Goal: Check status: Check status

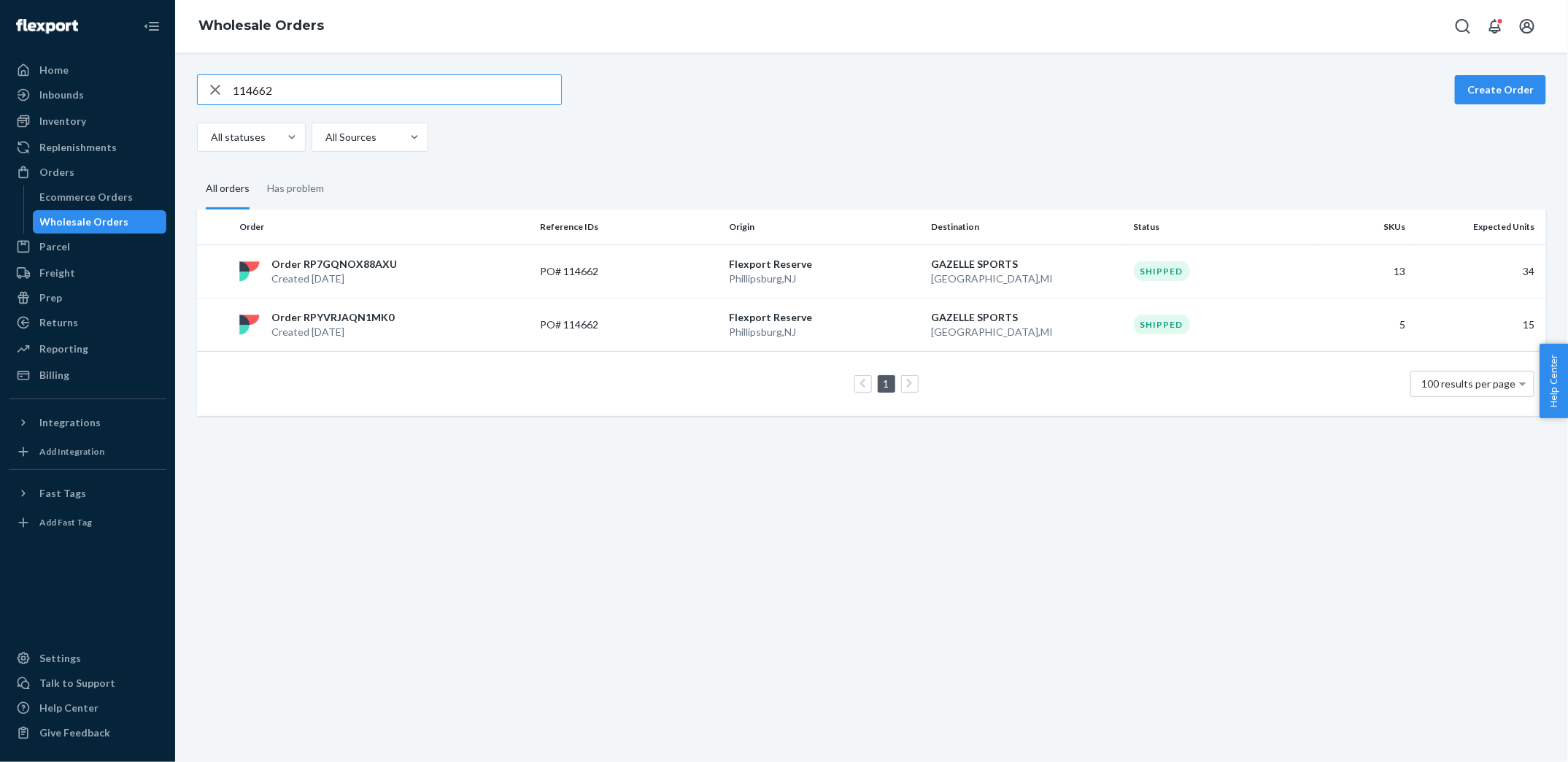
click at [390, 84] on input "114662" at bounding box center [397, 89] width 328 height 29
paste input "7129538"
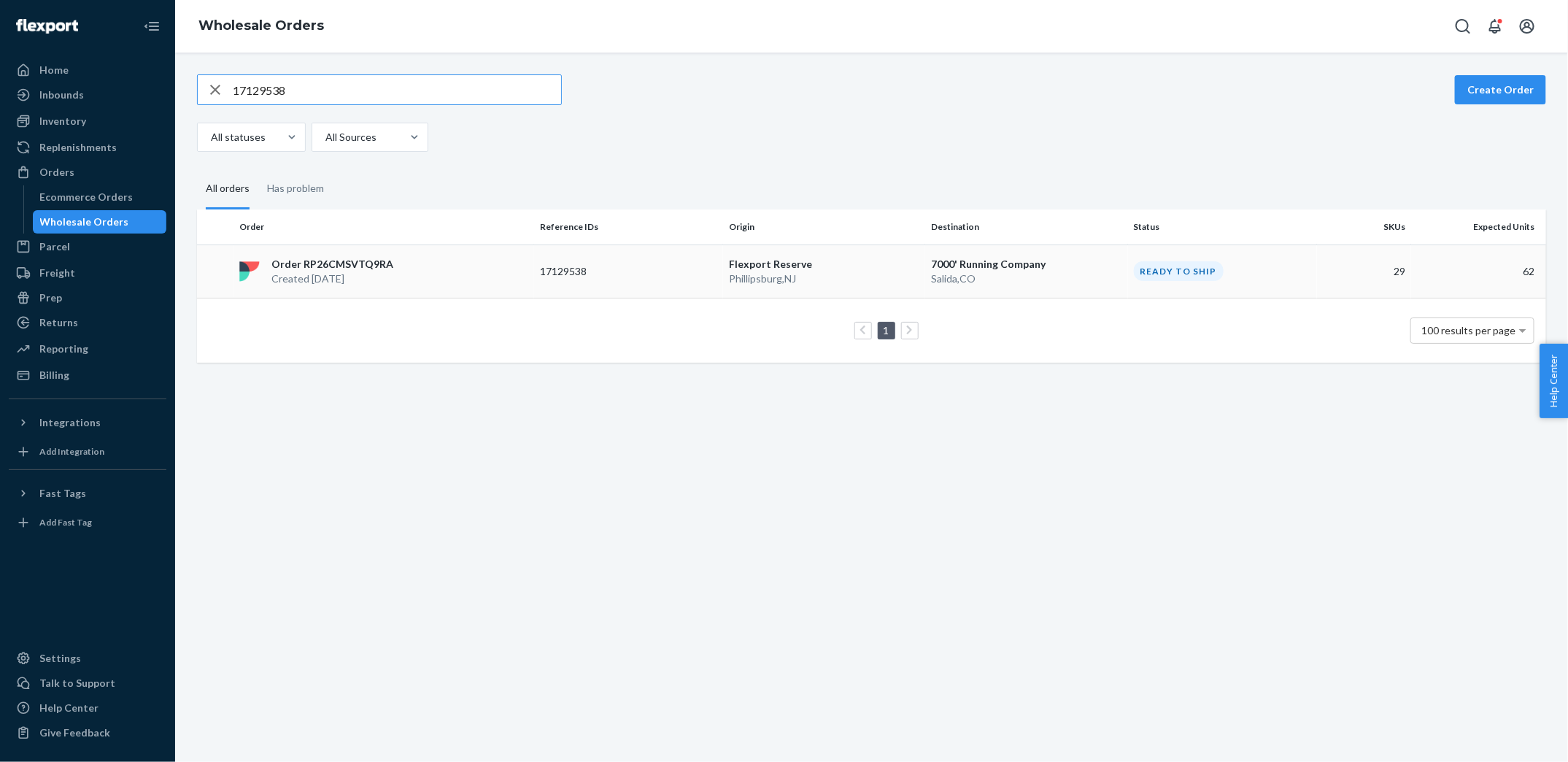
type input "17129538"
click at [444, 283] on div "Order RP26CMSVTQ9RA Created [DATE]" at bounding box center [384, 271] width 301 height 29
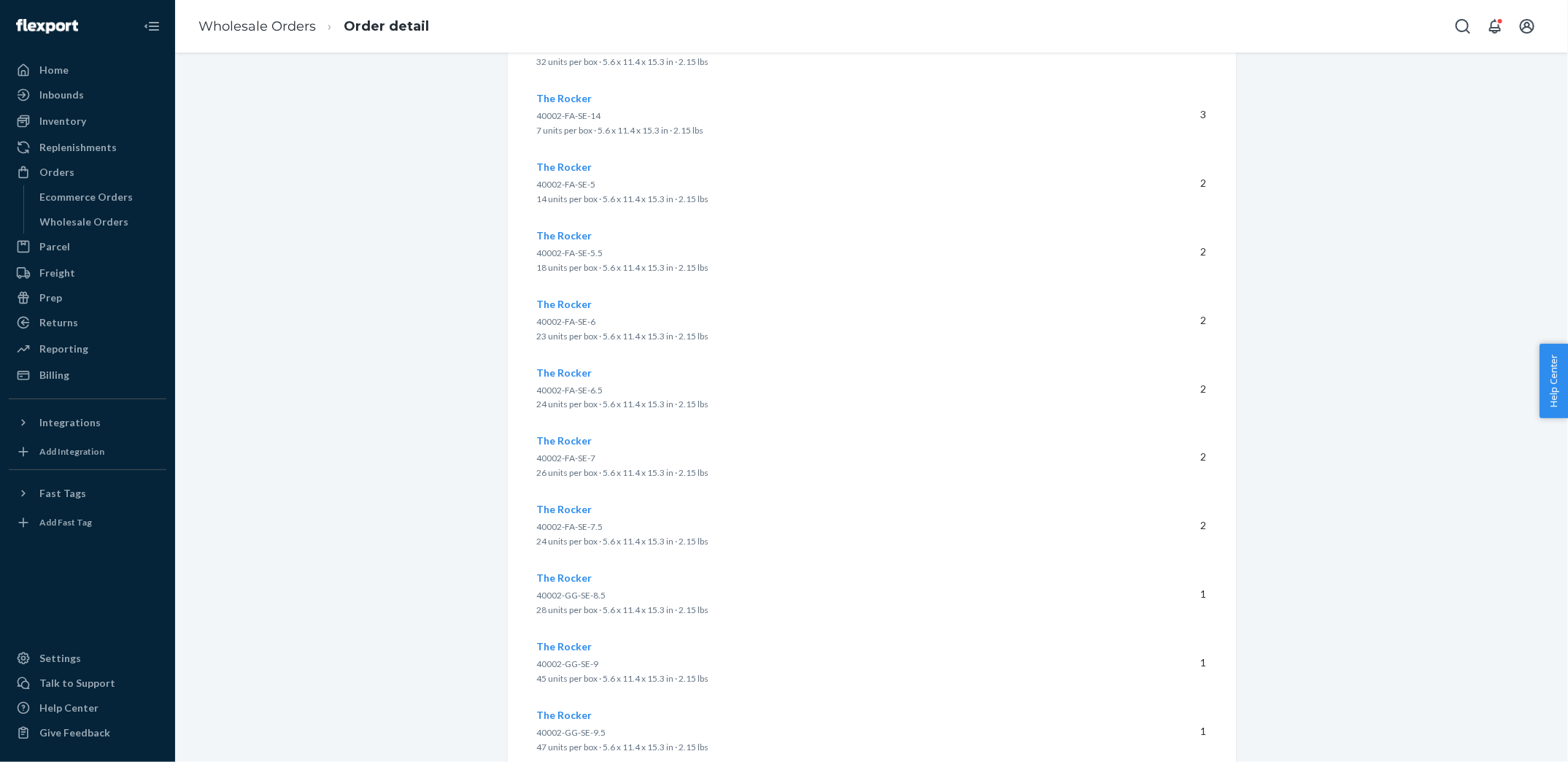
scroll to position [1829, 0]
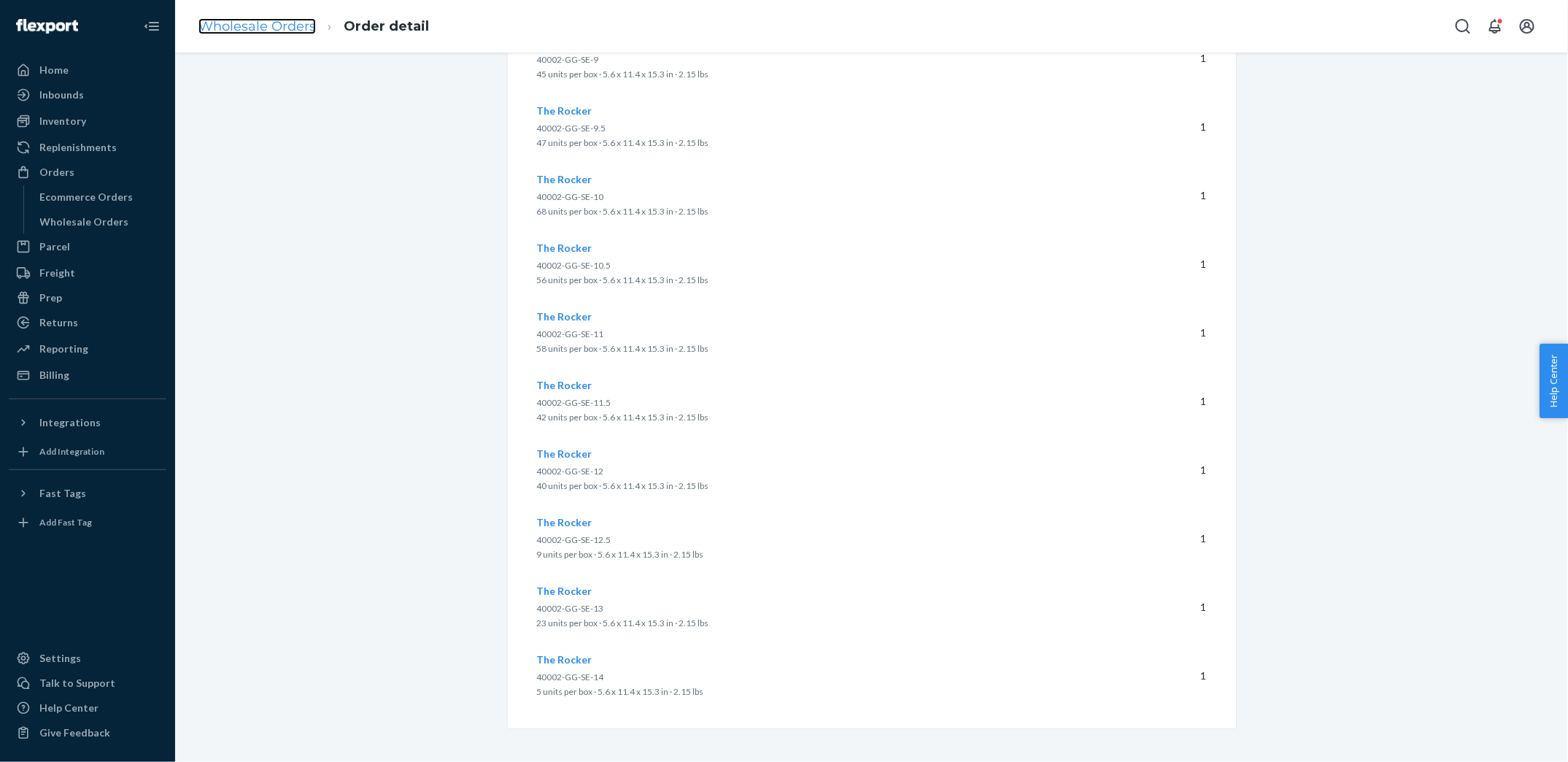
click at [285, 28] on link "Wholesale Orders" at bounding box center [257, 26] width 117 height 16
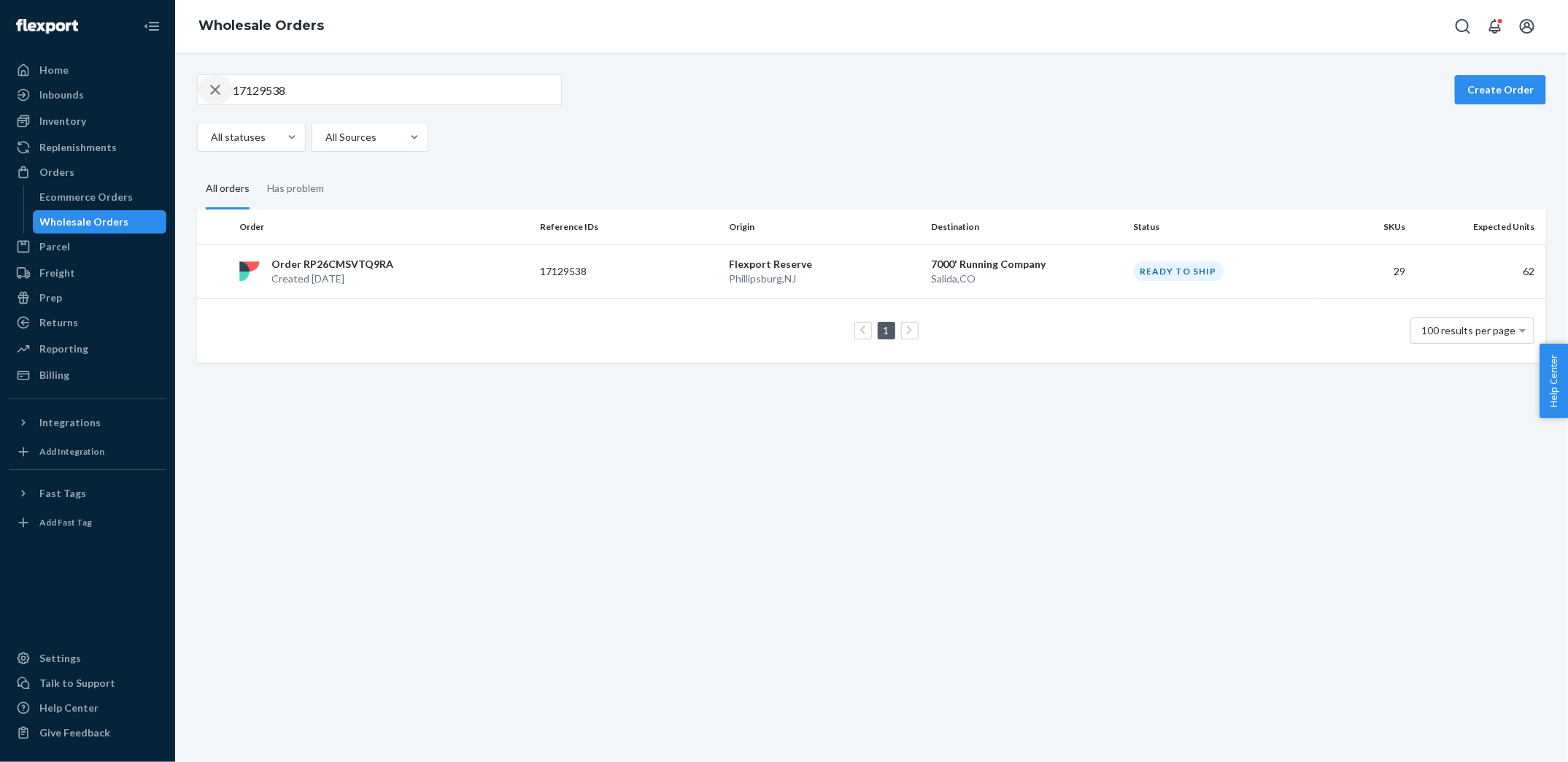
click at [216, 82] on icon "button" at bounding box center [215, 89] width 17 height 29
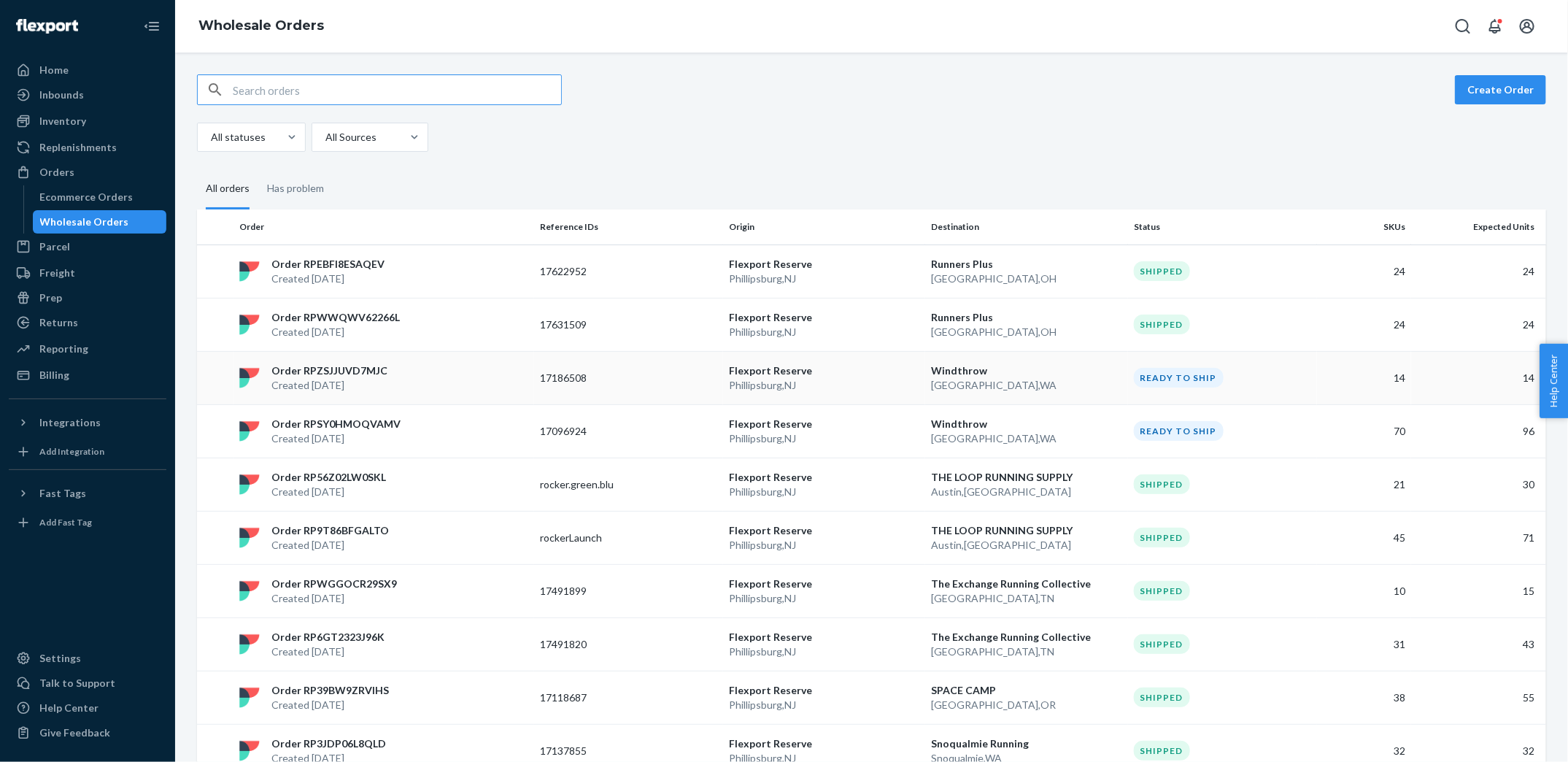
paste input "17154016"
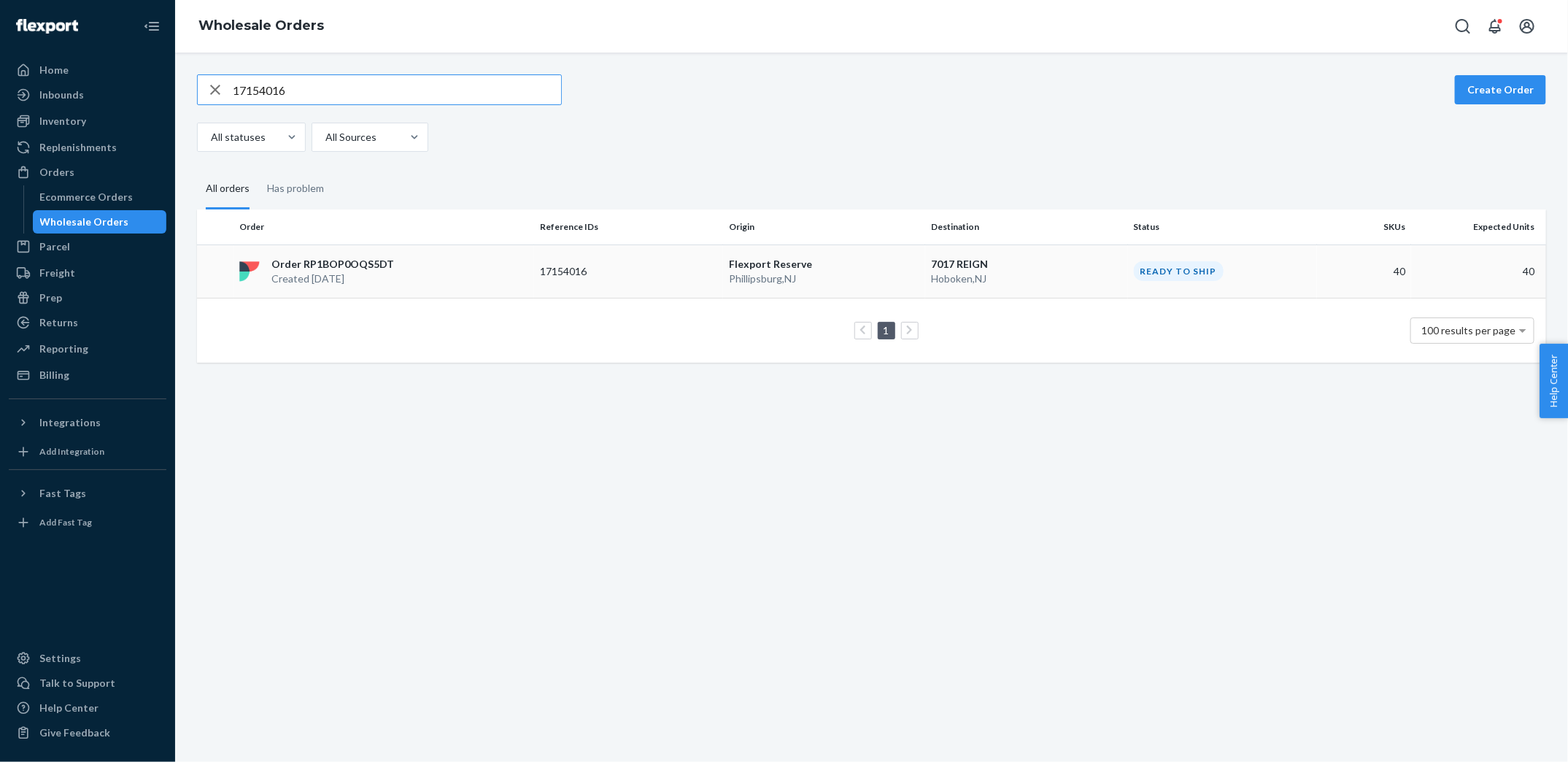
type input "17154016"
click at [355, 262] on p "Order RP1BOP0OQS5DT" at bounding box center [333, 264] width 122 height 14
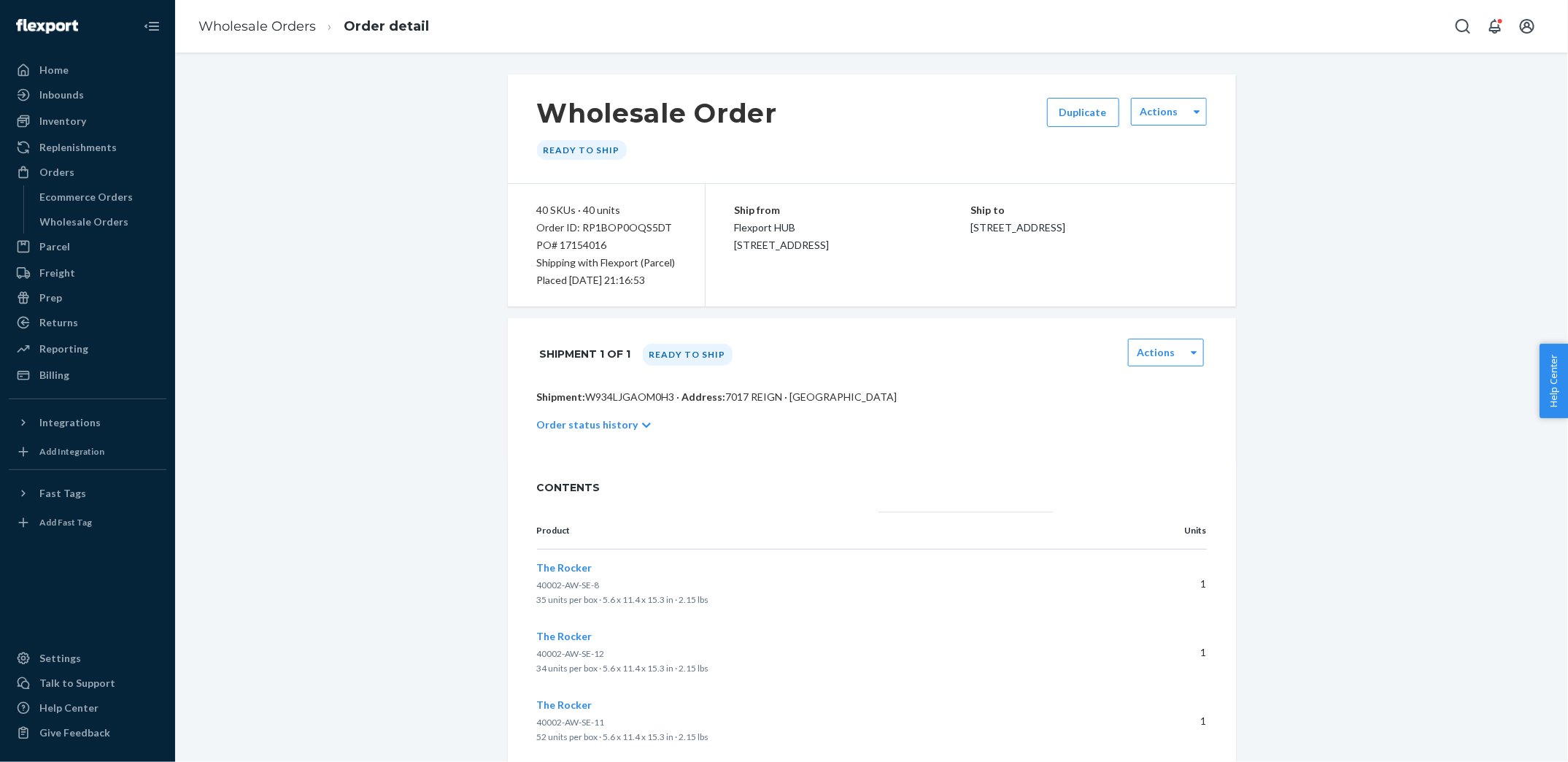
click at [281, 36] on ol "Wholesale Orders Order detail" at bounding box center [314, 26] width 254 height 43
click at [272, 29] on link "Wholesale Orders" at bounding box center [257, 26] width 117 height 16
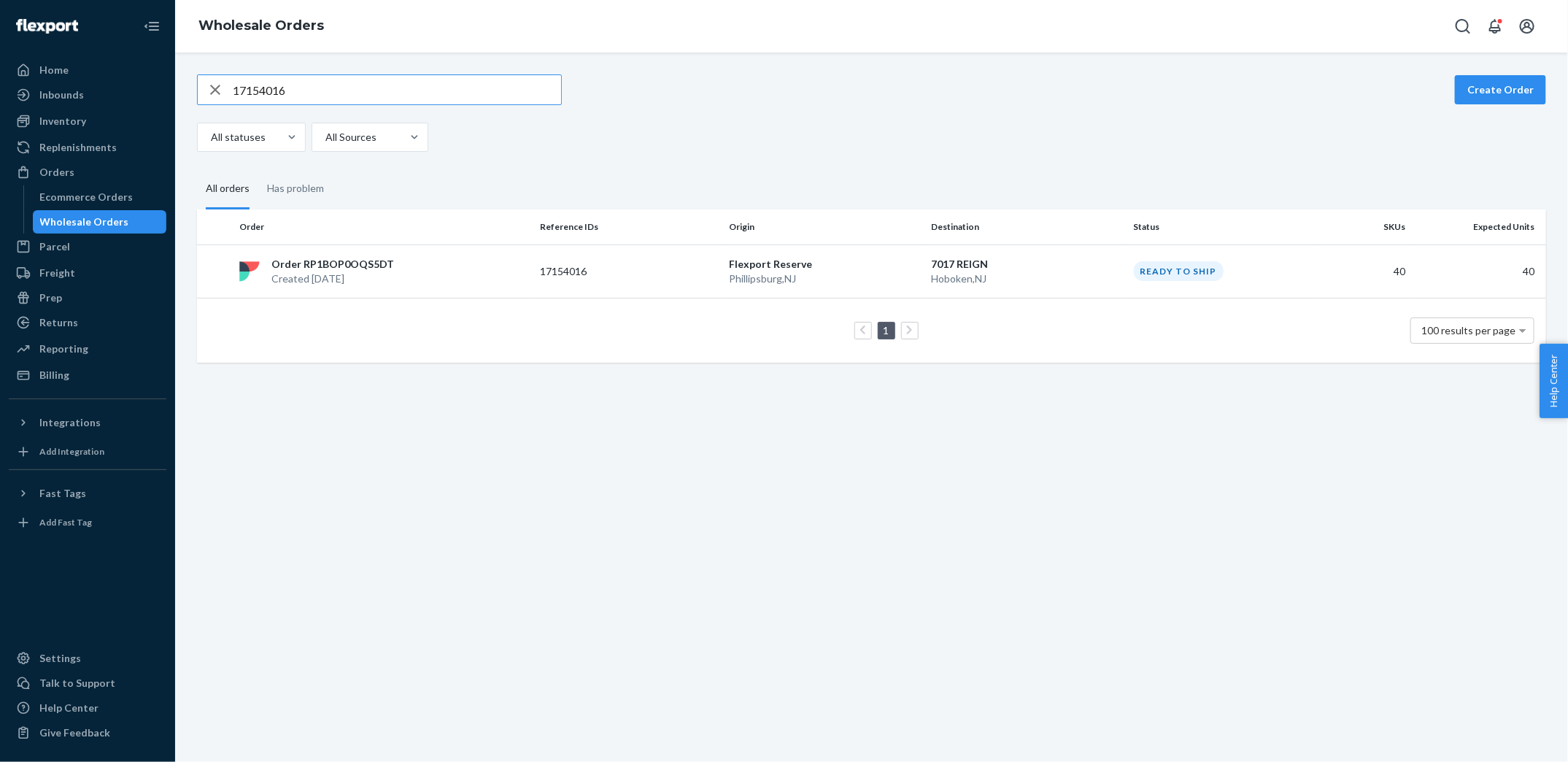
click at [300, 88] on input "17154016" at bounding box center [397, 89] width 328 height 29
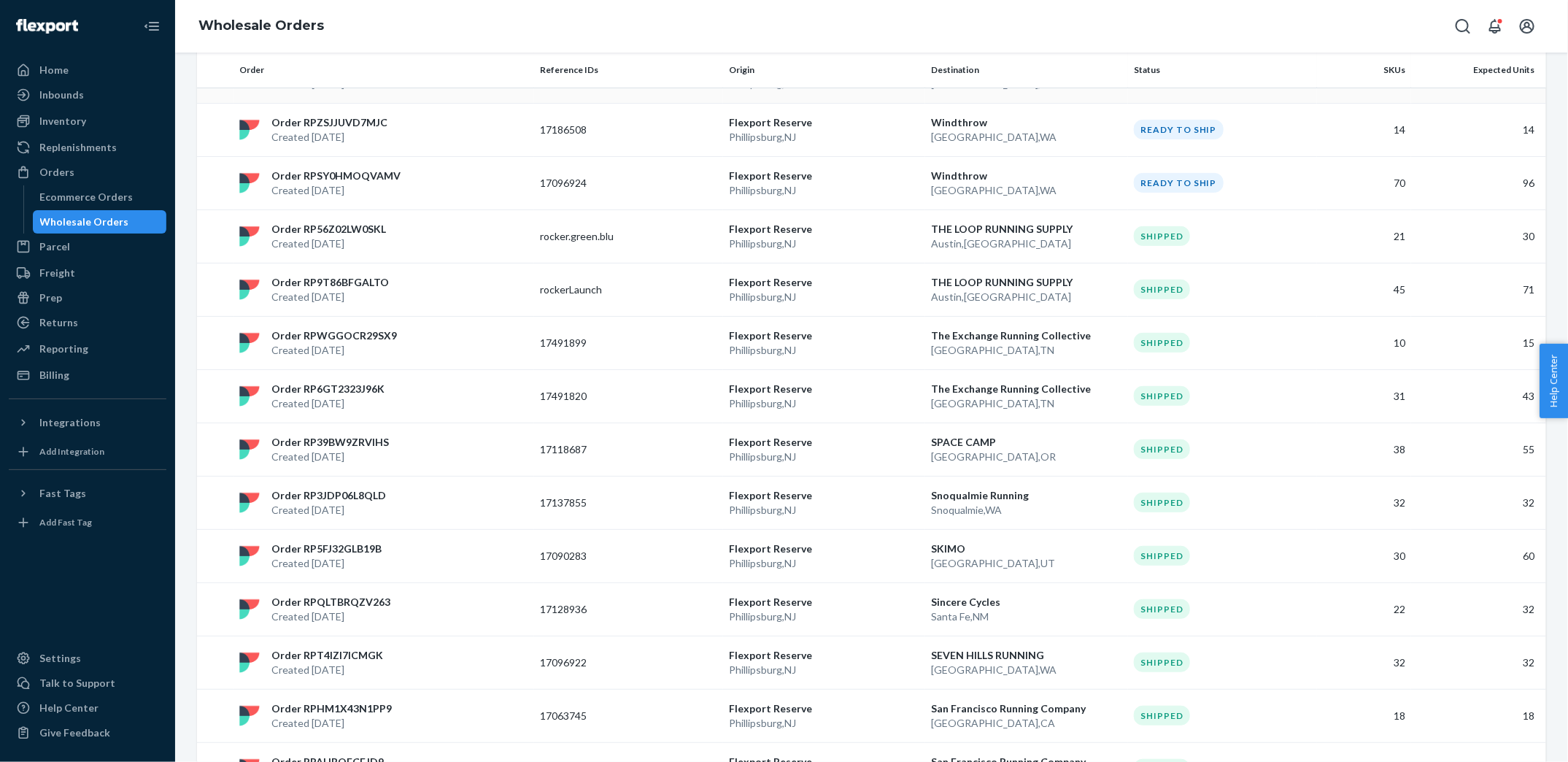
scroll to position [255, 0]
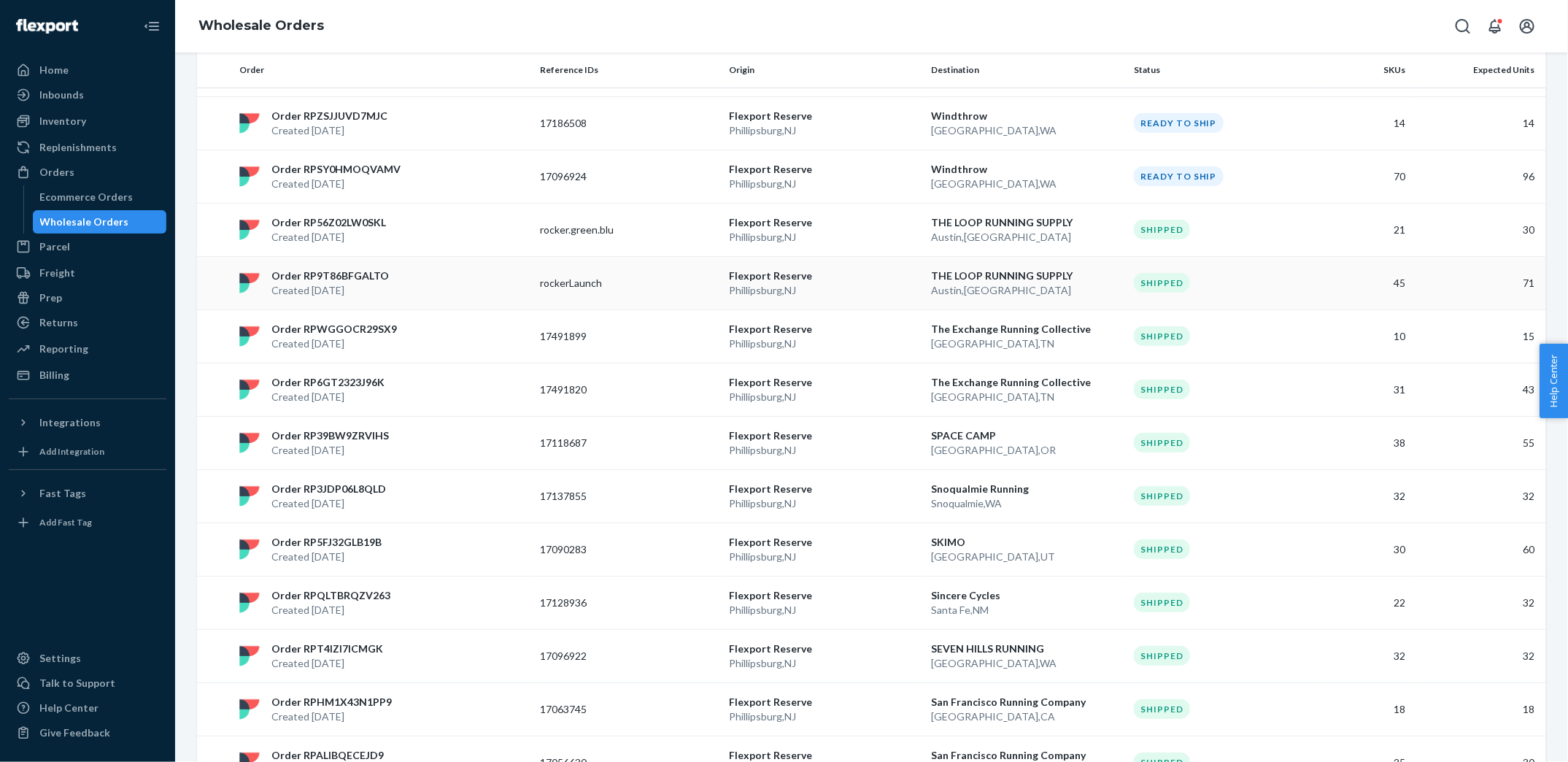
click at [639, 276] on p "rockerLaunch" at bounding box center [598, 283] width 116 height 14
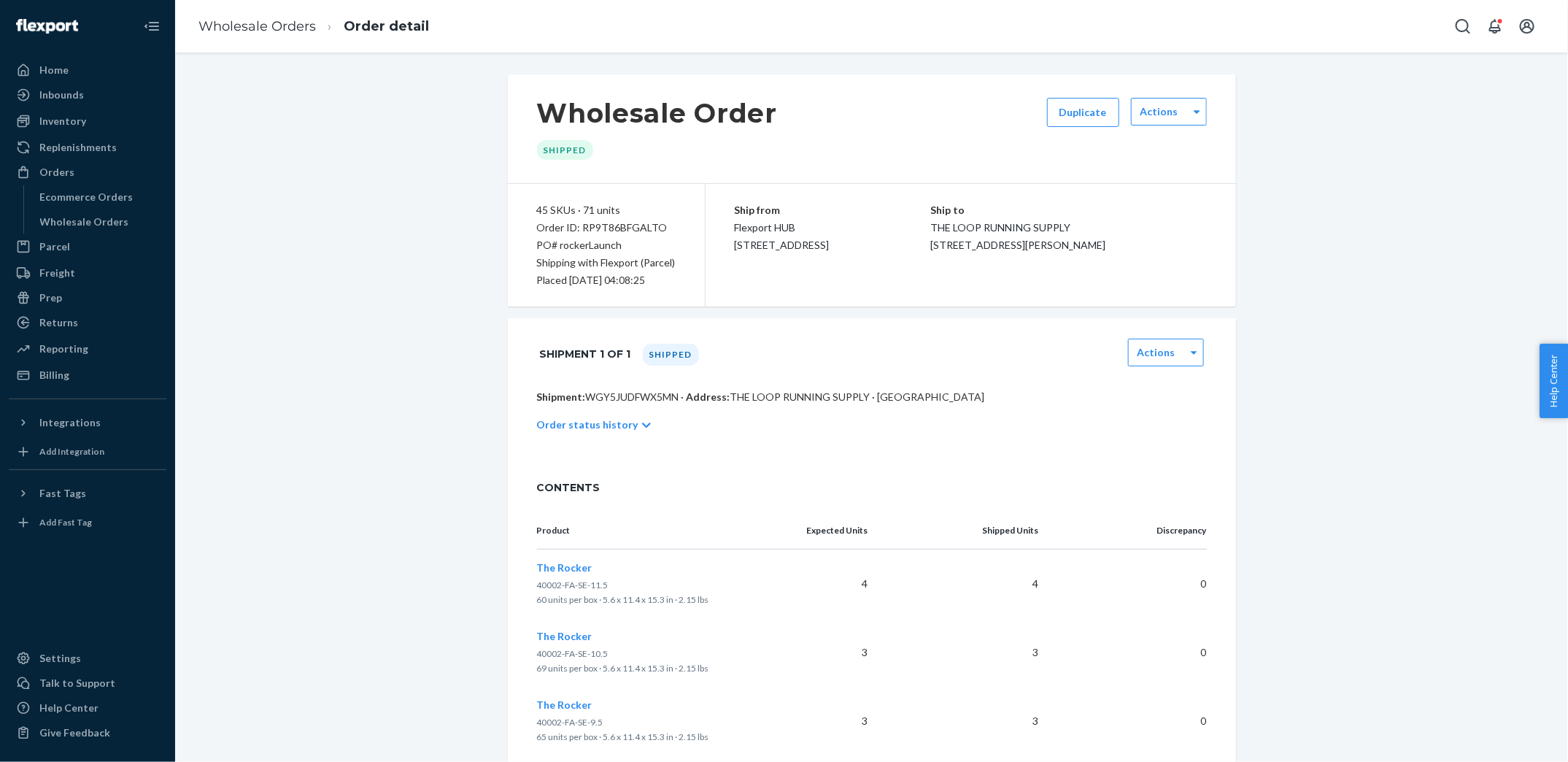
click at [634, 262] on p "Shipping with Flexport (Parcel)" at bounding box center [606, 262] width 138 height 17
drag, startPoint x: 557, startPoint y: 246, endPoint x: 625, endPoint y: 241, distance: 68.2
click at [625, 241] on div "PO# rockerLaunch" at bounding box center [606, 245] width 138 height 17
copy div "rockerLaunch"
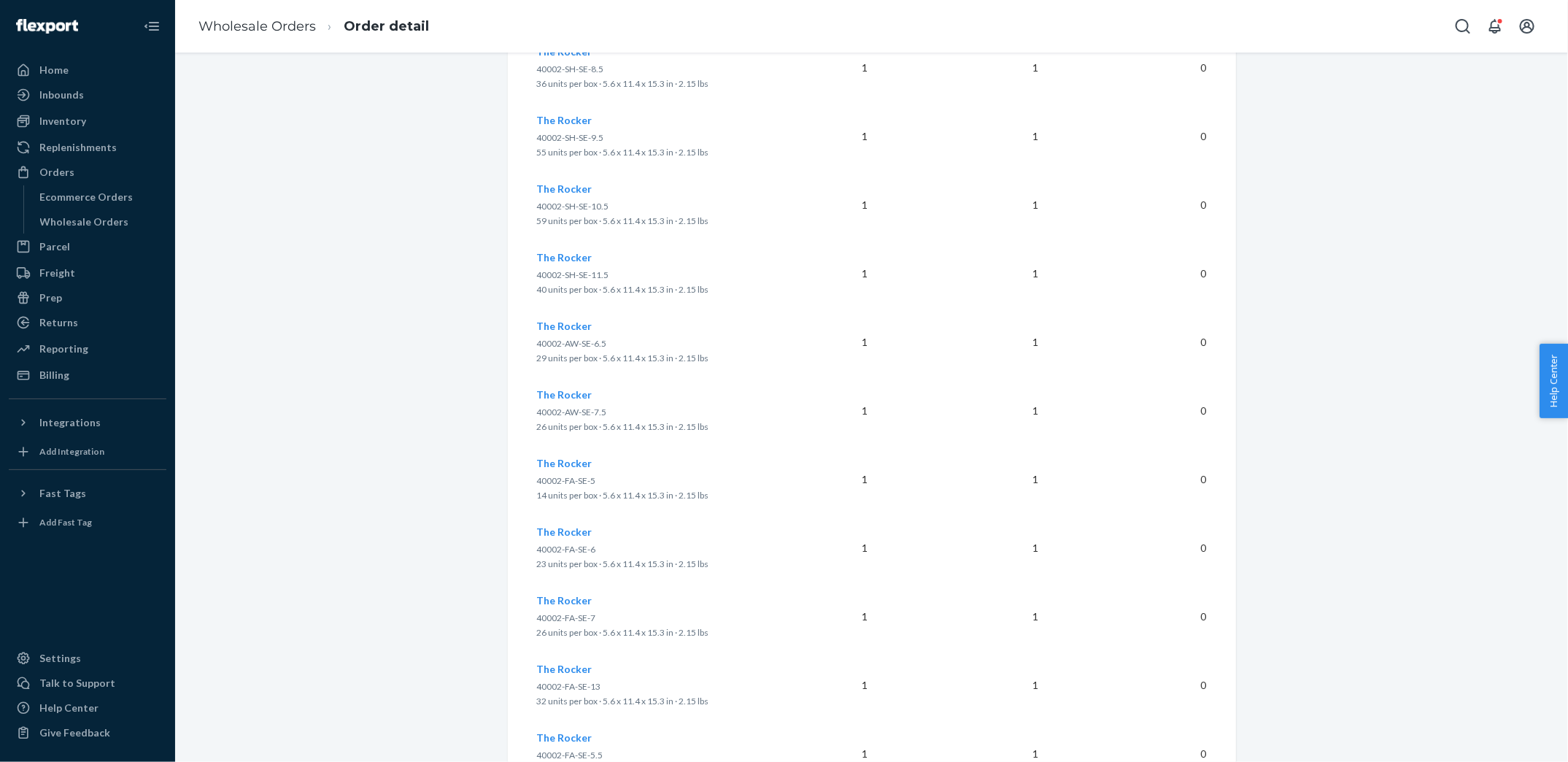
scroll to position [3405, 0]
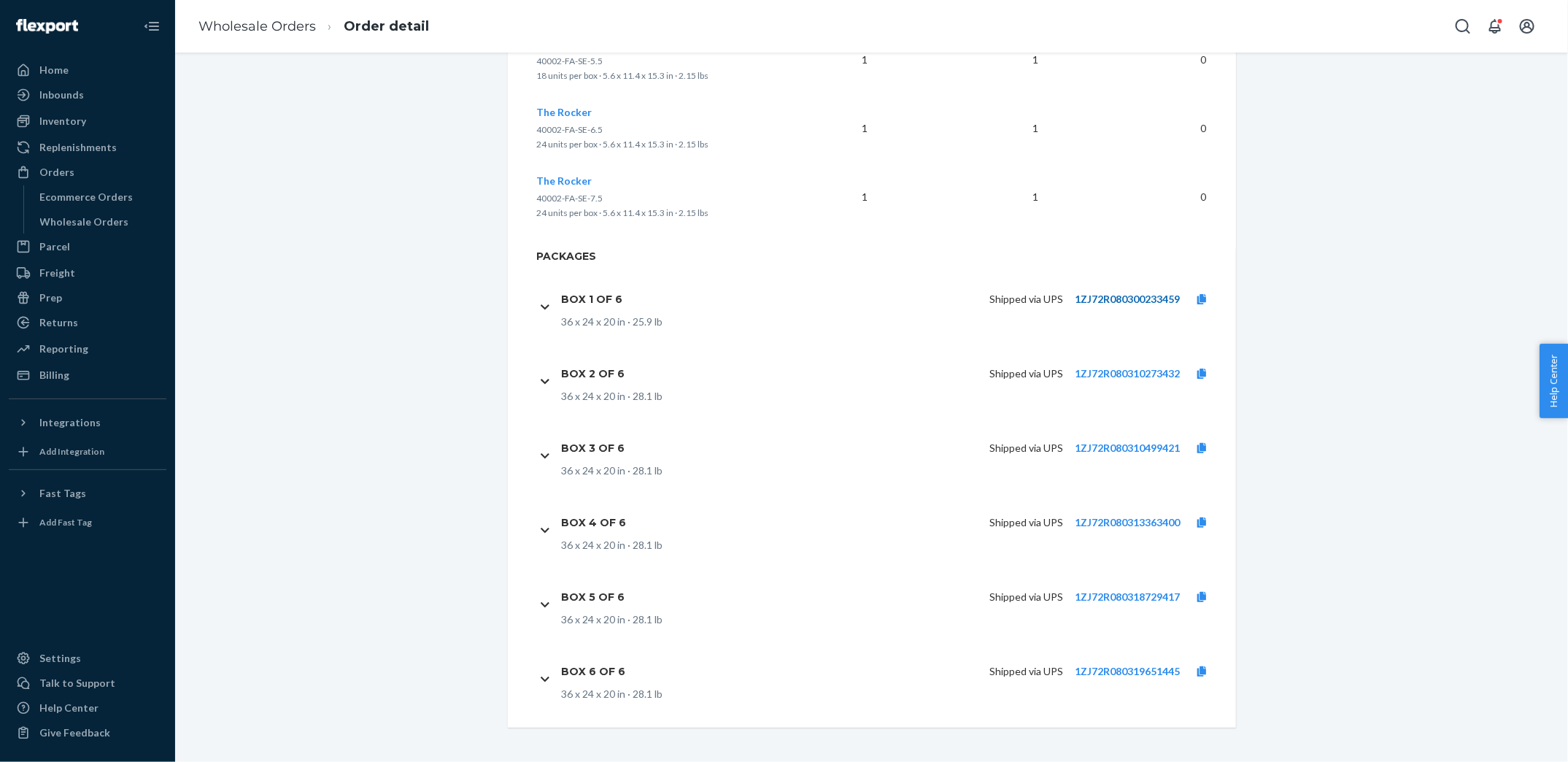
click at [1103, 298] on link "1ZJ72R080300233459" at bounding box center [1127, 299] width 105 height 12
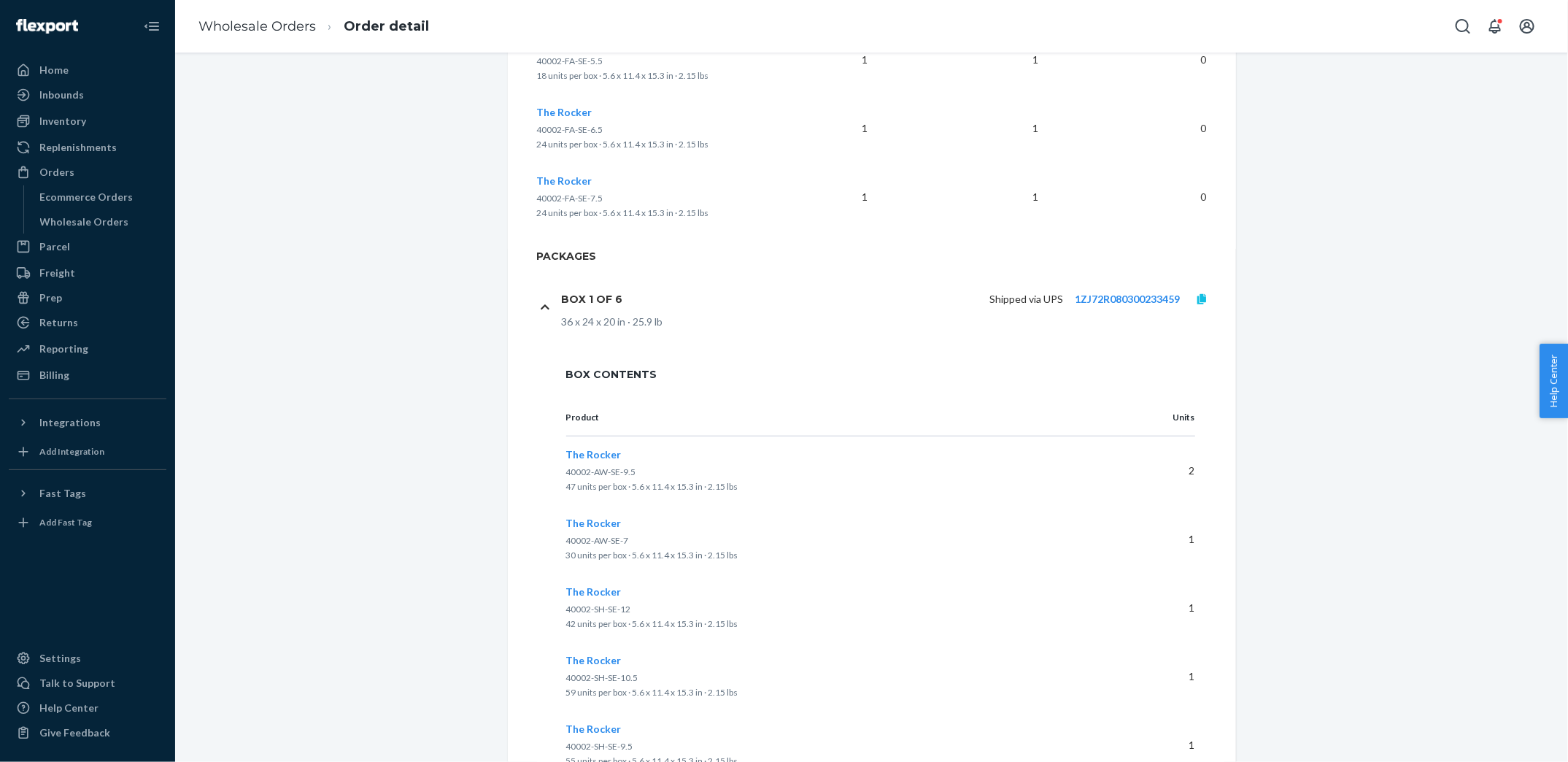
click at [1204, 298] on icon at bounding box center [1202, 299] width 9 height 11
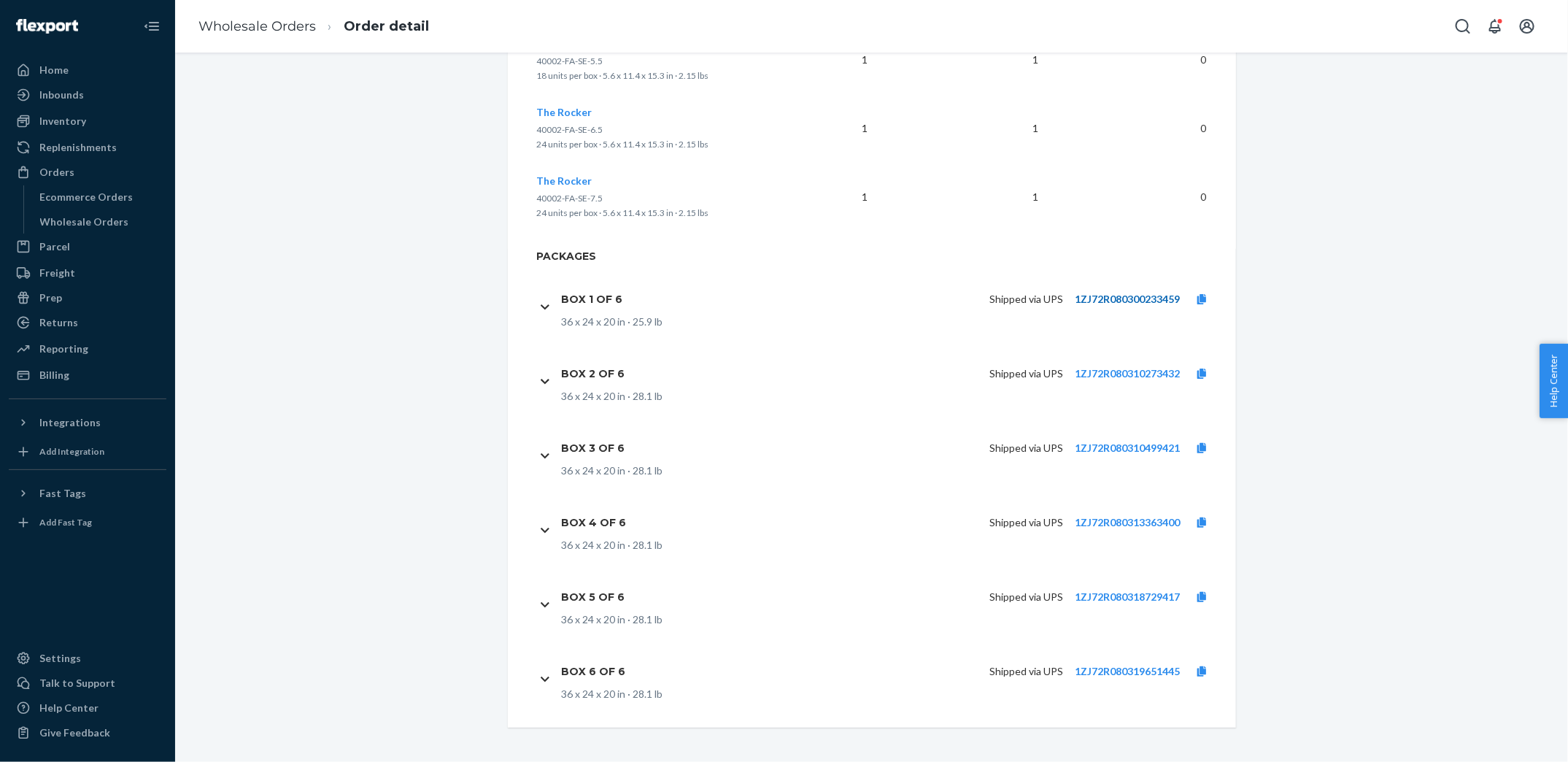
click at [1104, 299] on link "1ZJ72R080300233459" at bounding box center [1127, 299] width 105 height 12
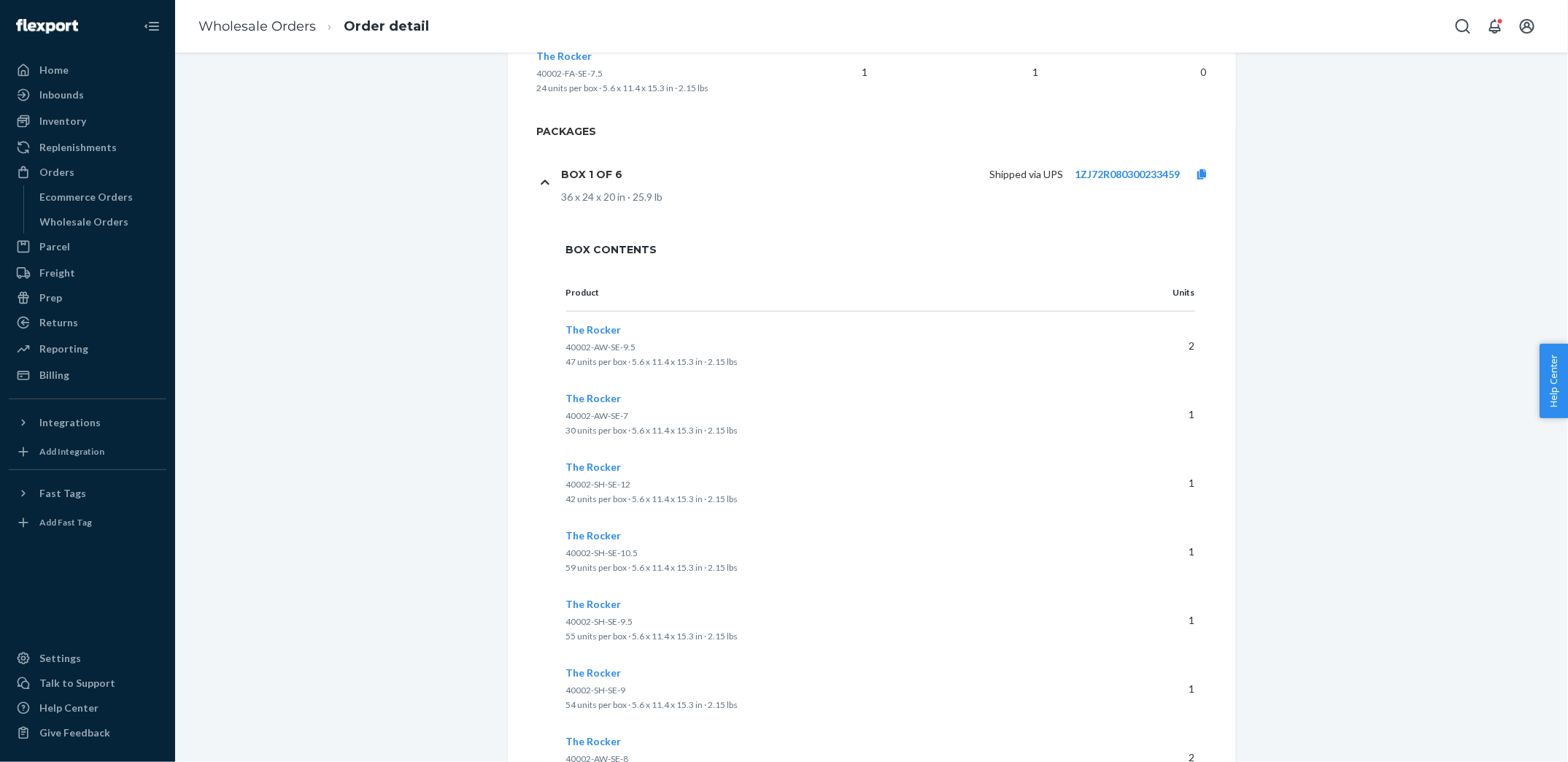
click at [551, 185] on div "Box 1 of 6 Shipped via UPS 1ZJ72R080300233459 36 x 24 x 20 in · 25.9 lb" at bounding box center [880, 181] width 687 height 74
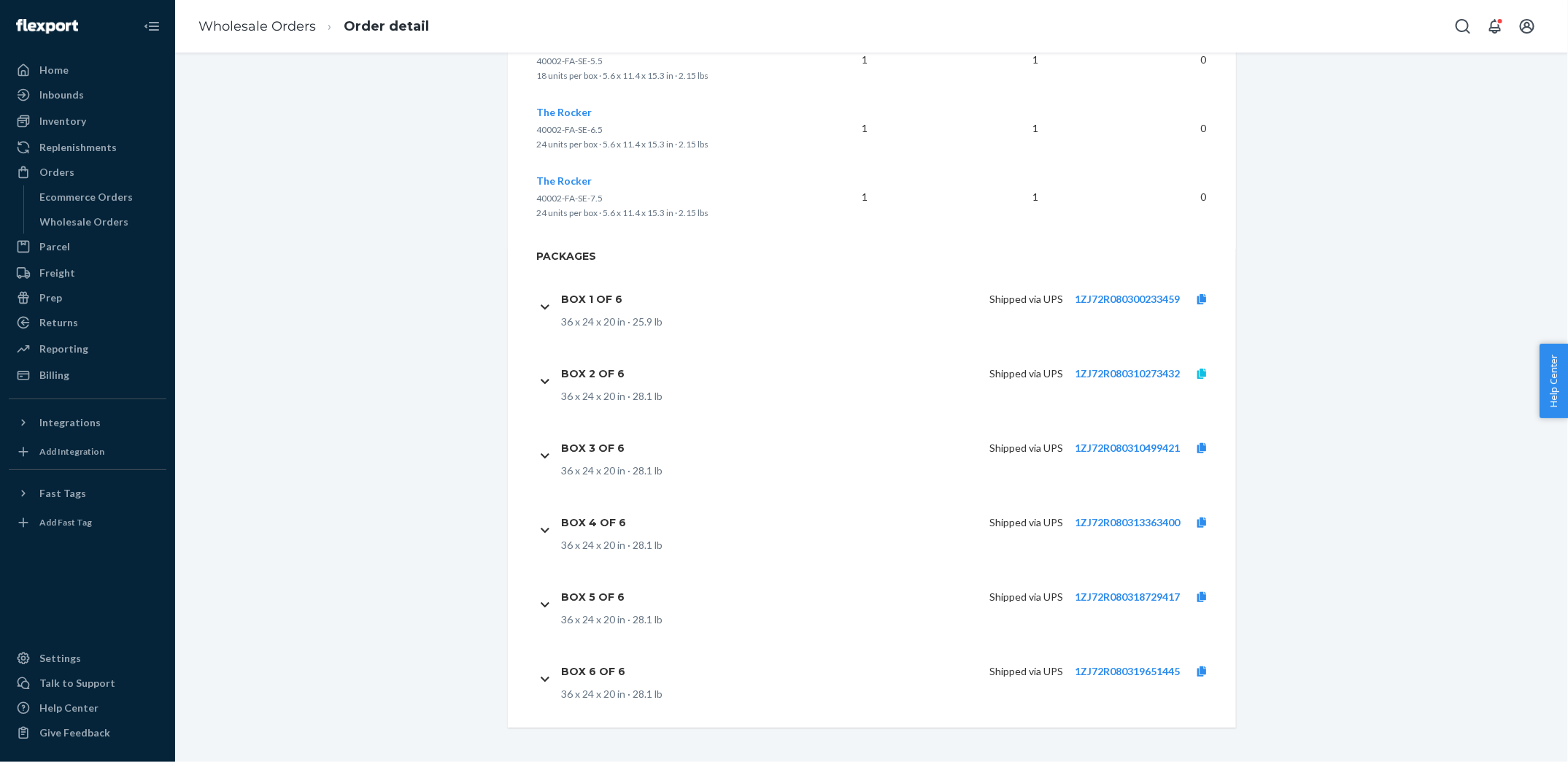
click at [1203, 369] on icon at bounding box center [1202, 373] width 9 height 11
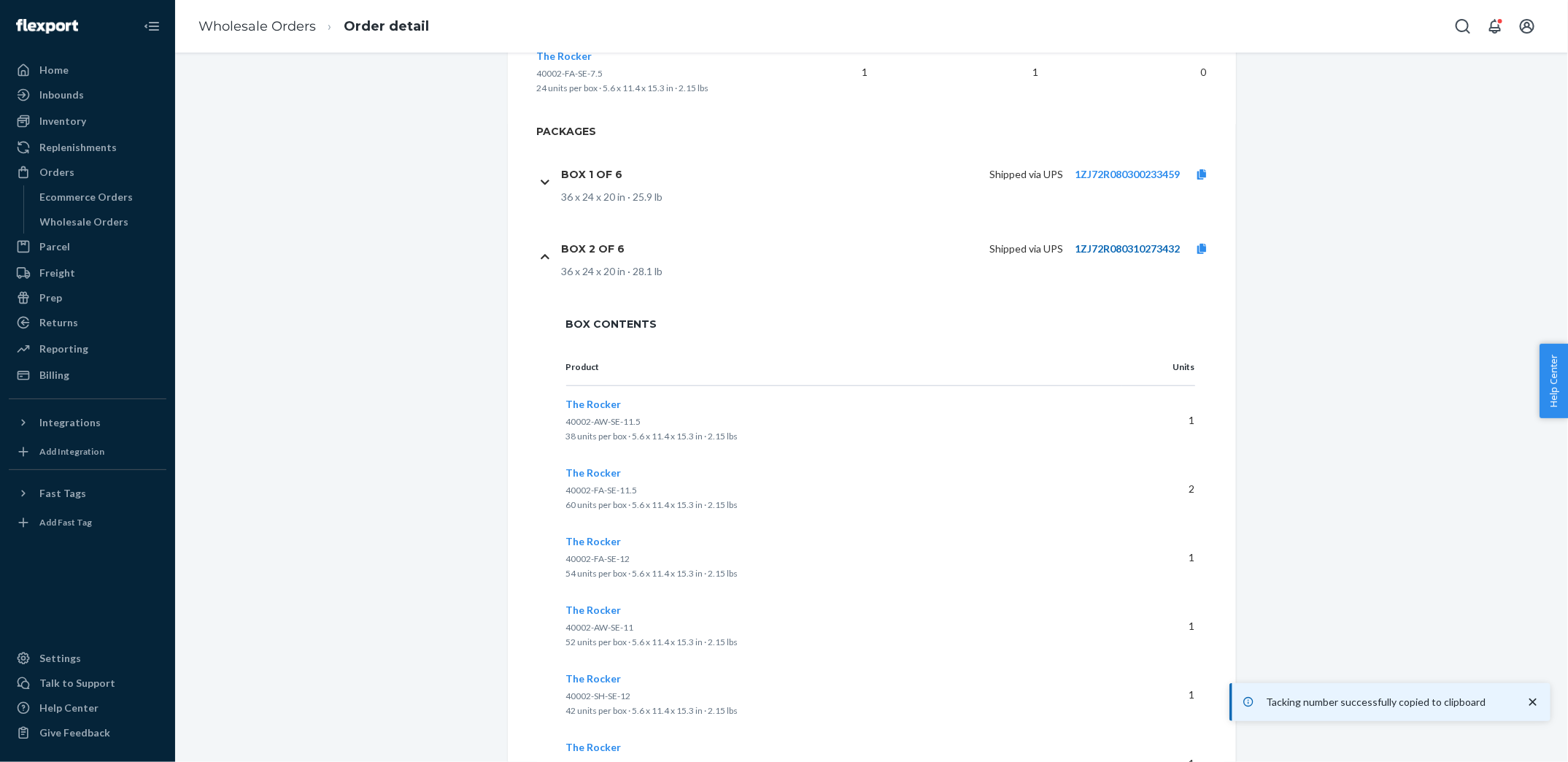
click at [1148, 248] on link "1ZJ72R080310273432" at bounding box center [1127, 248] width 105 height 12
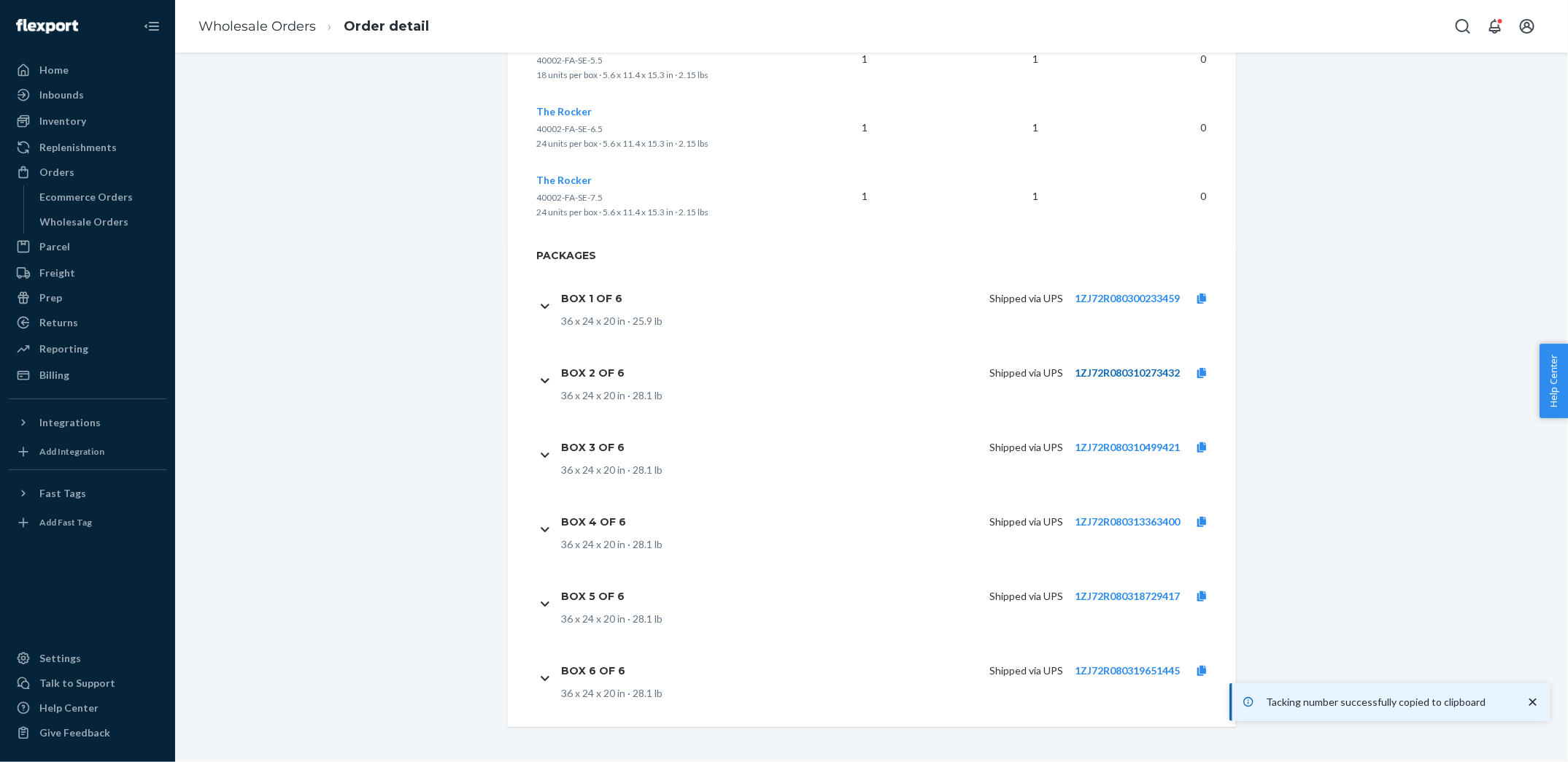
scroll to position [3405, 0]
click at [1203, 444] on icon at bounding box center [1202, 448] width 9 height 11
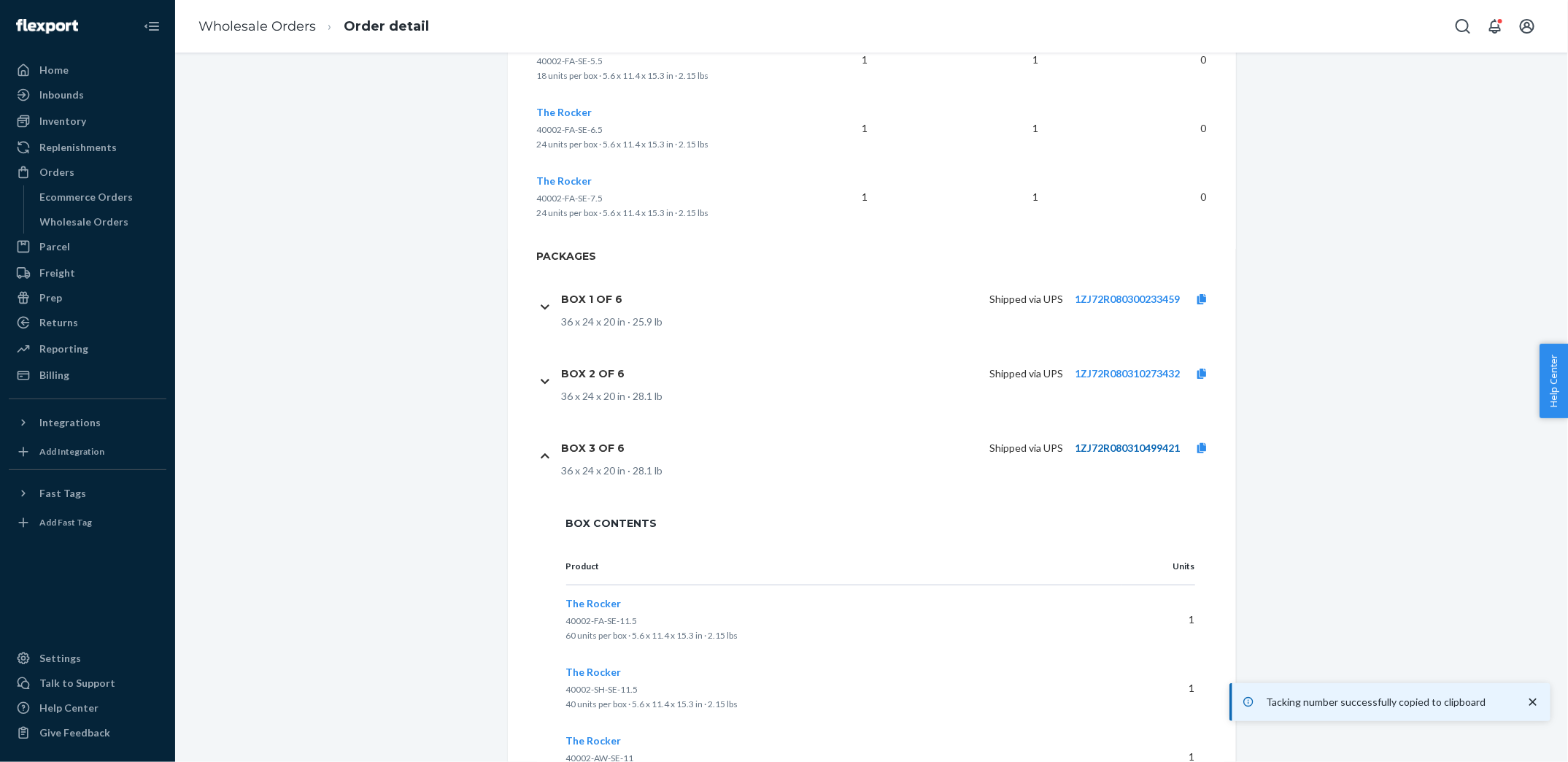
click at [1084, 447] on link "1ZJ72R080310499421" at bounding box center [1127, 448] width 105 height 12
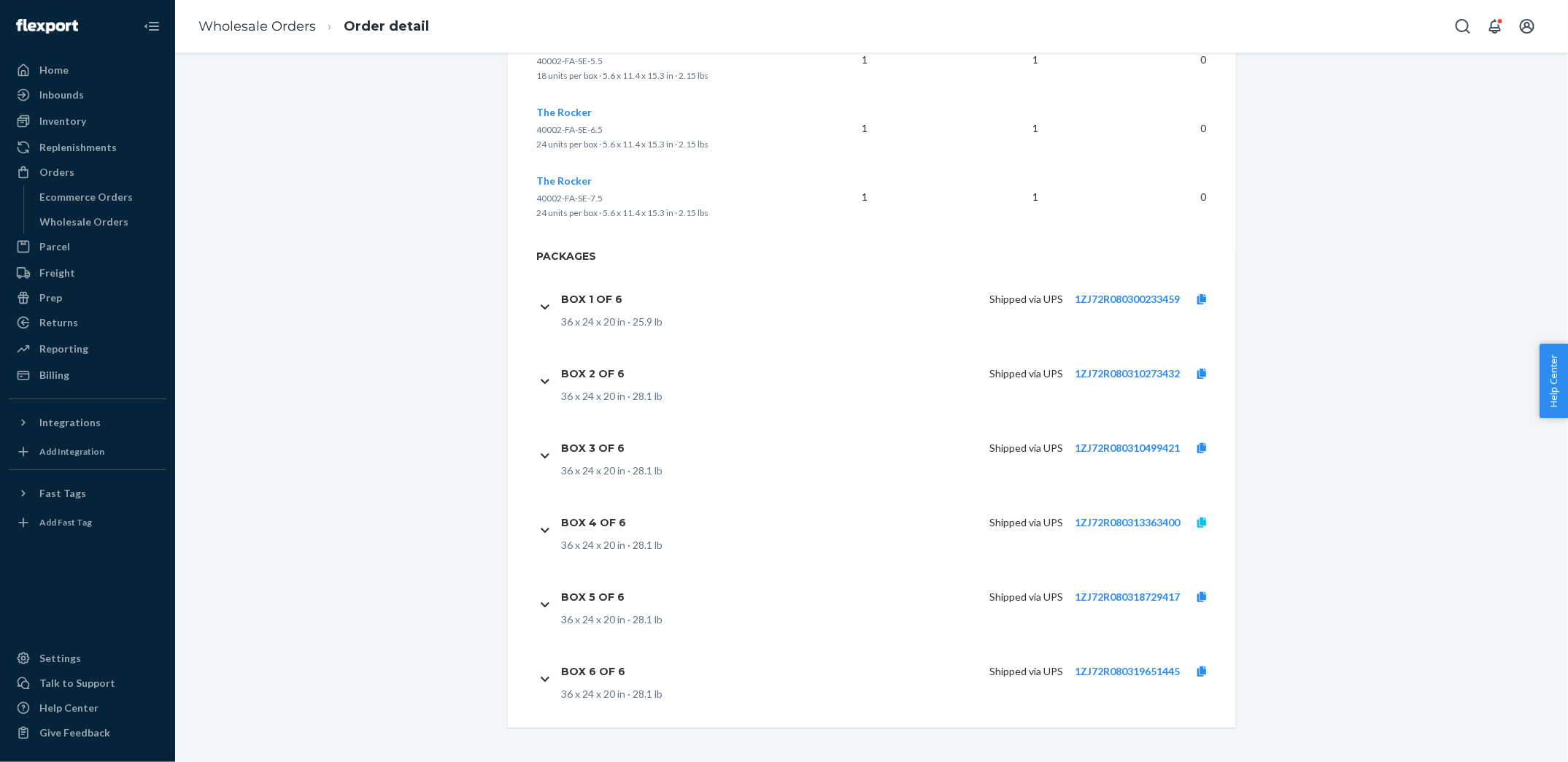
click at [1200, 522] on icon at bounding box center [1202, 522] width 9 height 11
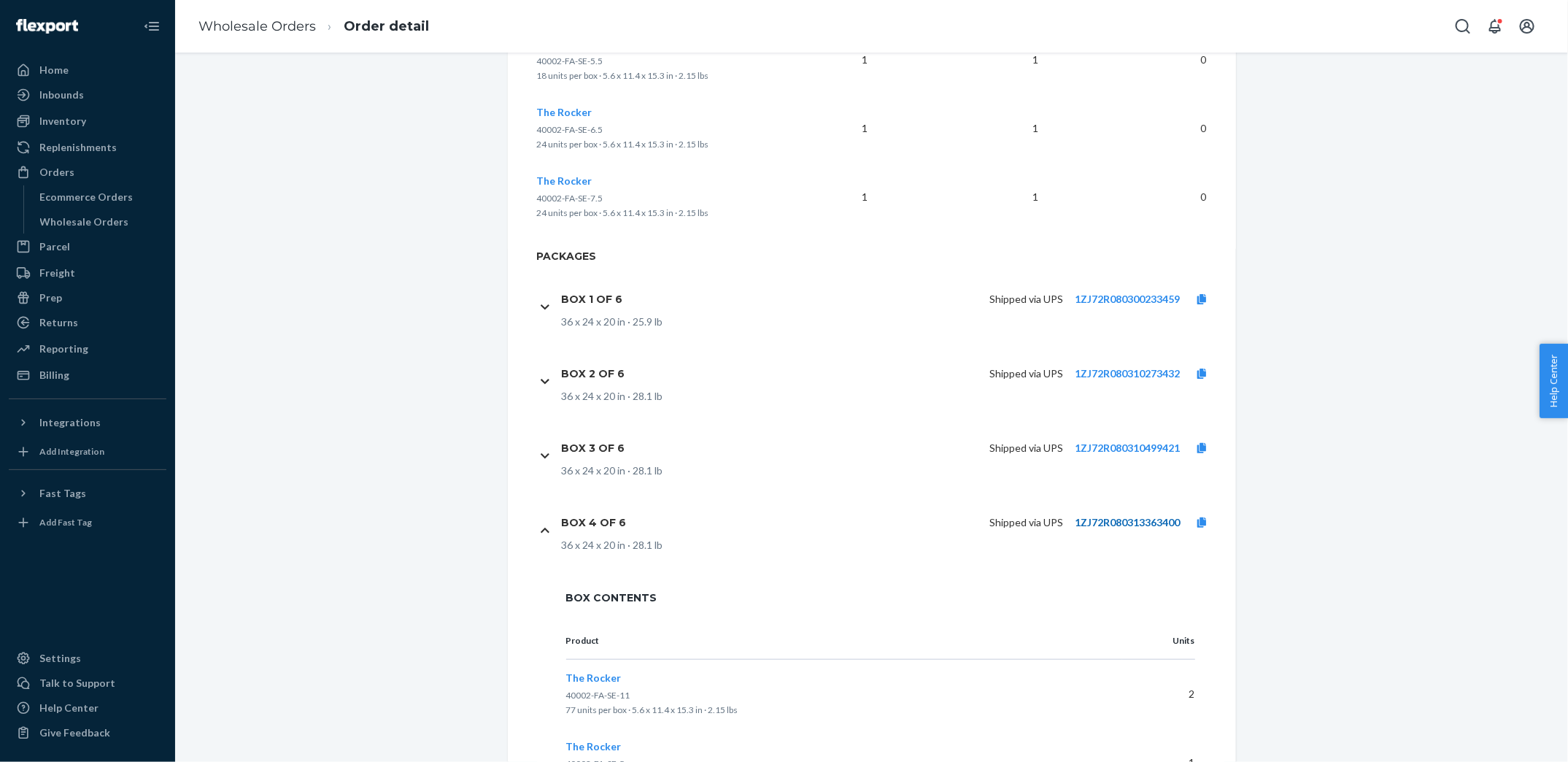
click at [1155, 521] on link "1ZJ72R080313363400" at bounding box center [1127, 522] width 105 height 12
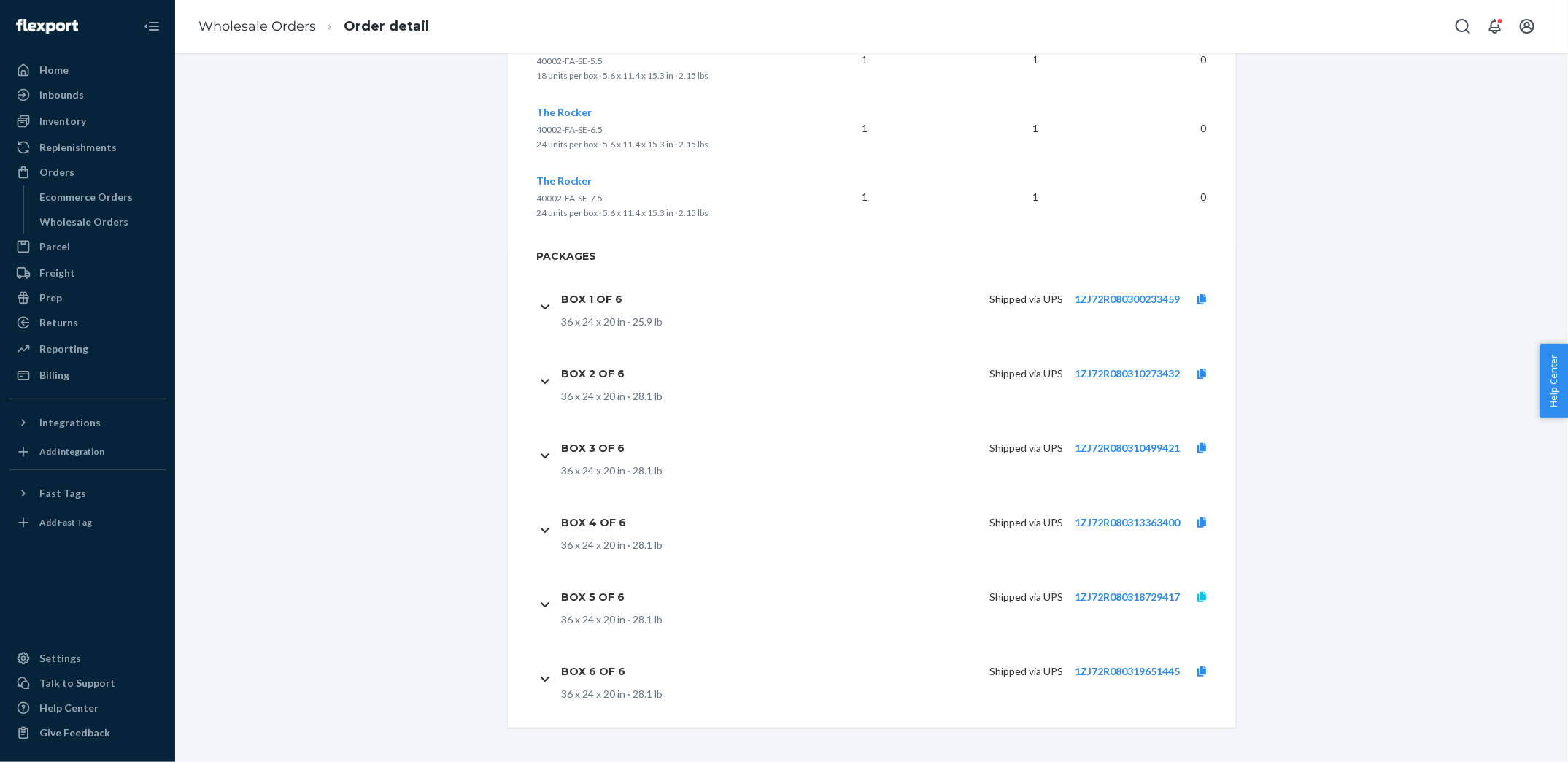
click at [1201, 594] on icon at bounding box center [1202, 597] width 9 height 11
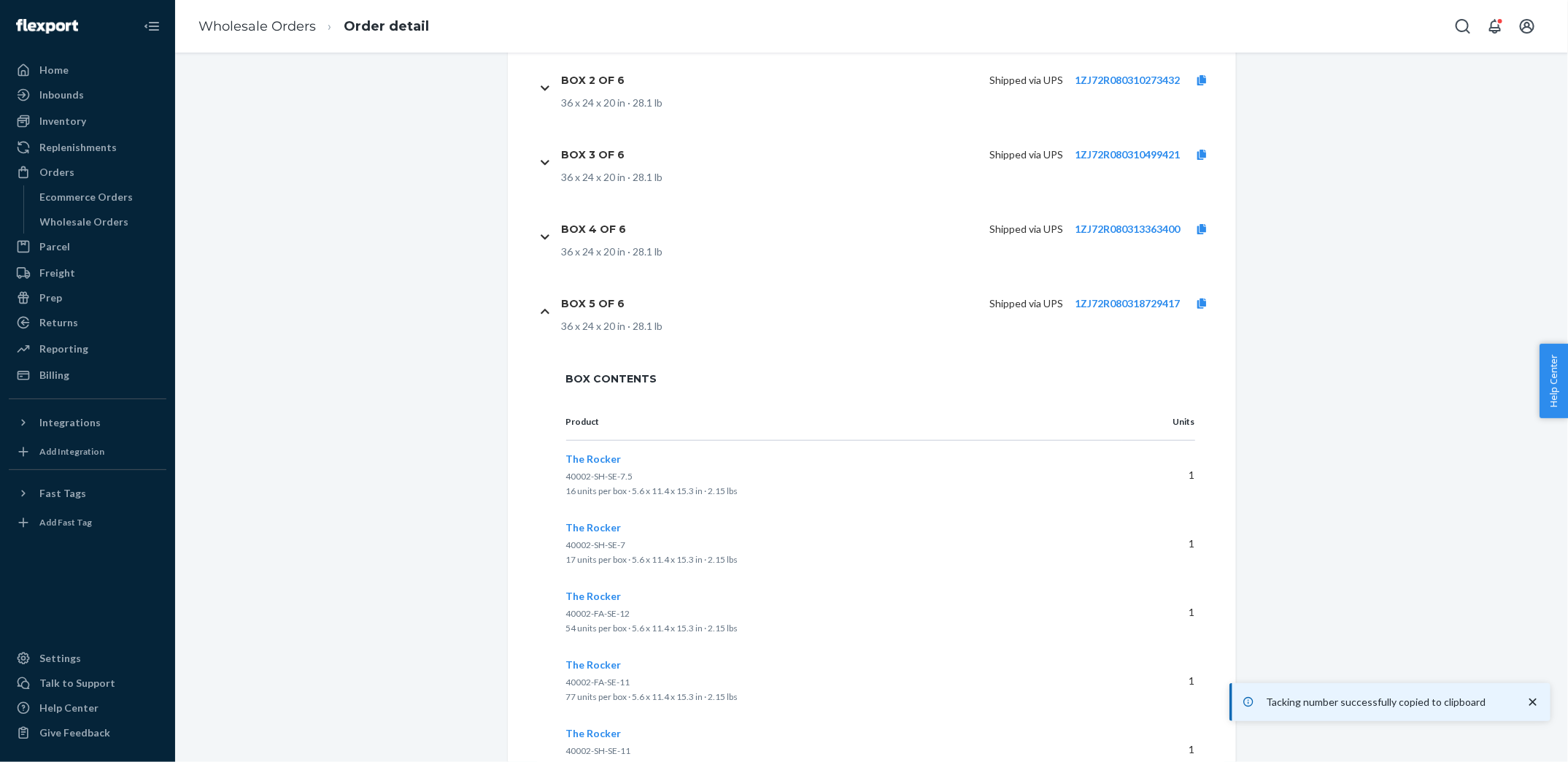
scroll to position [3702, 0]
click at [1205, 298] on icon at bounding box center [1202, 300] width 9 height 11
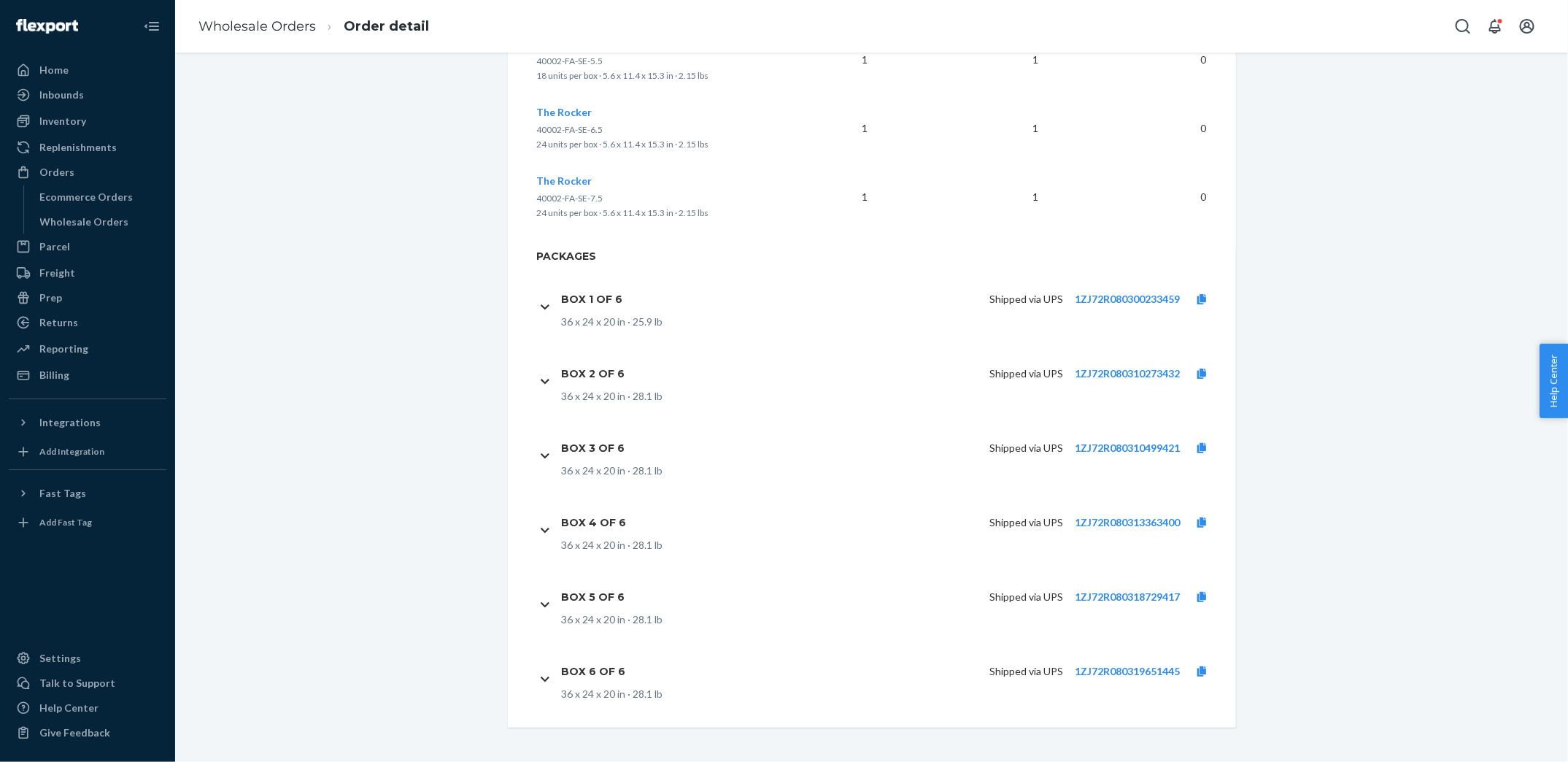
click at [1202, 674] on icon at bounding box center [1202, 671] width 9 height 11
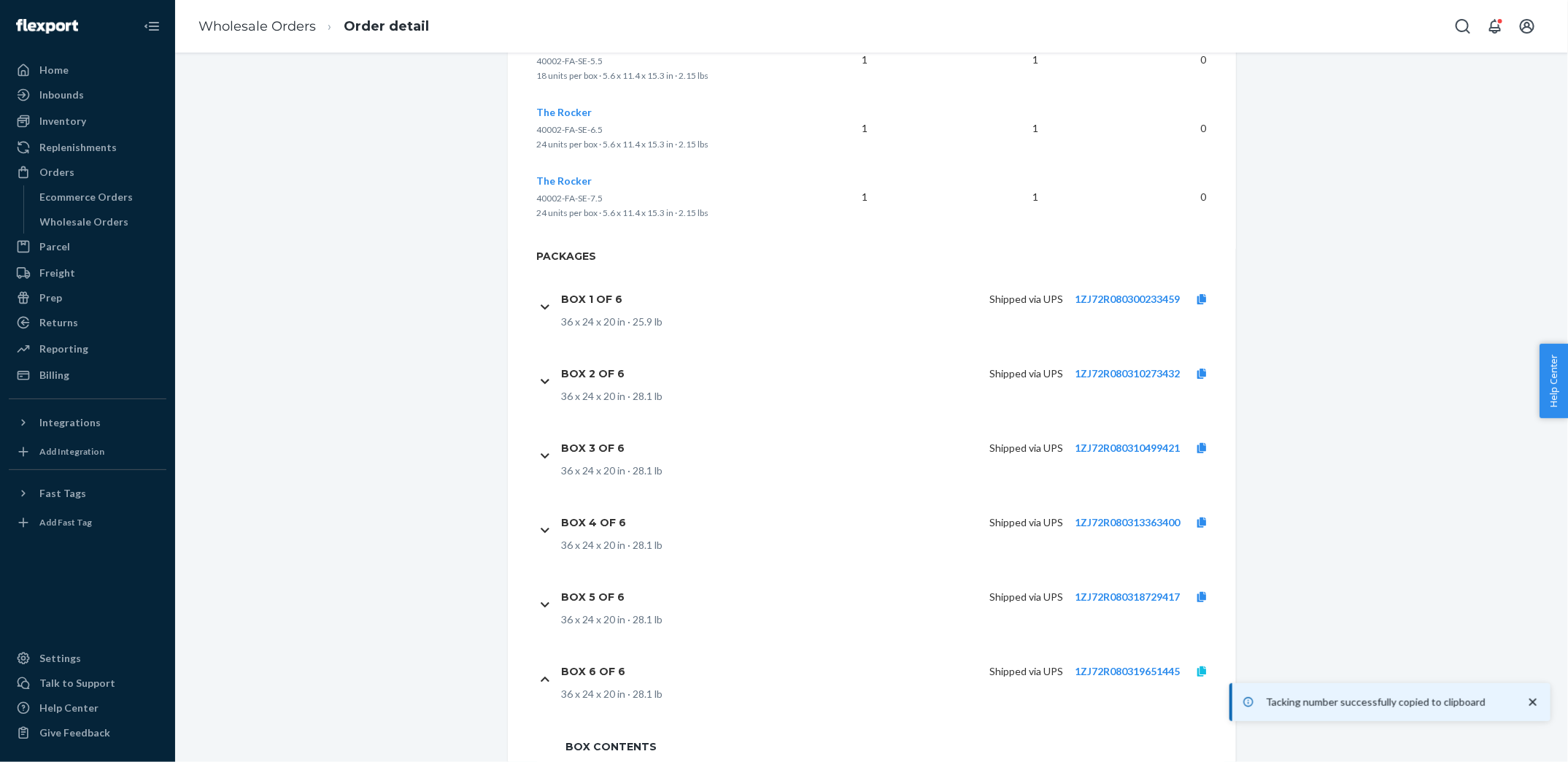
scroll to position [3702, 0]
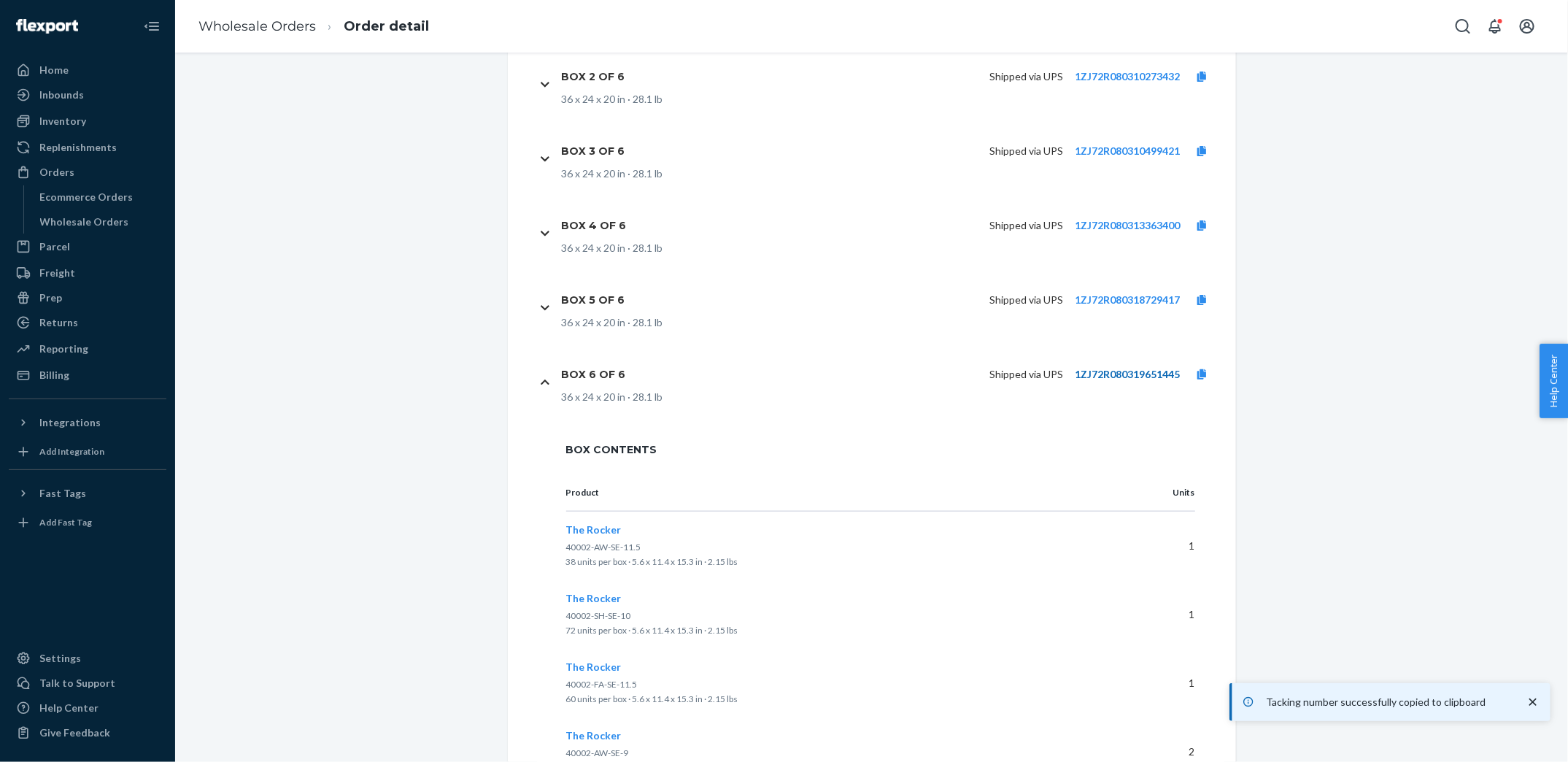
click at [1135, 375] on link "1ZJ72R080319651445" at bounding box center [1127, 373] width 105 height 12
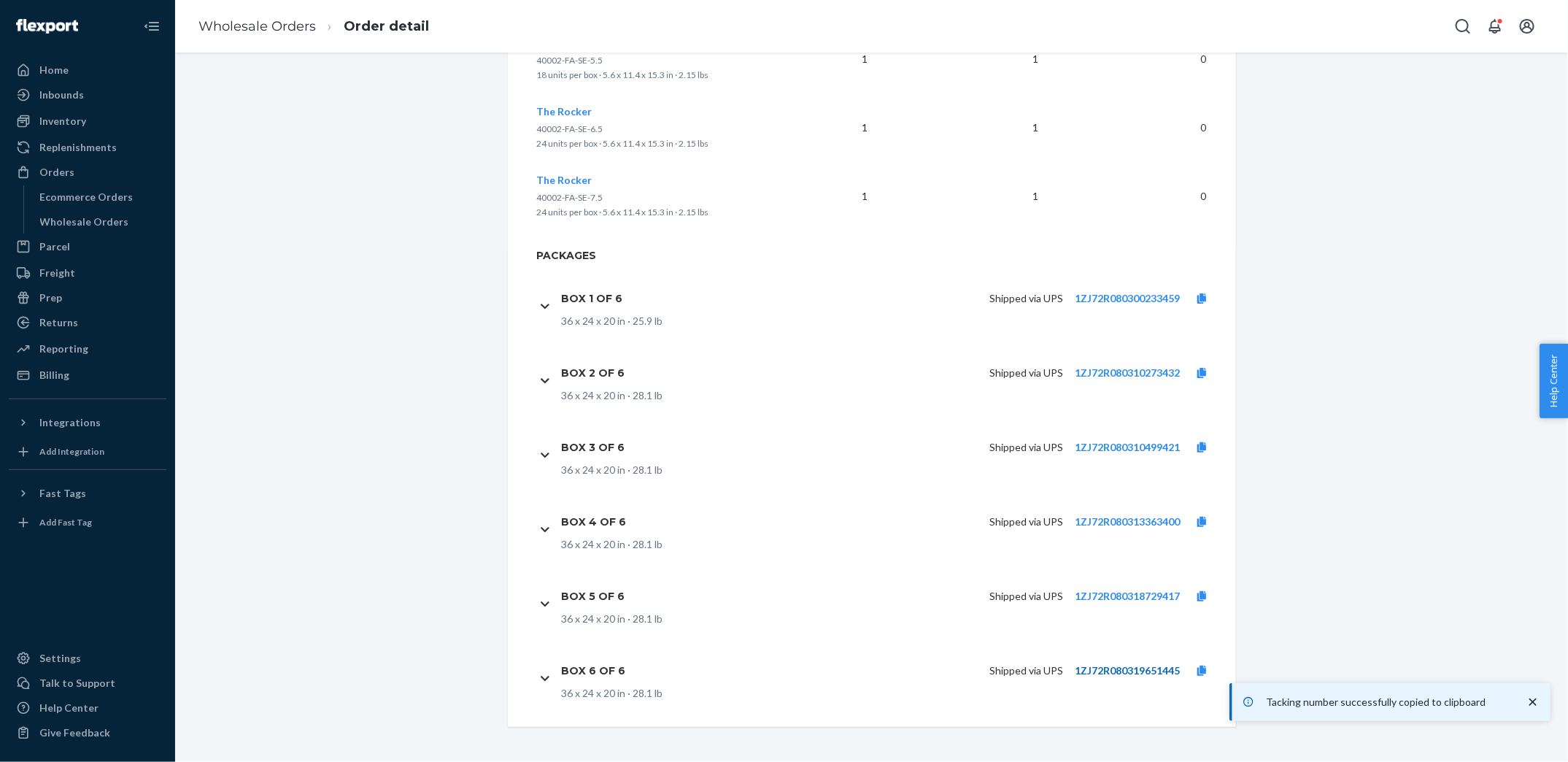
scroll to position [3405, 0]
click at [1133, 597] on link "1ZJ72R080318729417" at bounding box center [1127, 596] width 105 height 12
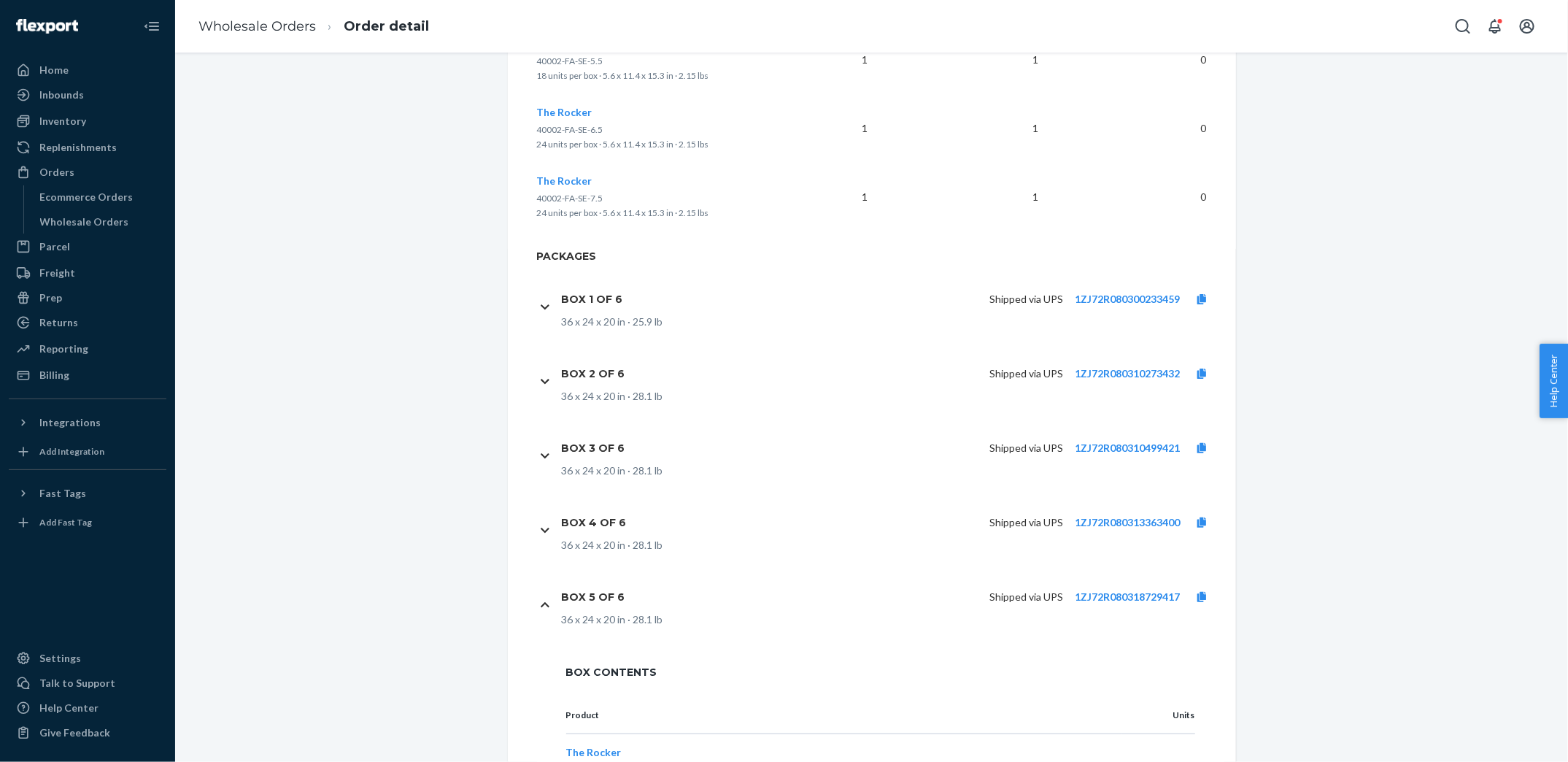
click at [1168, 519] on link "1ZJ72R080313363400" at bounding box center [1127, 522] width 105 height 12
click at [249, 26] on link "Wholesale Orders" at bounding box center [257, 26] width 117 height 16
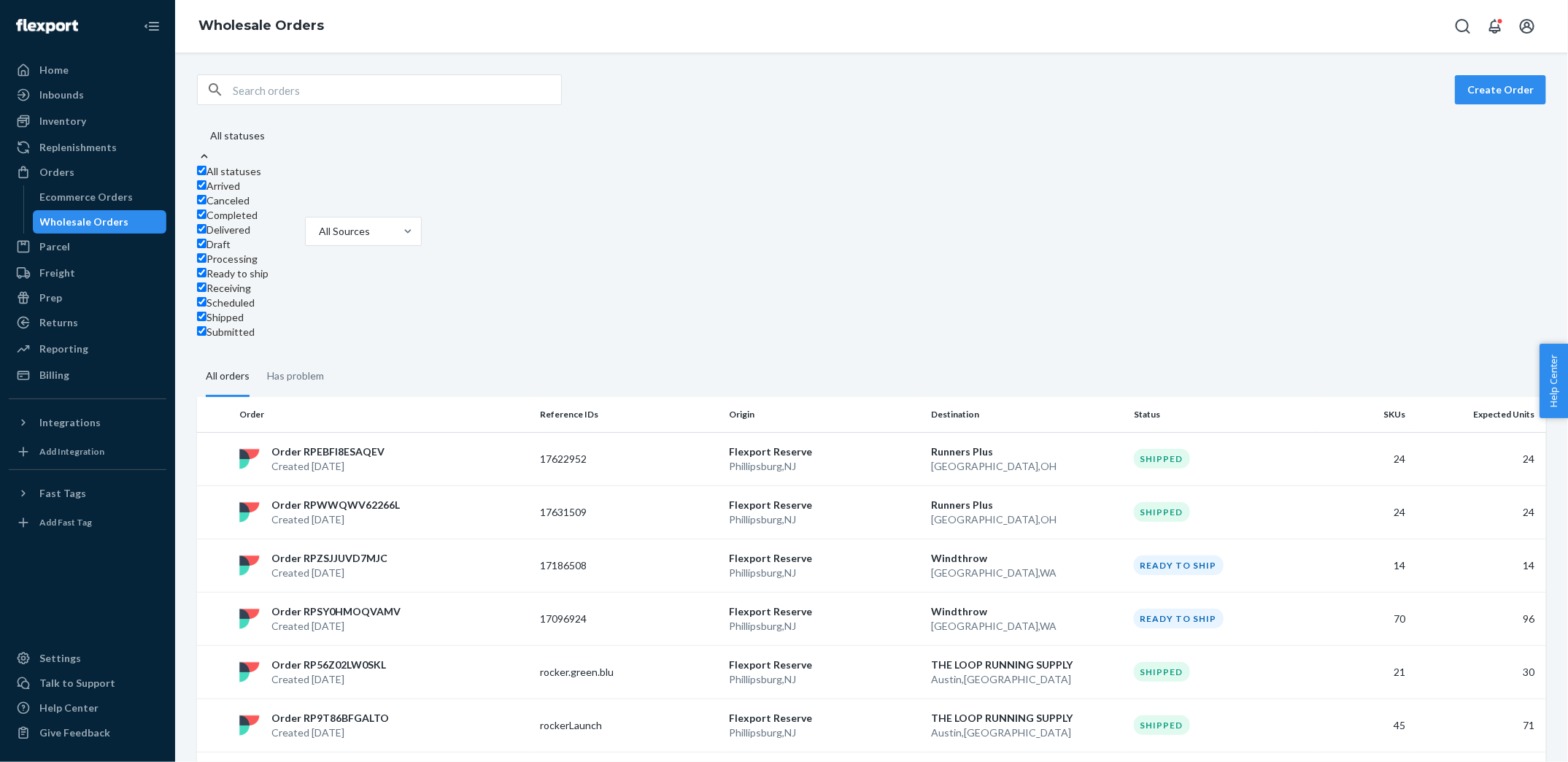
click at [284, 8] on ol "Wholesale Orders" at bounding box center [261, 26] width 149 height 42
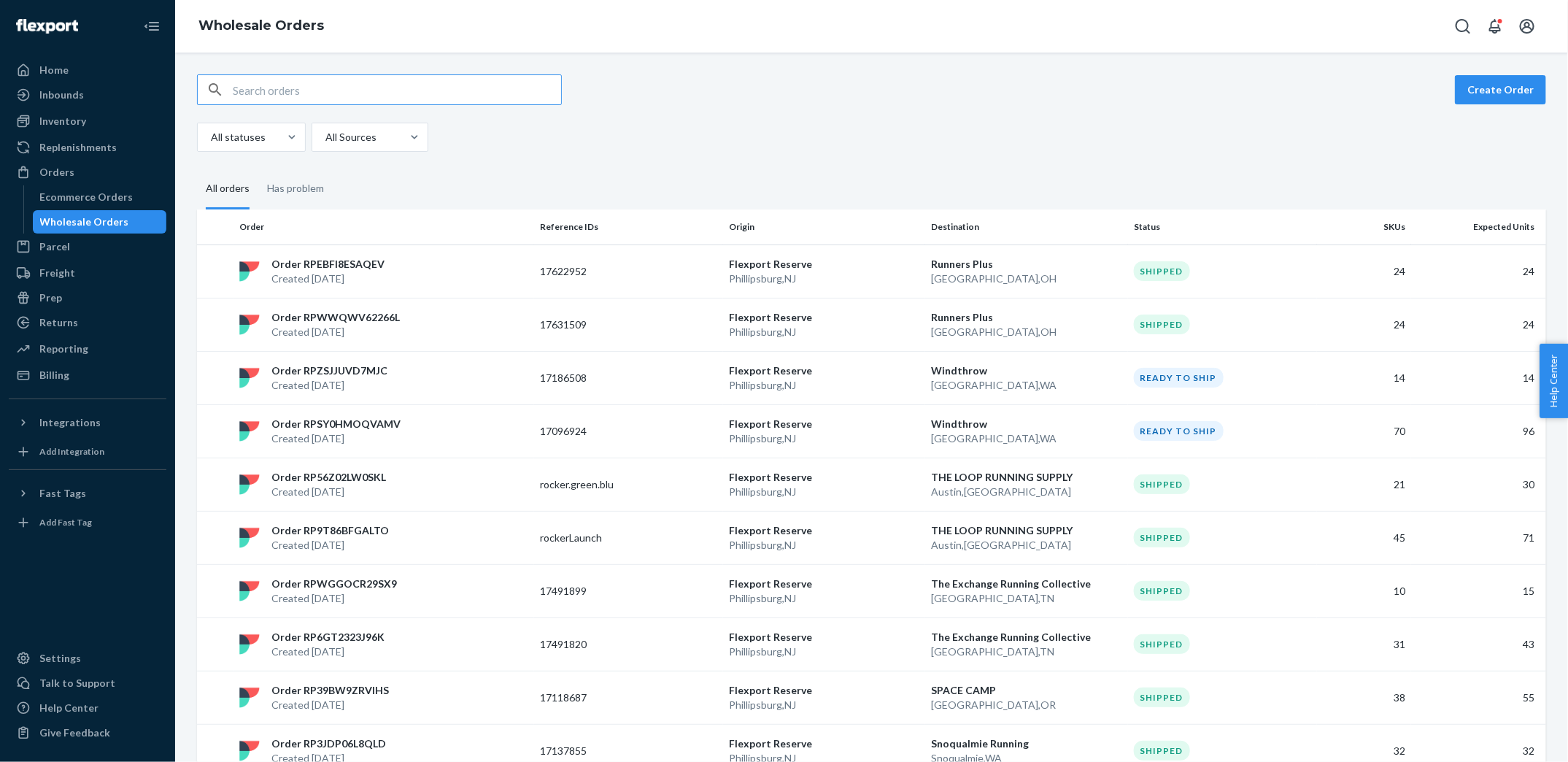
click at [295, 85] on input "text" at bounding box center [397, 89] width 328 height 29
paste input "rocker.green.blu"
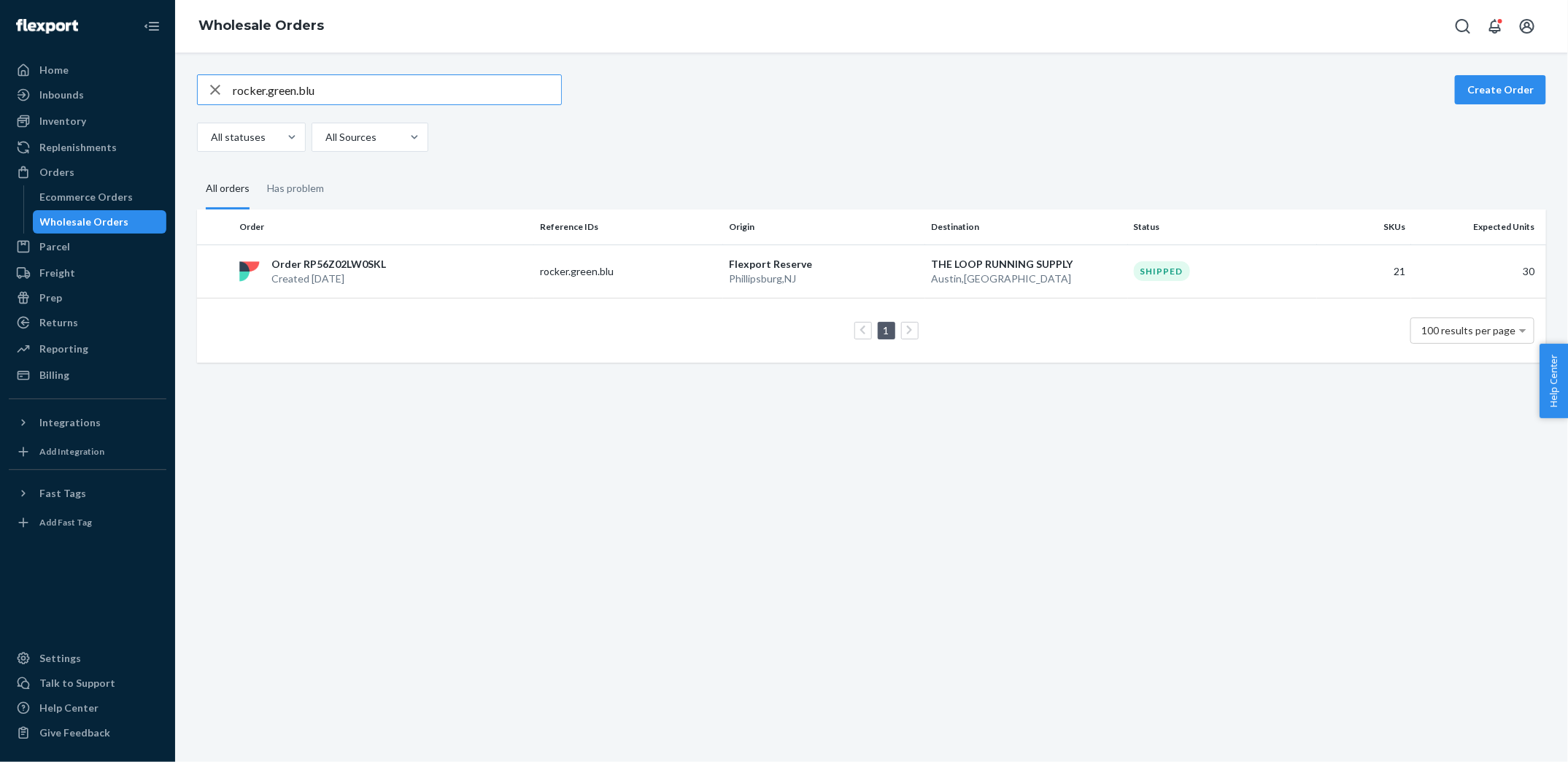
click at [339, 94] on input "rocker.green.blu" at bounding box center [397, 89] width 328 height 29
paste input "satisfyWOMENSjune"
click at [409, 87] on input "satisfyWOMENSjune" at bounding box center [397, 89] width 328 height 29
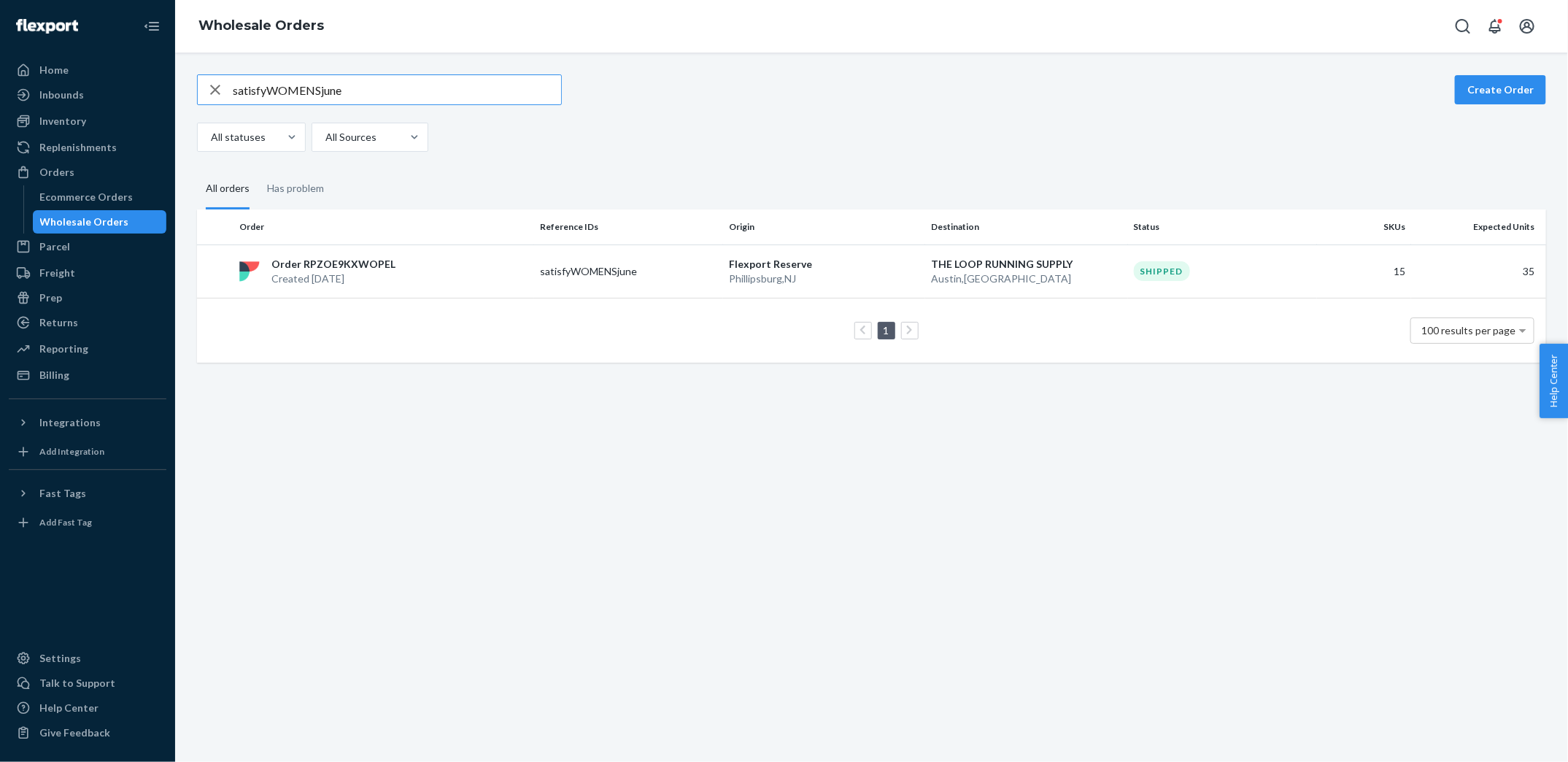
click at [409, 87] on input "satisfyWOMENSjune" at bounding box center [397, 89] width 328 height 29
paste input "-"
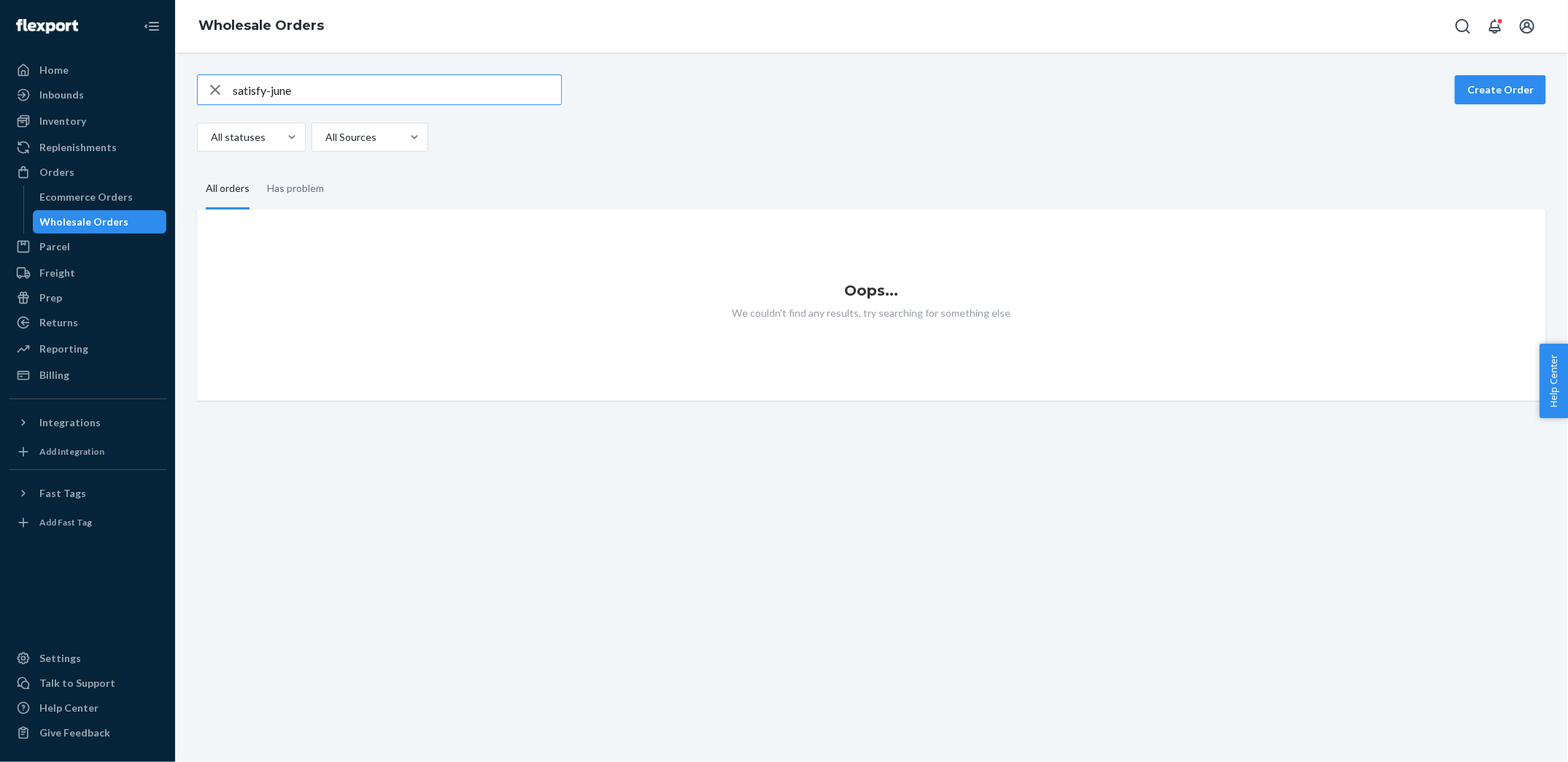
click at [473, 90] on input "satisfy-june" at bounding box center [397, 89] width 328 height 29
paste input "oct"
type input "s"
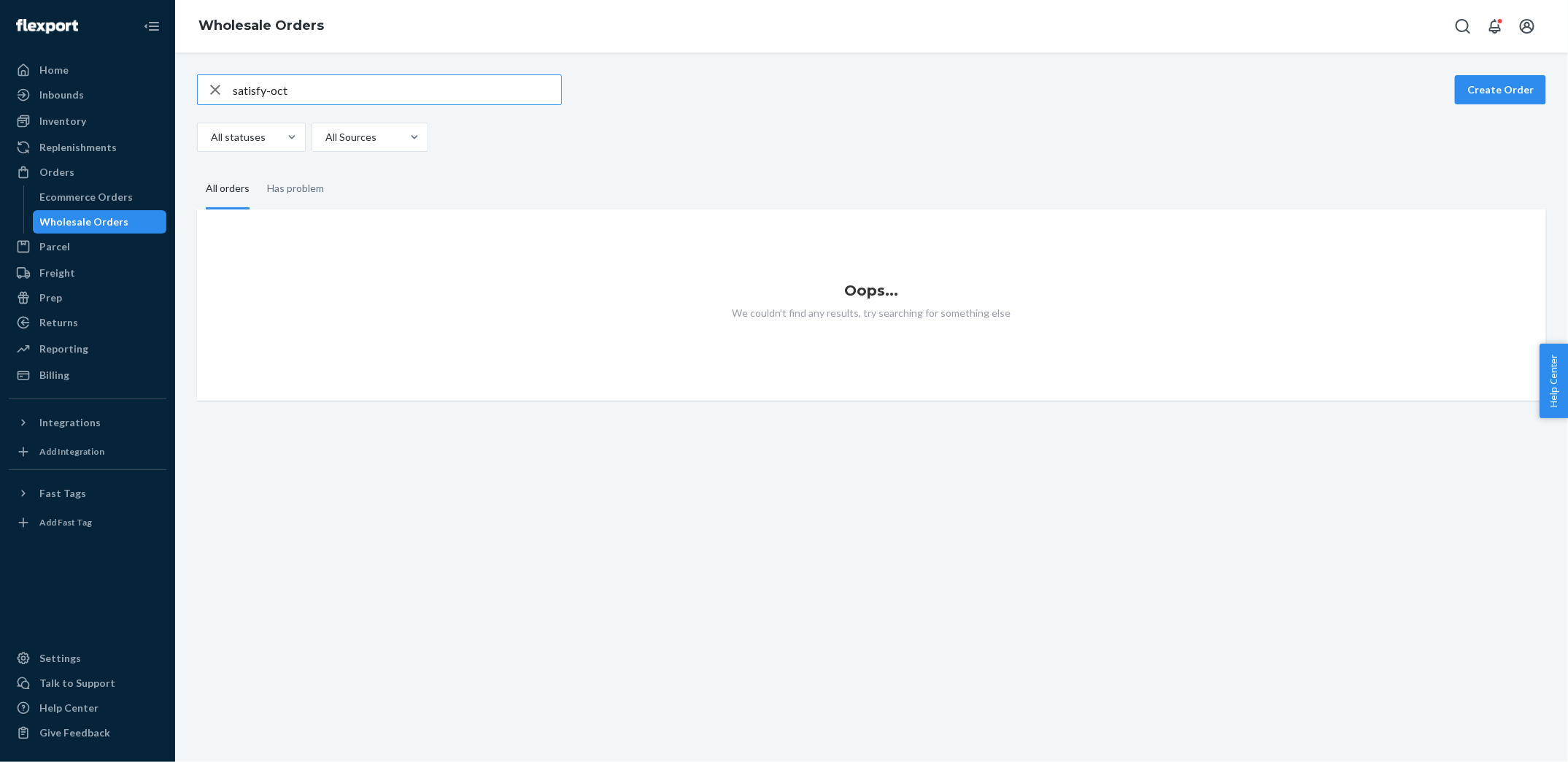
click at [339, 80] on input "satisfy-oct" at bounding box center [397, 89] width 328 height 29
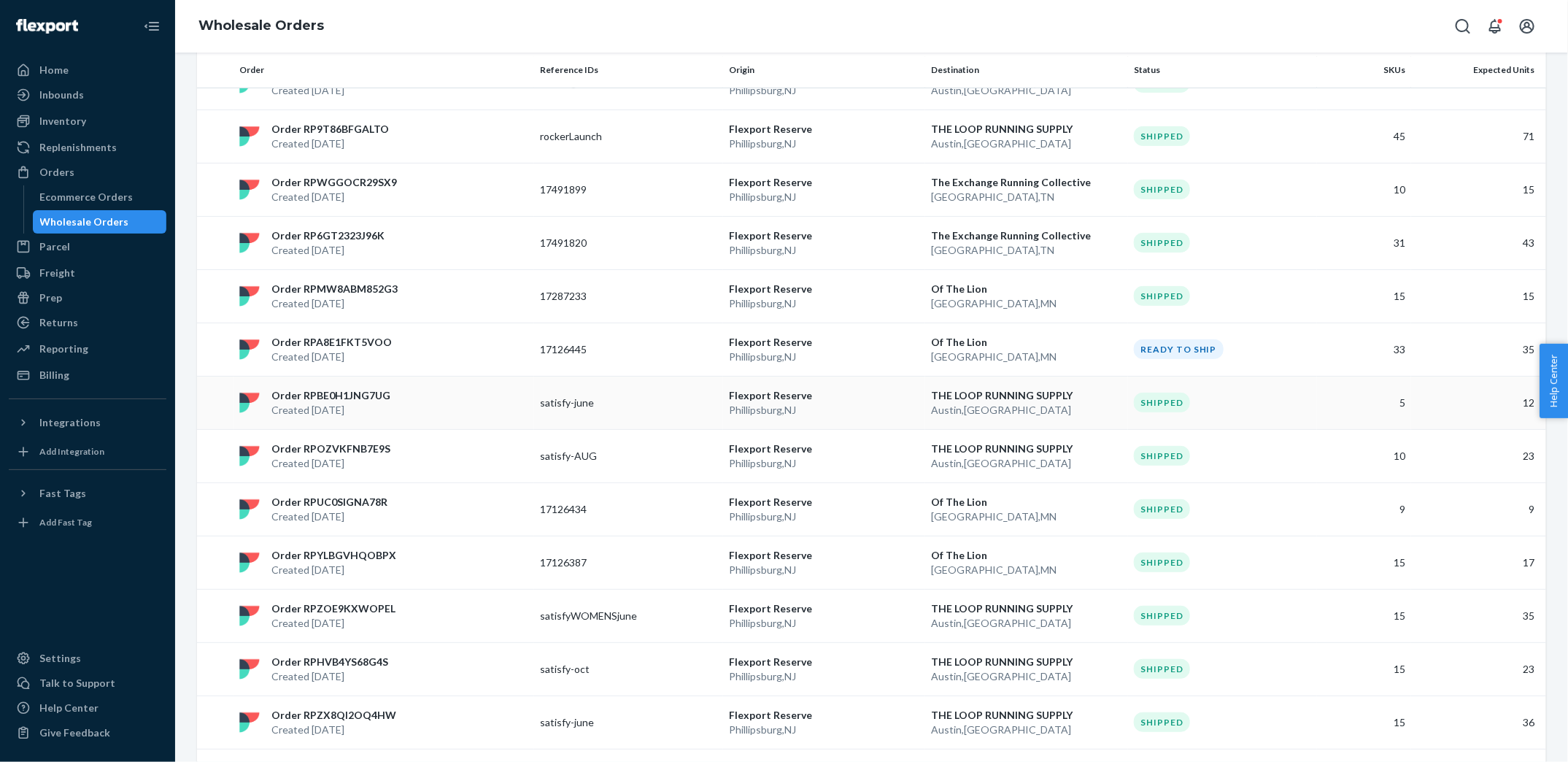
scroll to position [203, 0]
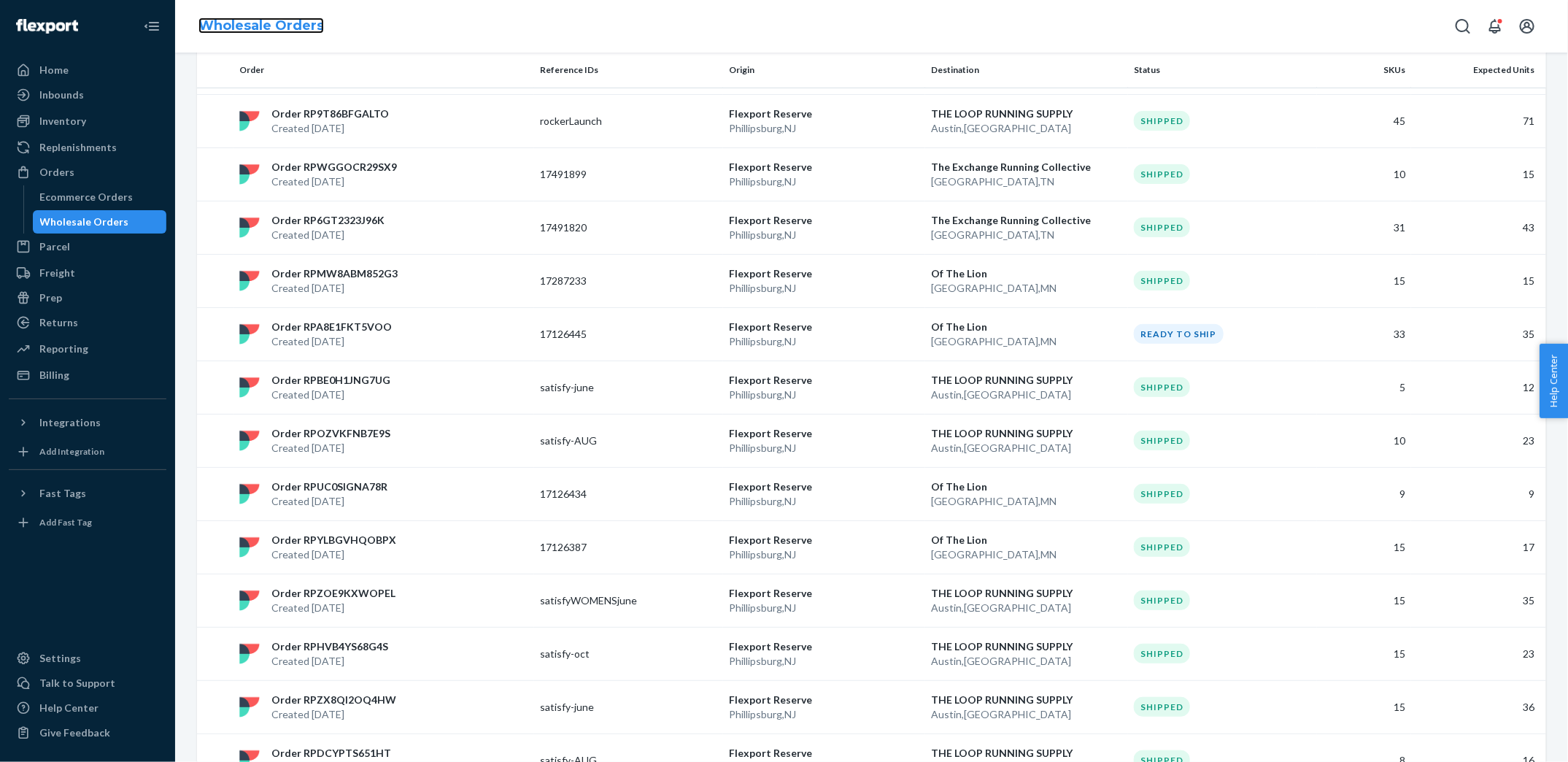
click at [253, 22] on link "Wholesale Orders" at bounding box center [262, 25] width 126 height 16
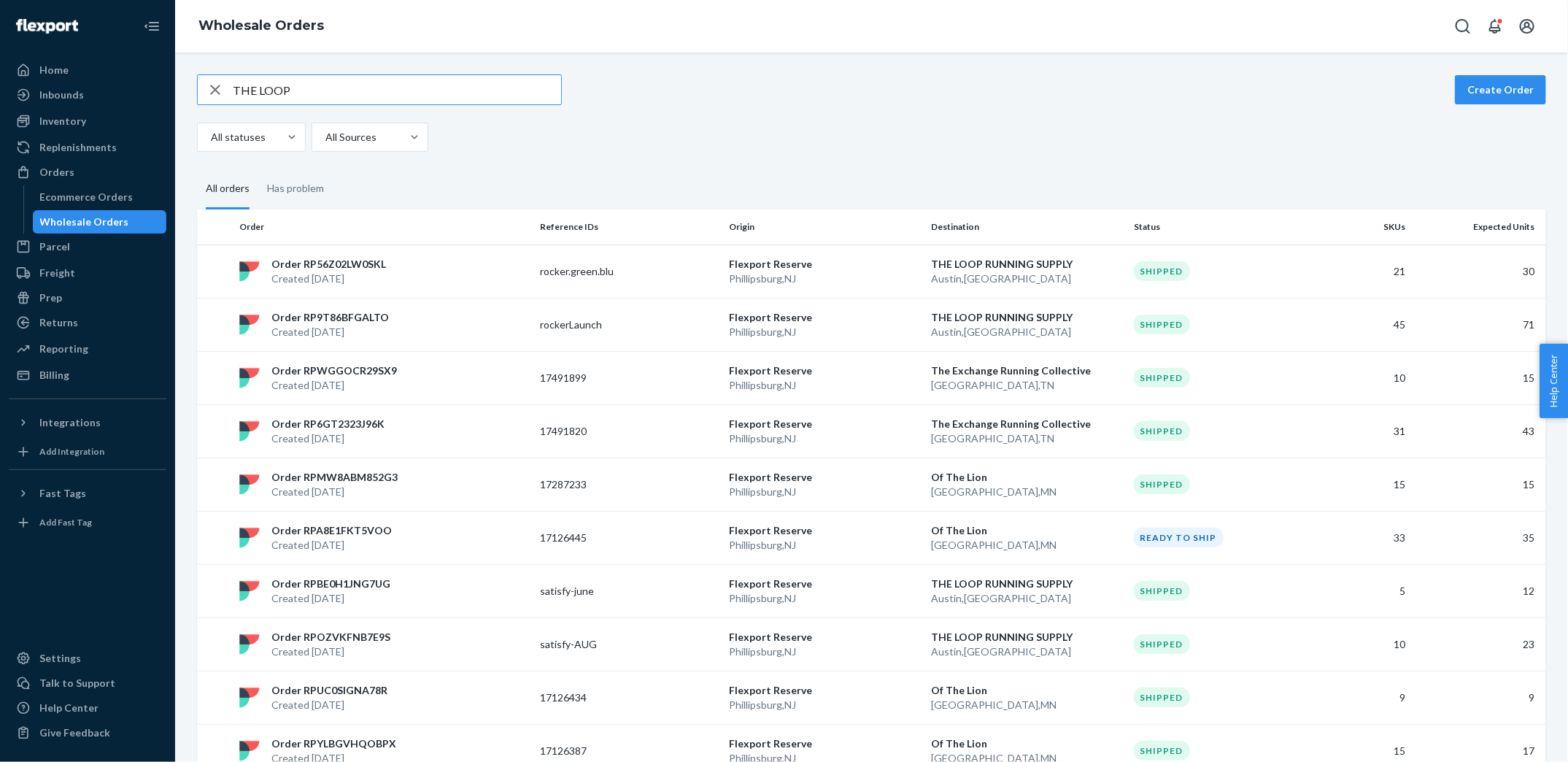
click at [308, 86] on input "THE LOOP" at bounding box center [397, 89] width 328 height 29
click at [321, 85] on input "THE LOOP" at bounding box center [397, 89] width 328 height 29
paste input "satisfy-AUG"
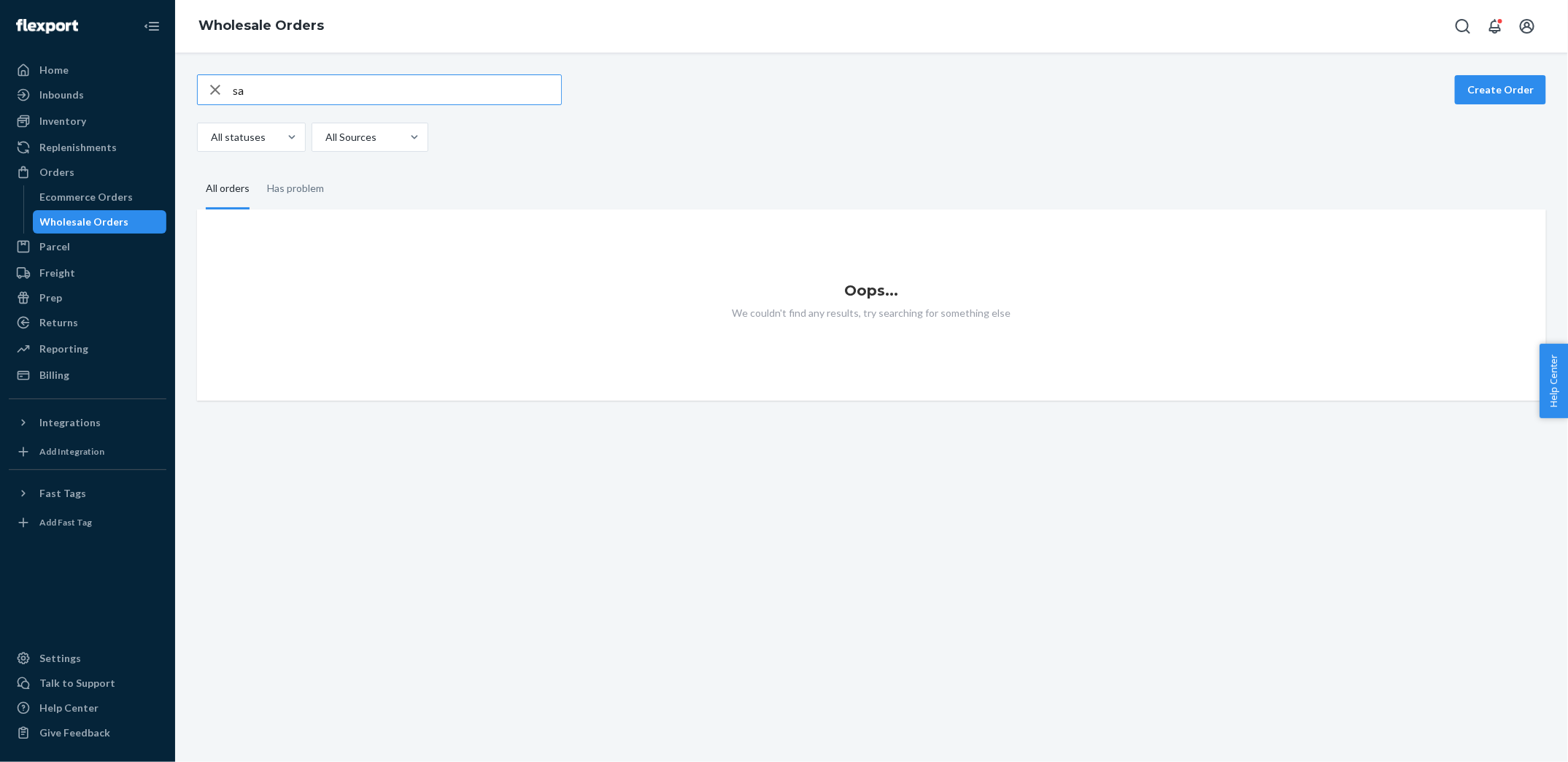
type input "s"
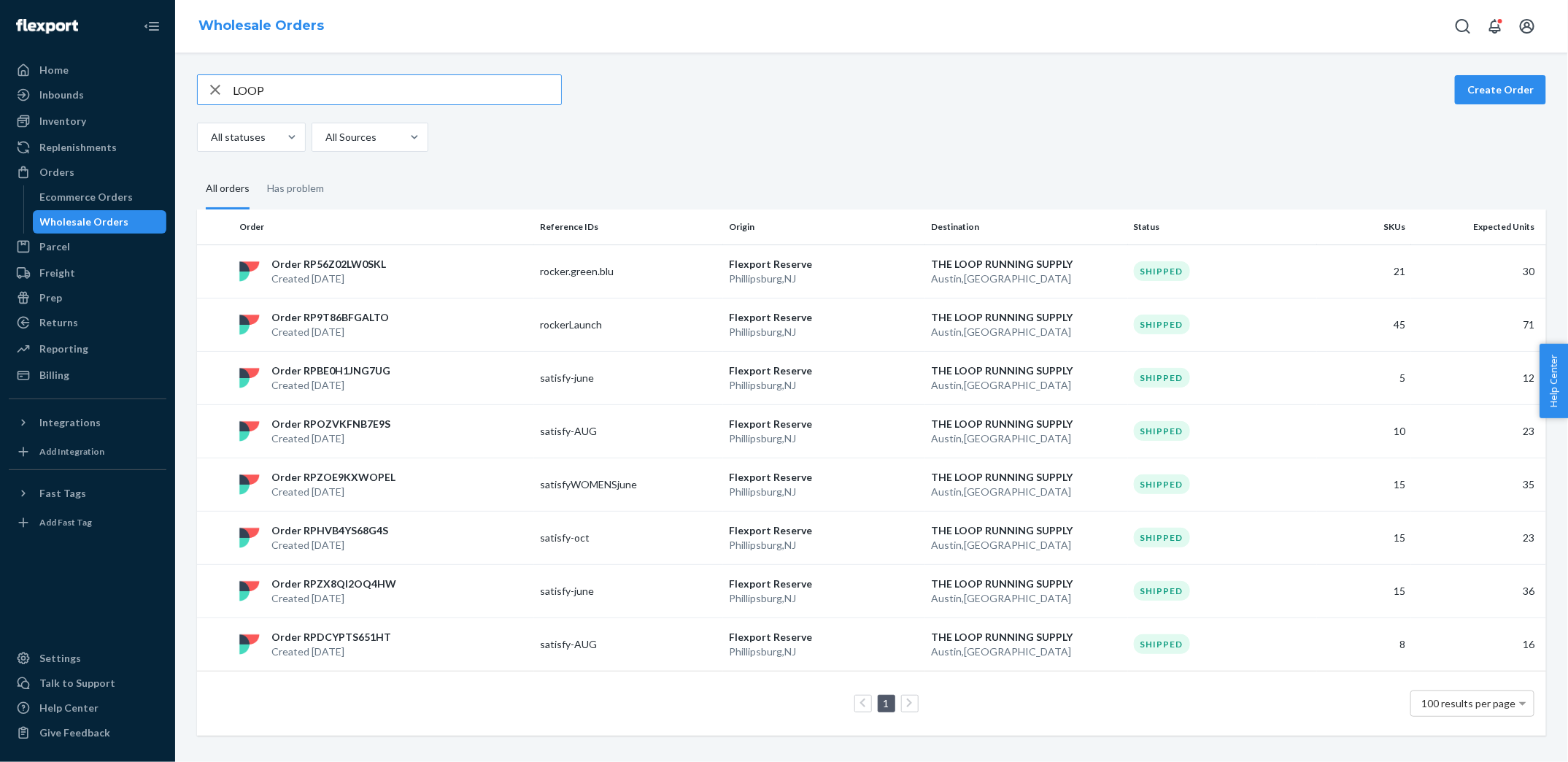
type input "LOOP"
click at [615, 432] on p "satisfy-AUG" at bounding box center [598, 431] width 116 height 14
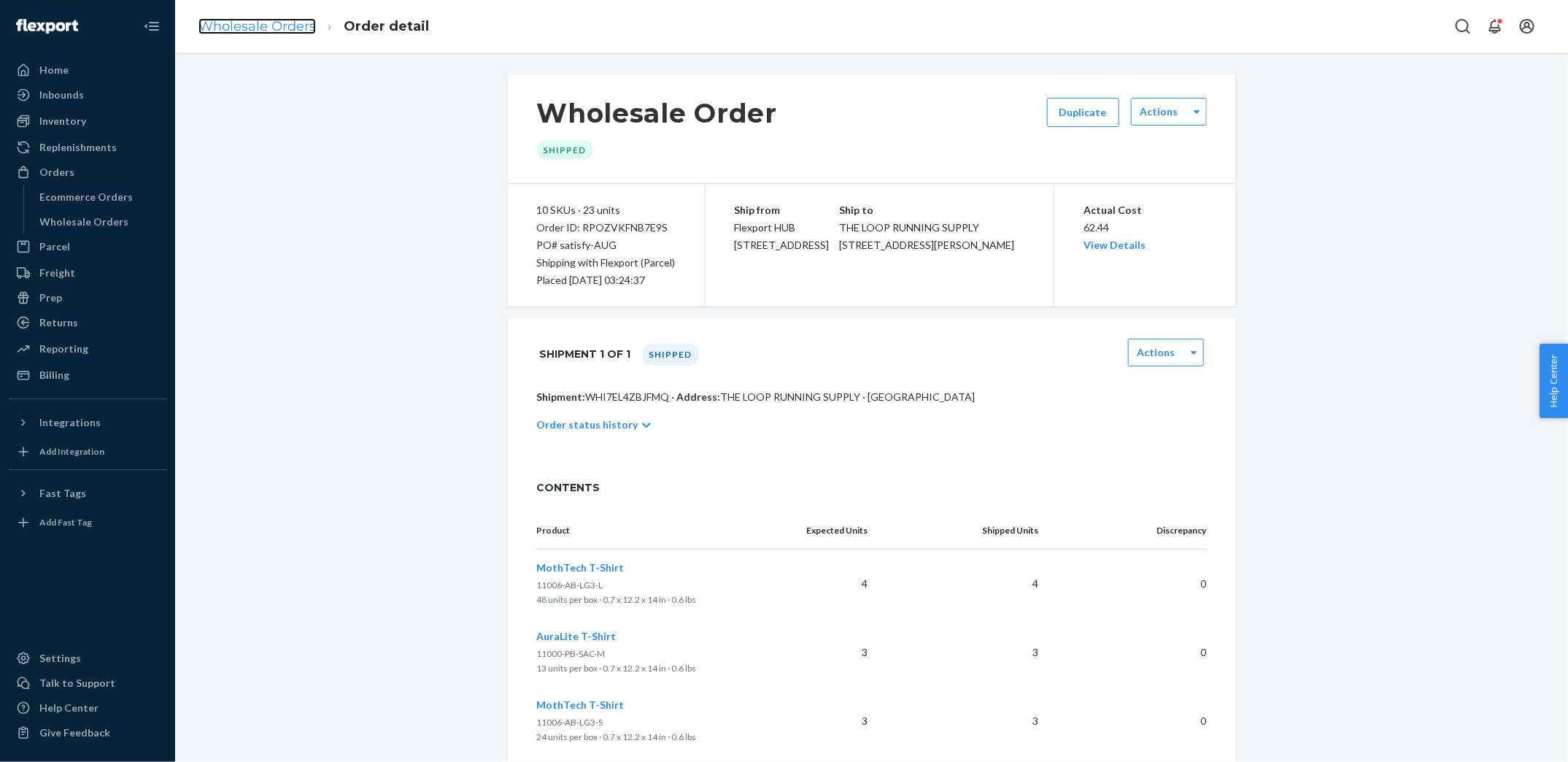
click at [281, 32] on link "Wholesale Orders" at bounding box center [257, 26] width 117 height 16
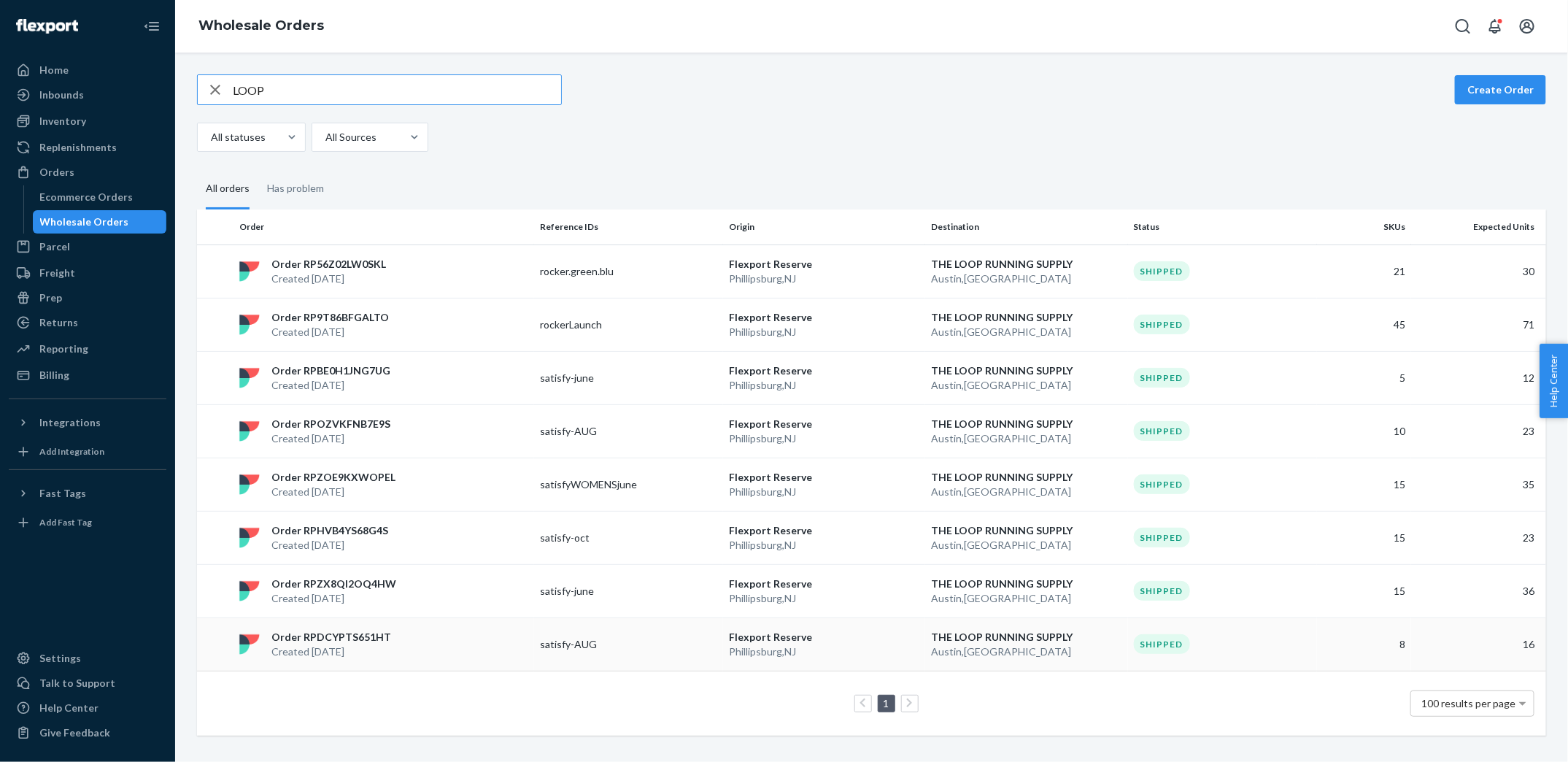
click at [575, 640] on p "satisfy-AUG" at bounding box center [598, 644] width 116 height 14
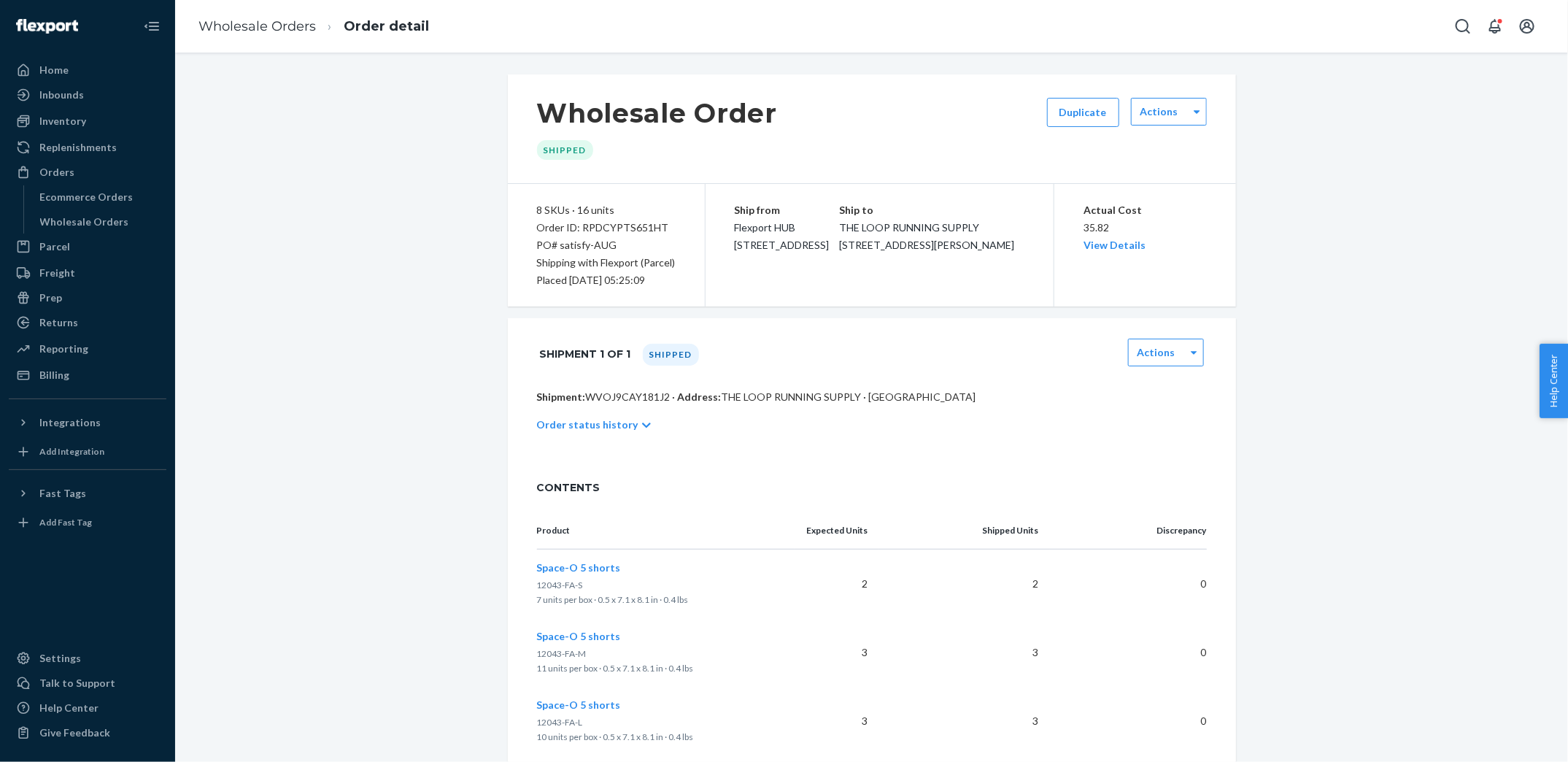
scroll to position [494, 0]
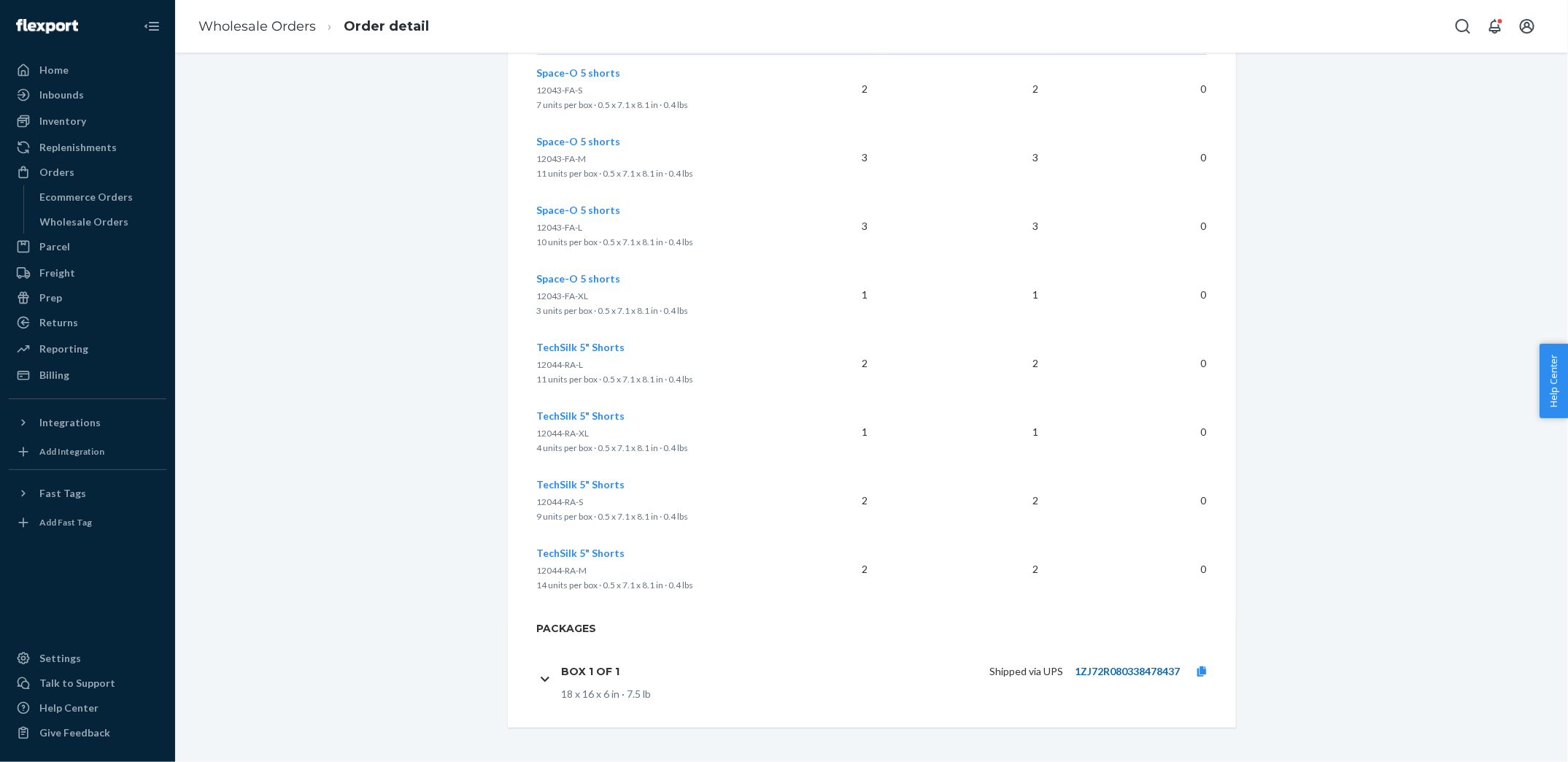
click at [1154, 668] on link "1ZJ72R080338478437" at bounding box center [1127, 671] width 105 height 12
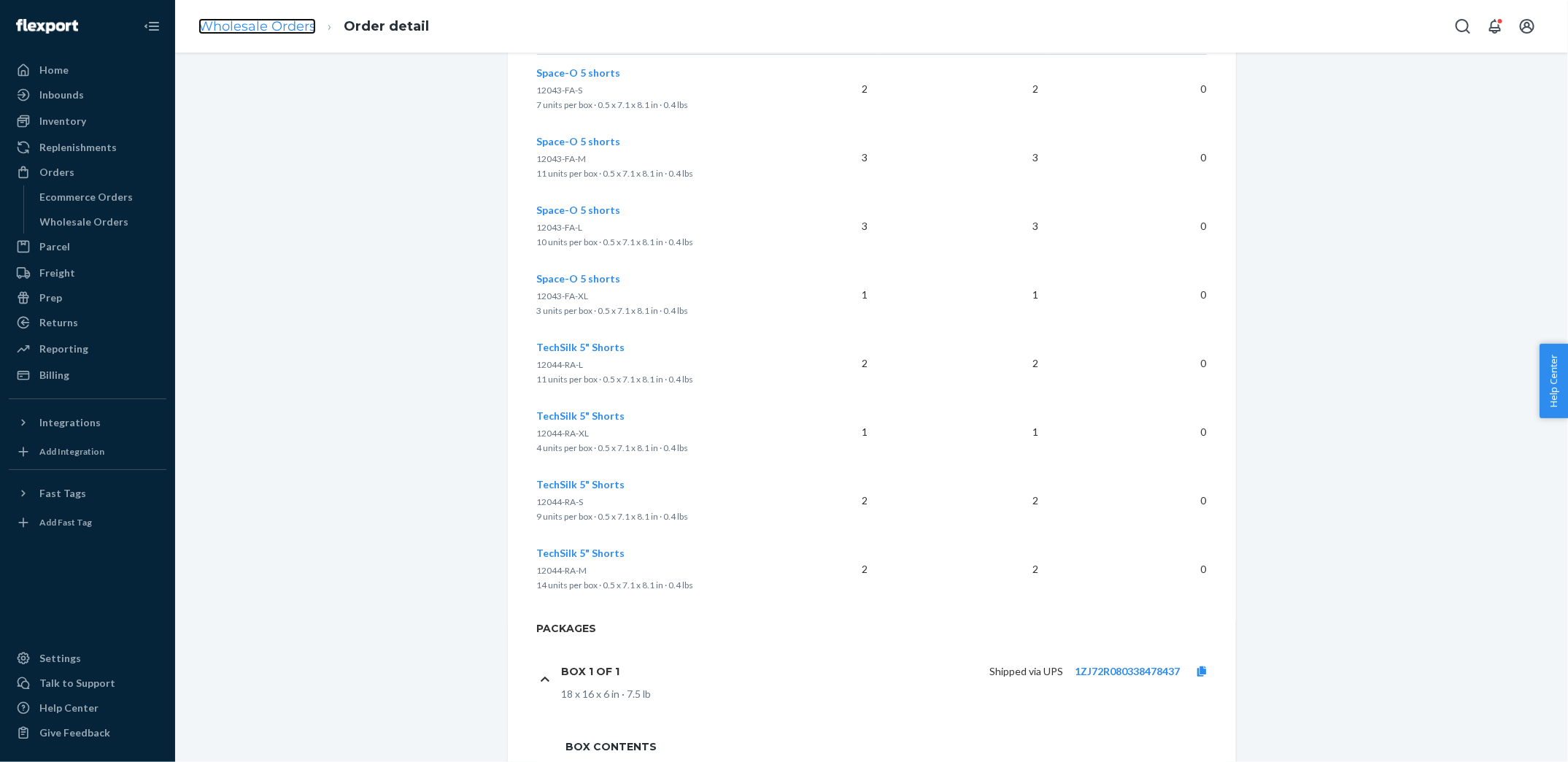
click at [243, 32] on link "Wholesale Orders" at bounding box center [257, 26] width 117 height 16
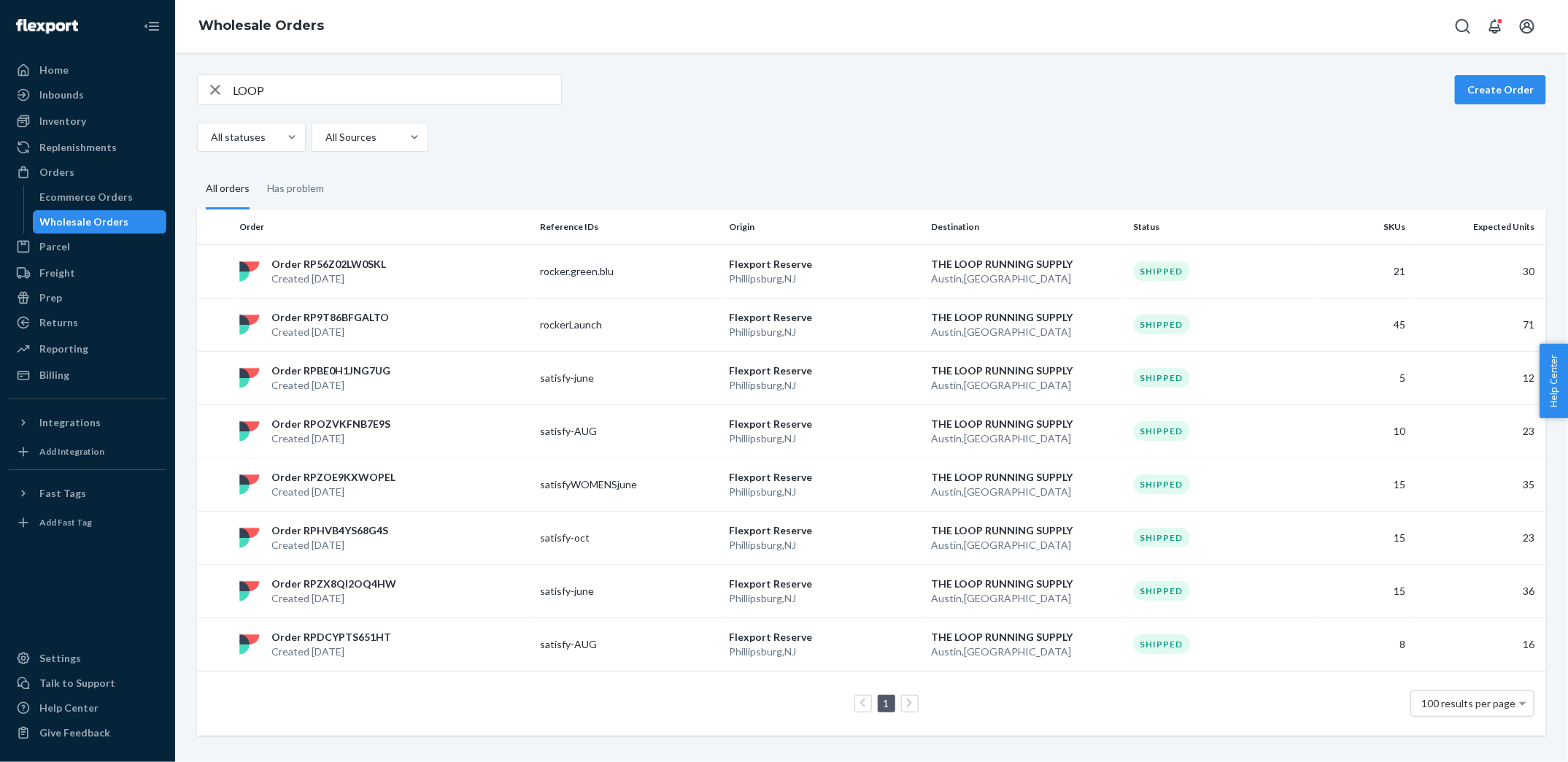
click at [218, 88] on icon "button" at bounding box center [215, 89] width 17 height 29
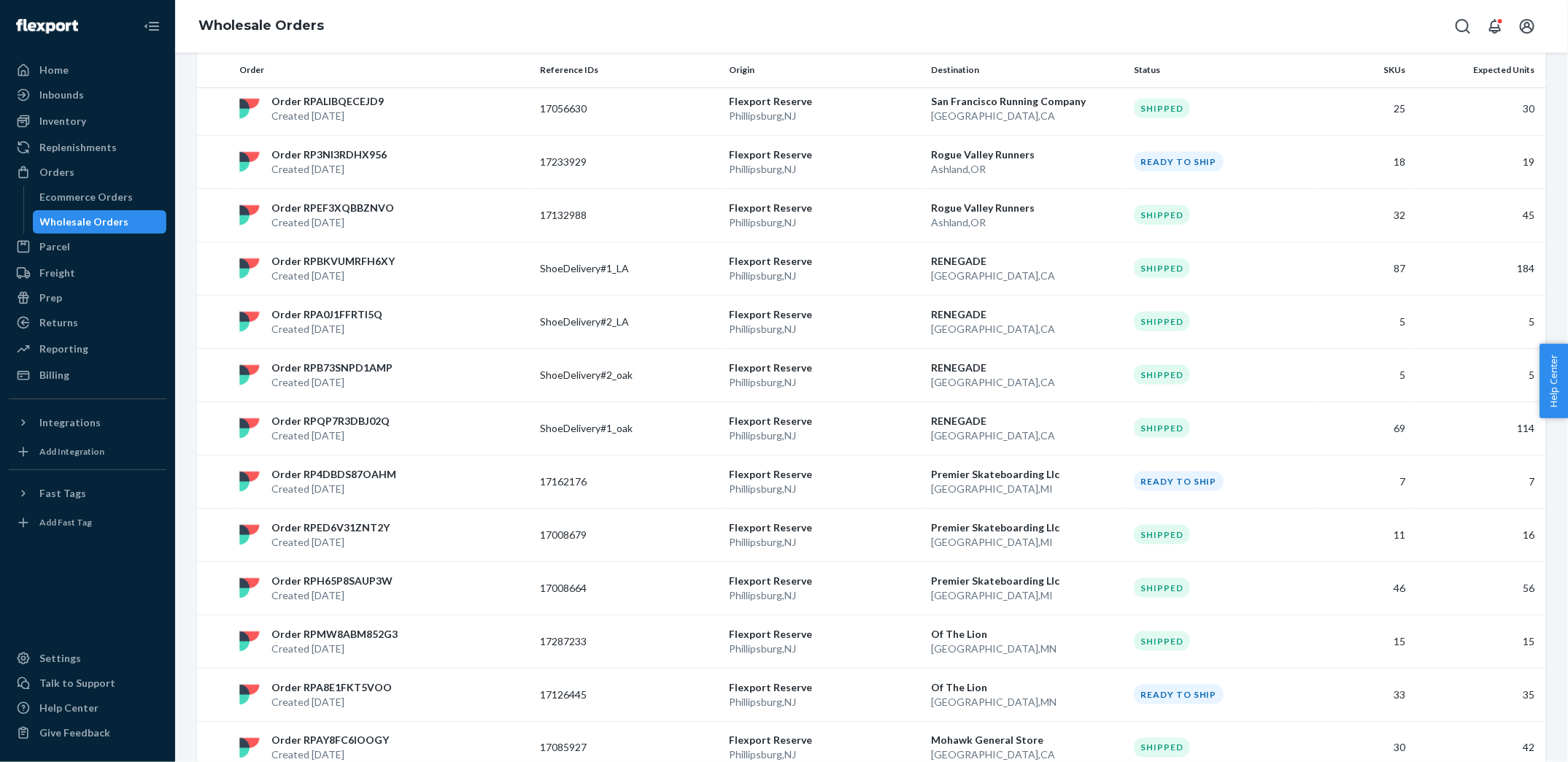
scroll to position [928, 0]
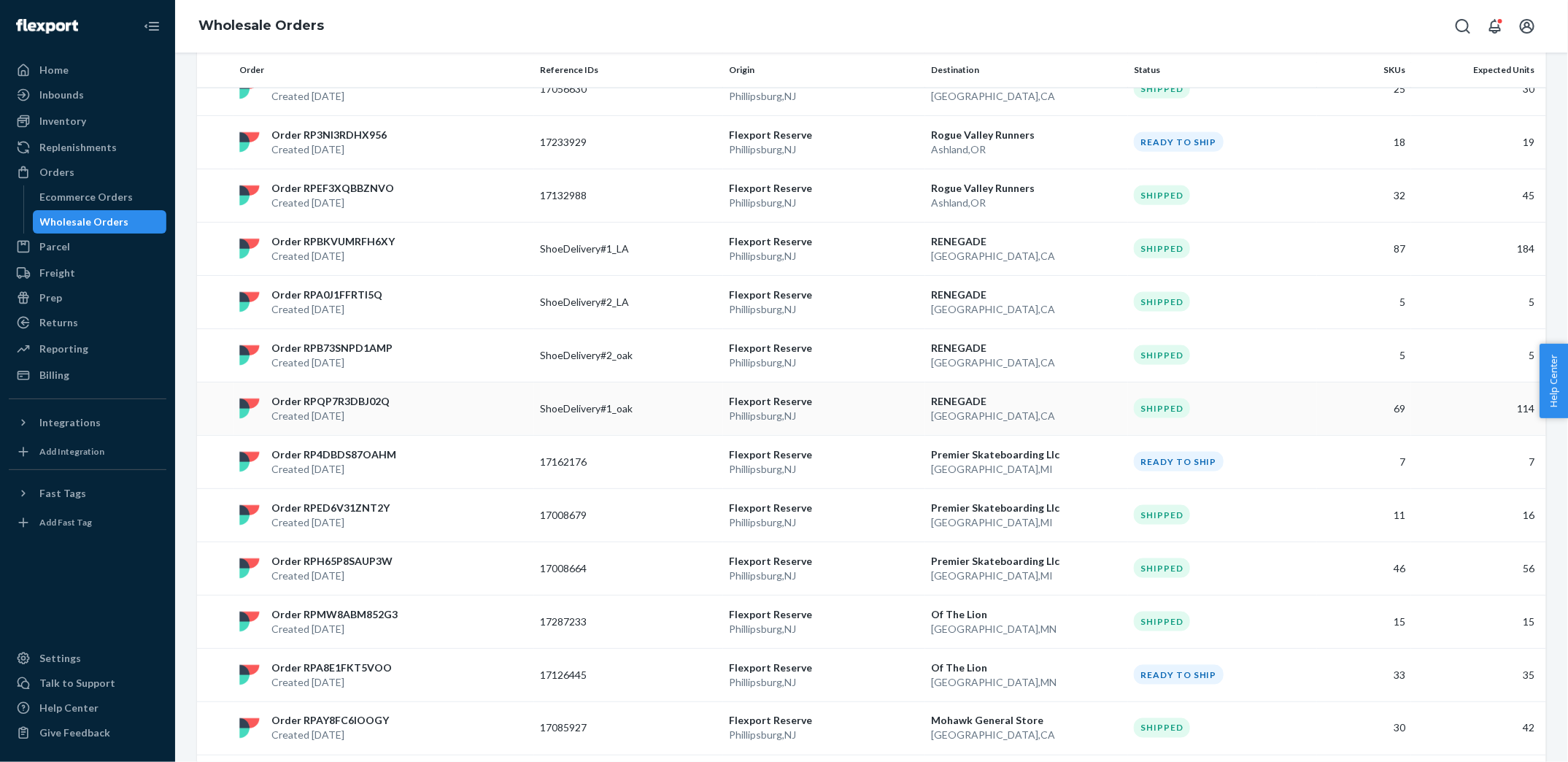
click at [543, 404] on p "ShoeDelivery#1_oak" at bounding box center [598, 408] width 116 height 14
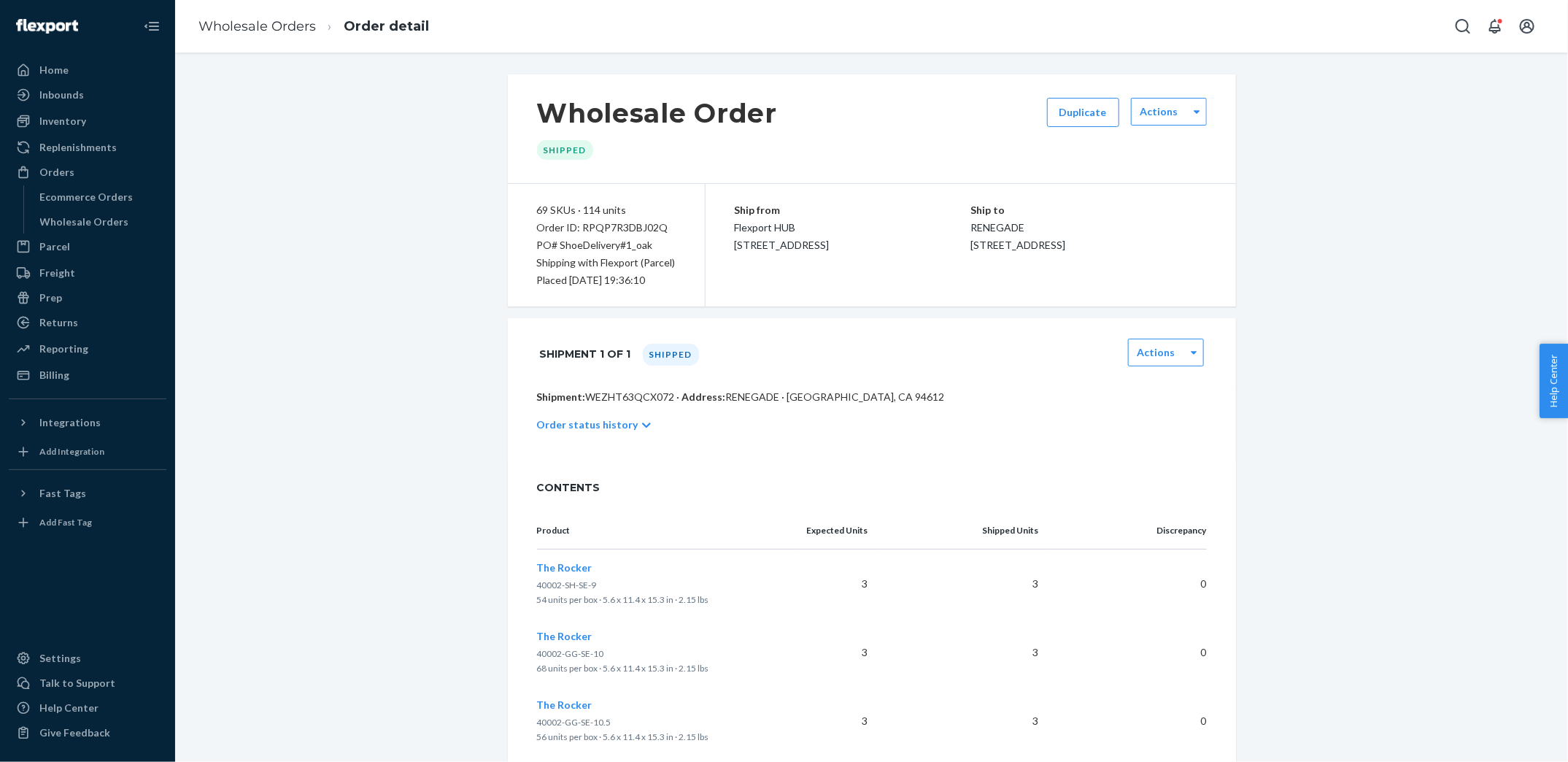
click at [562, 245] on div "PO# ShoeDelivery#1_oak" at bounding box center [606, 245] width 138 height 17
drag, startPoint x: 559, startPoint y: 244, endPoint x: 666, endPoint y: 242, distance: 107.0
click at [666, 242] on div "PO# ShoeDelivery#1_oak" at bounding box center [606, 245] width 138 height 17
copy div "ShoeDelivery#1_oak"
click at [246, 12] on ol "Wholesale Orders Order detail" at bounding box center [314, 26] width 254 height 43
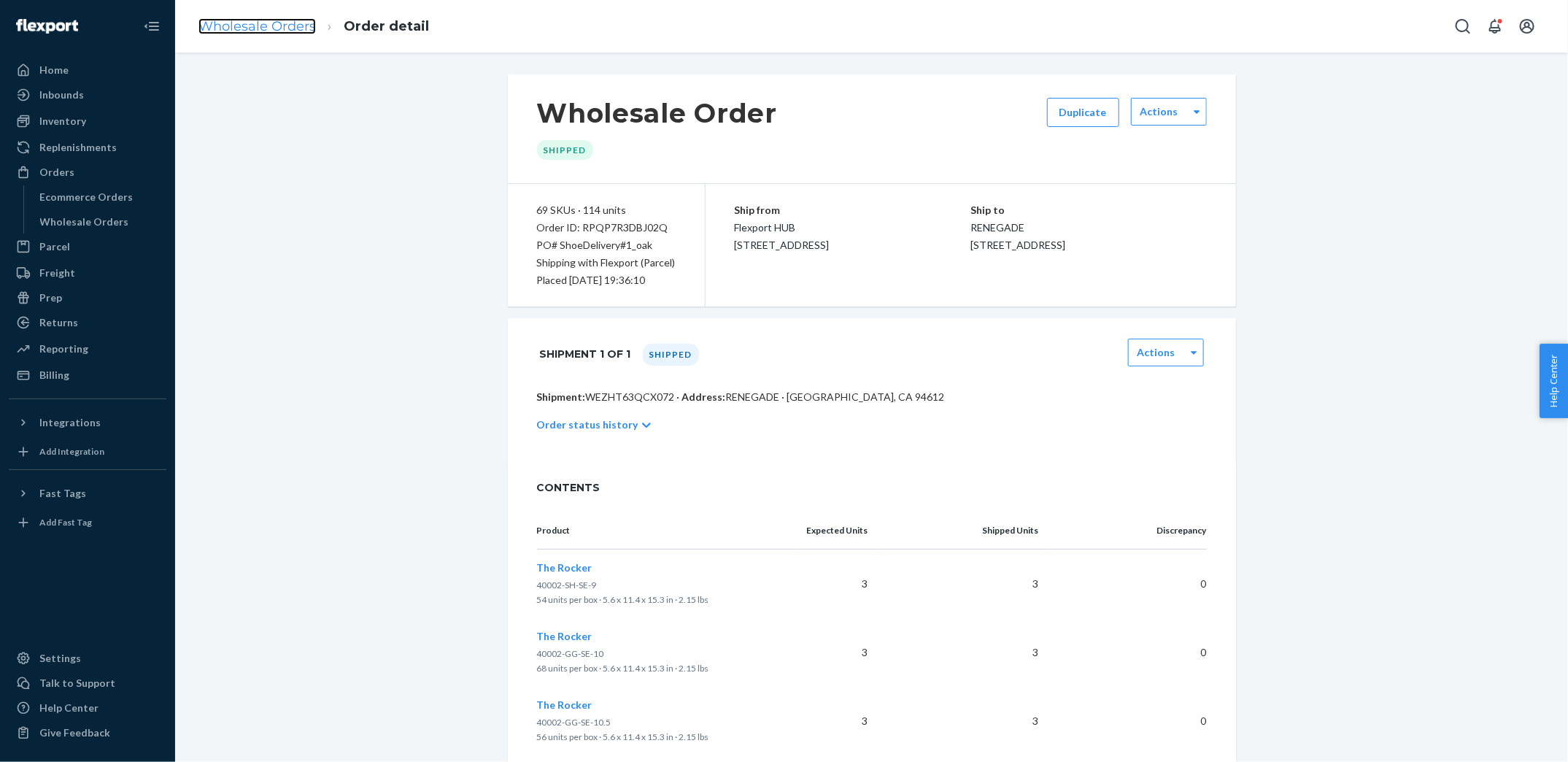
click at [246, 20] on link "Wholesale Orders" at bounding box center [257, 26] width 117 height 16
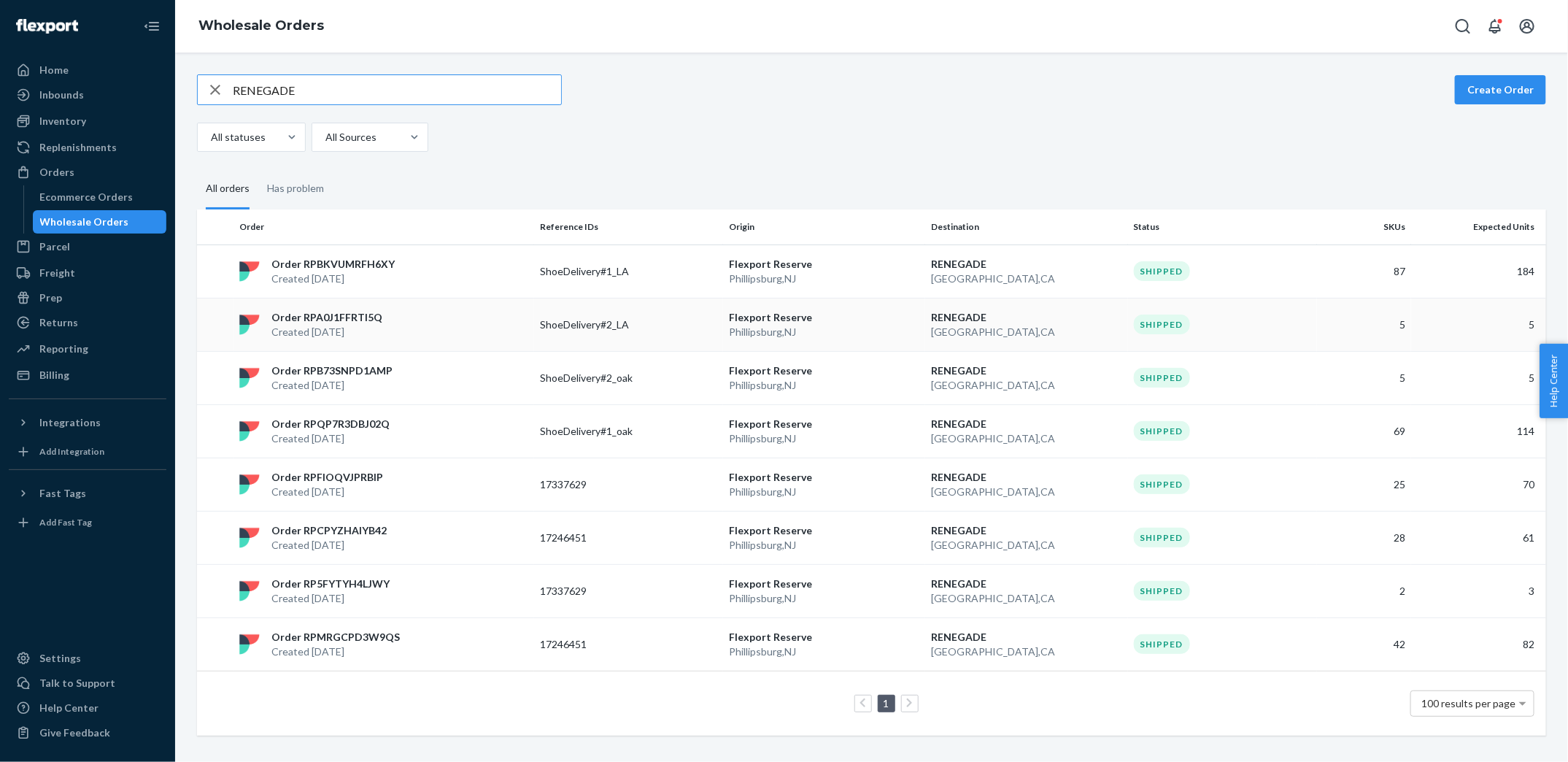
type input "RENEGADE"
copy p "ShoeDelivery#2_LA"
drag, startPoint x: 535, startPoint y: 319, endPoint x: 635, endPoint y: 319, distance: 100.0
click at [635, 319] on td "ShoeDelivery#2_LA" at bounding box center [629, 324] width 189 height 53
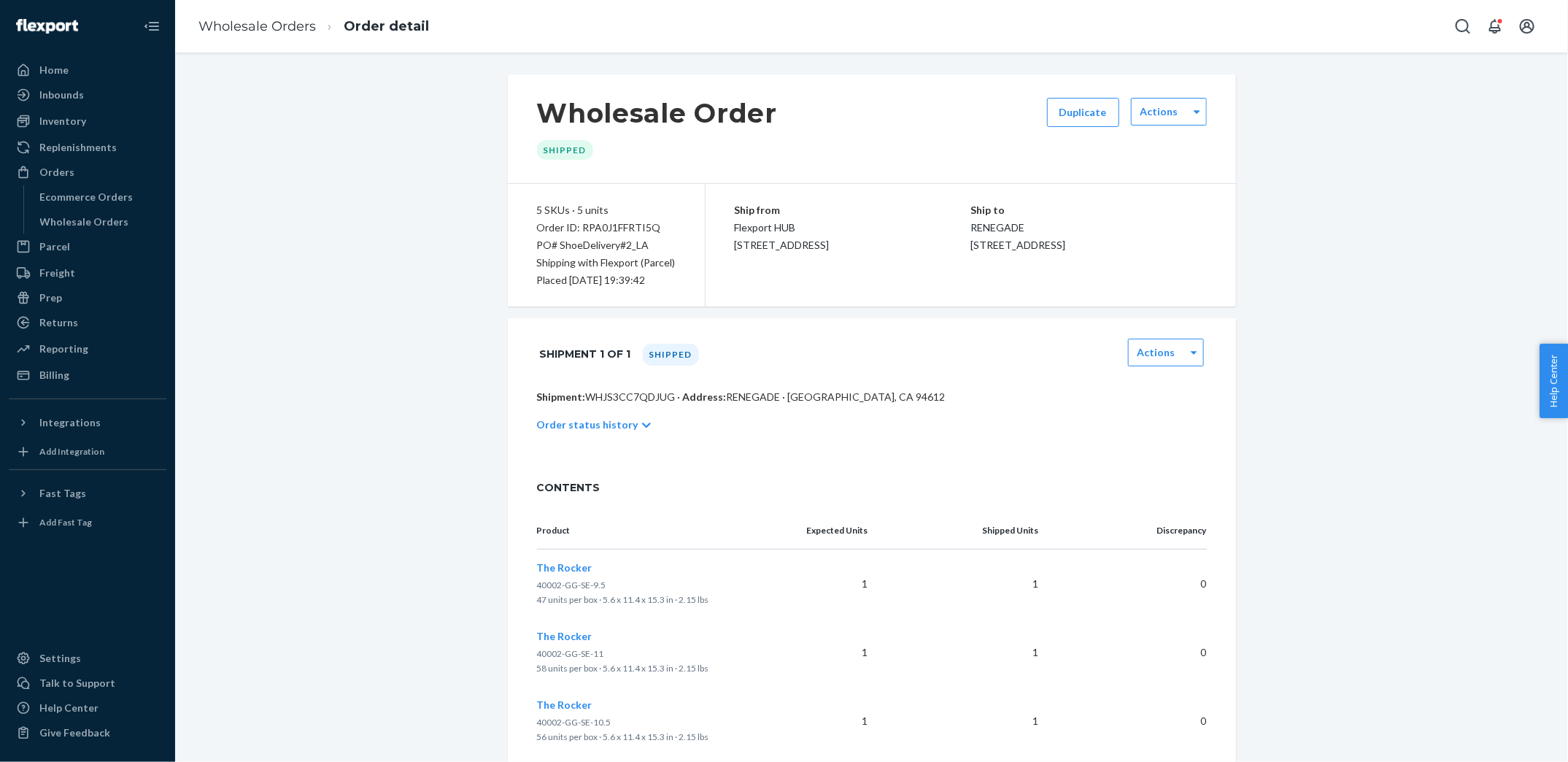
scroll to position [289, 0]
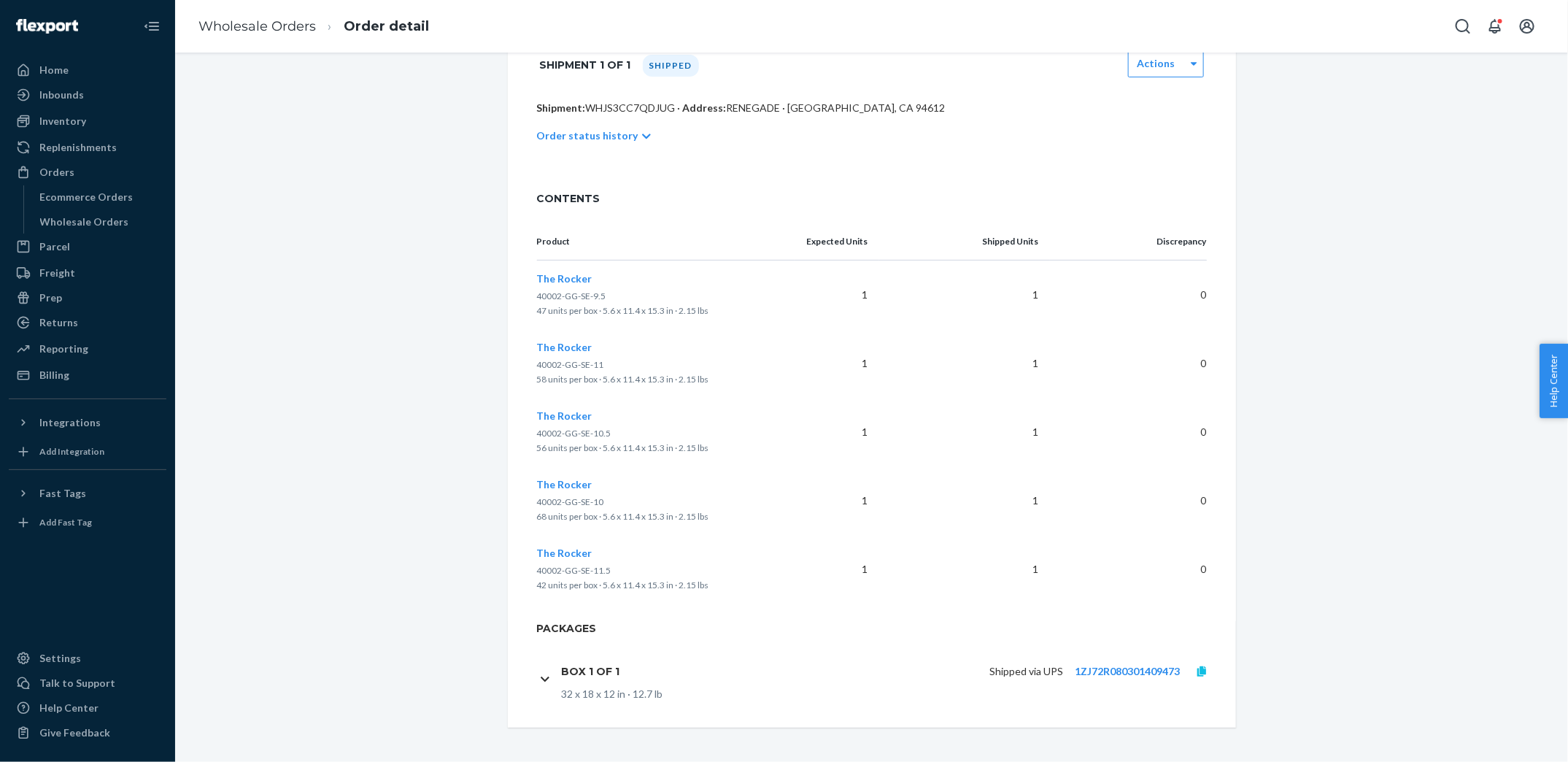
click at [1204, 673] on icon at bounding box center [1202, 671] width 9 height 11
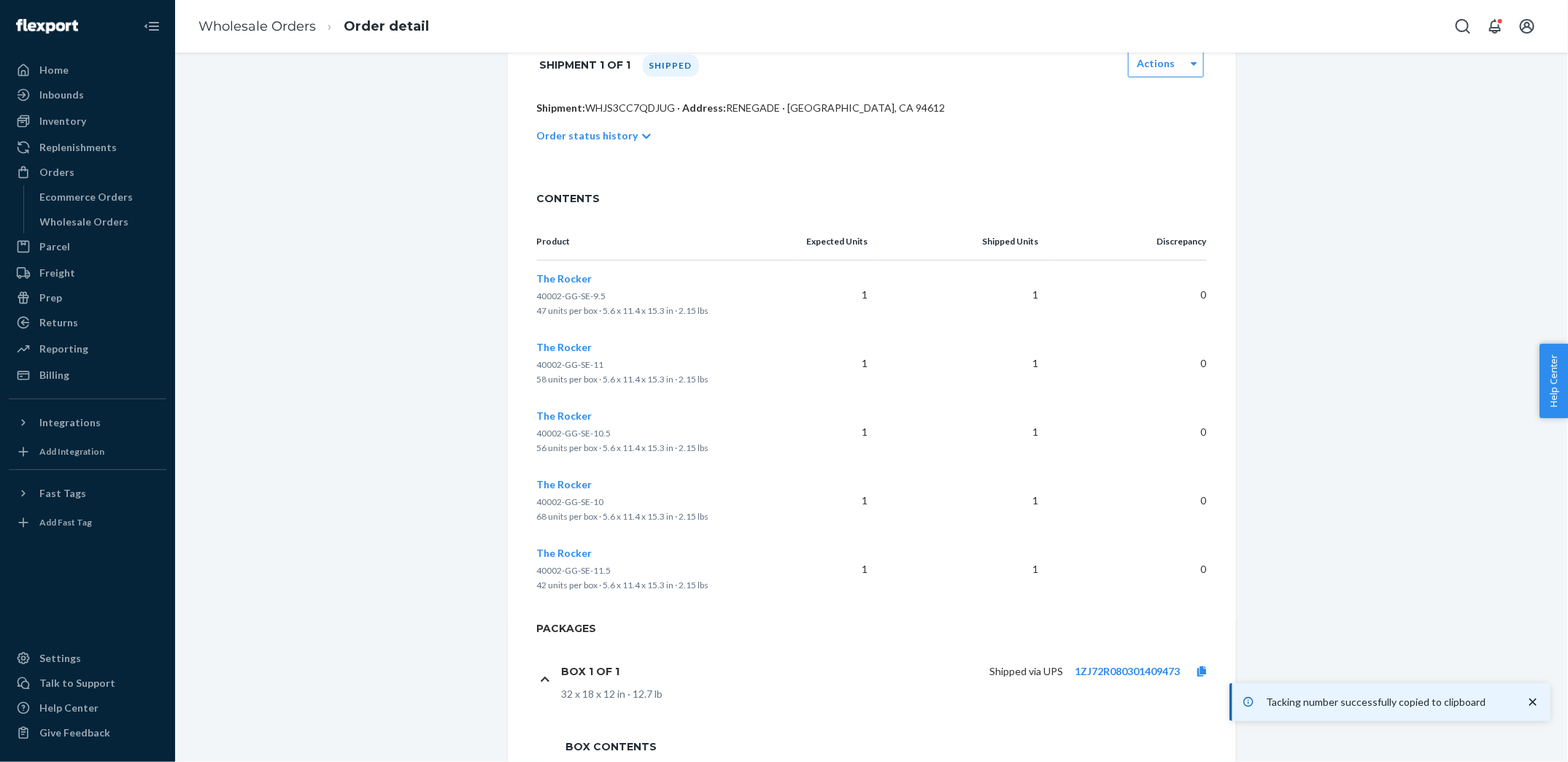
click at [1158, 661] on div "Shipped via UPS 1ZJ72R080301409473" at bounding box center [928, 671] width 593 height 31
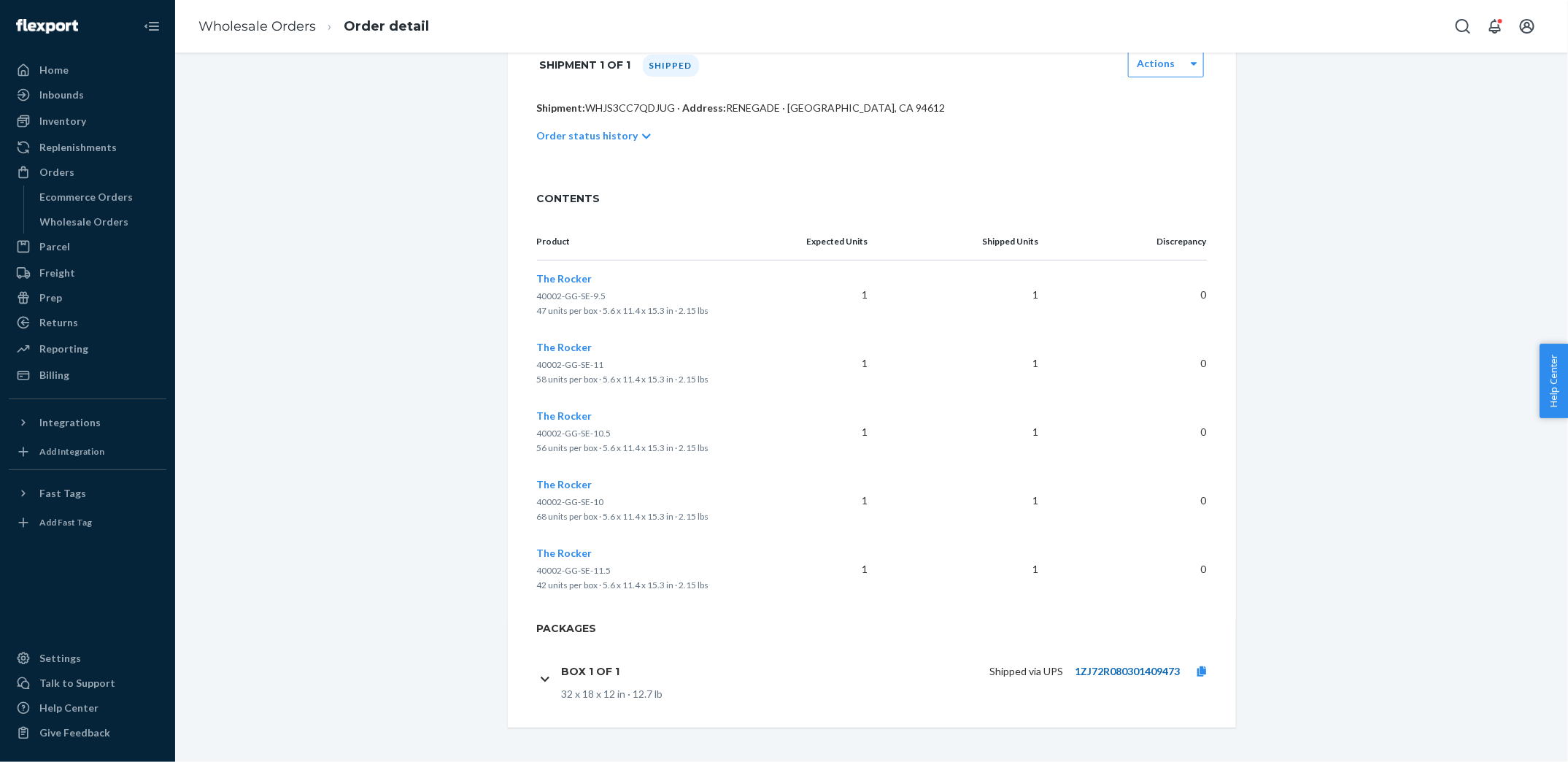
click at [1154, 668] on link "1ZJ72R080301409473" at bounding box center [1127, 671] width 105 height 12
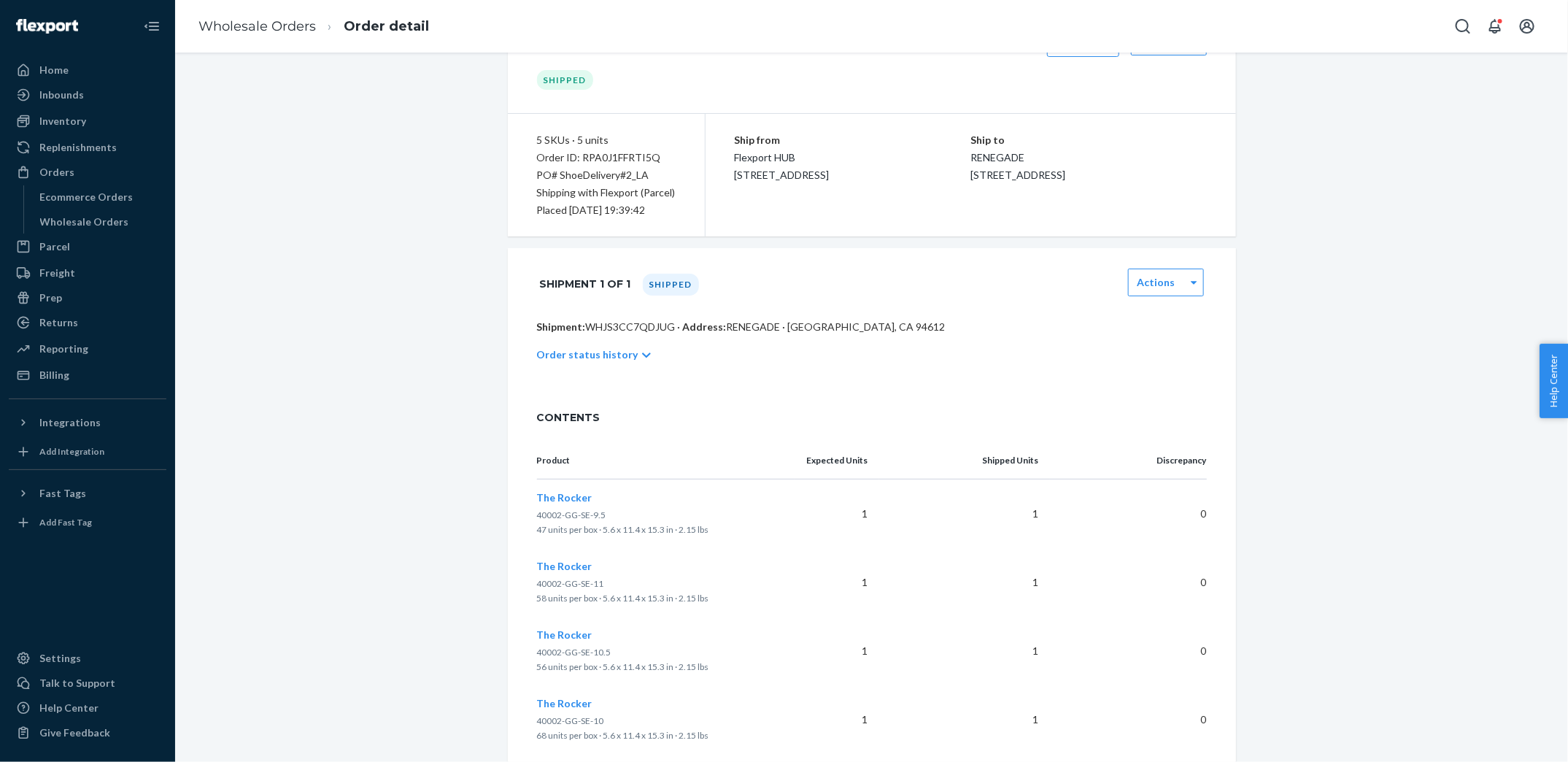
scroll to position [0, 0]
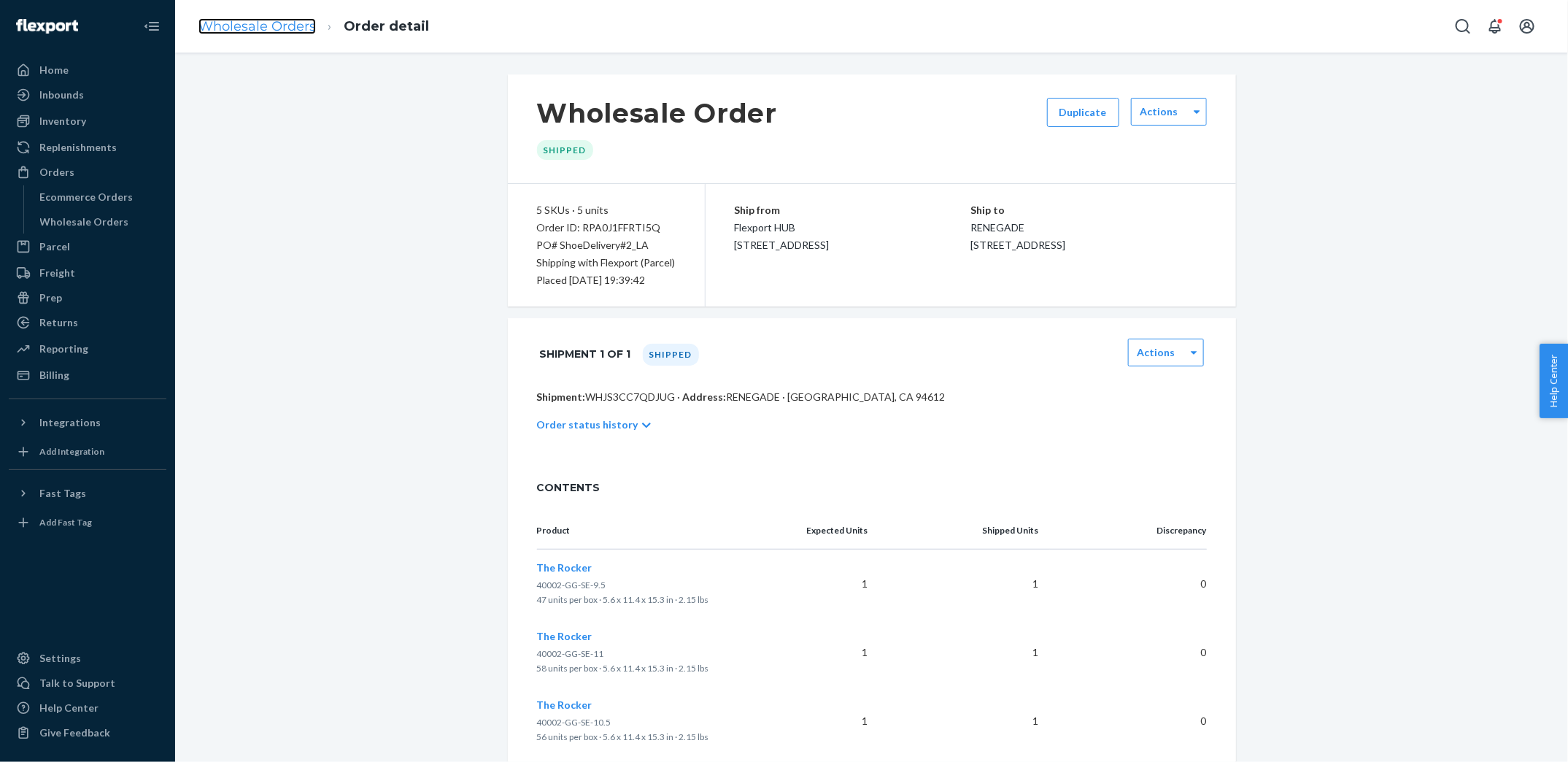
click at [284, 26] on link "Wholesale Orders" at bounding box center [257, 26] width 117 height 16
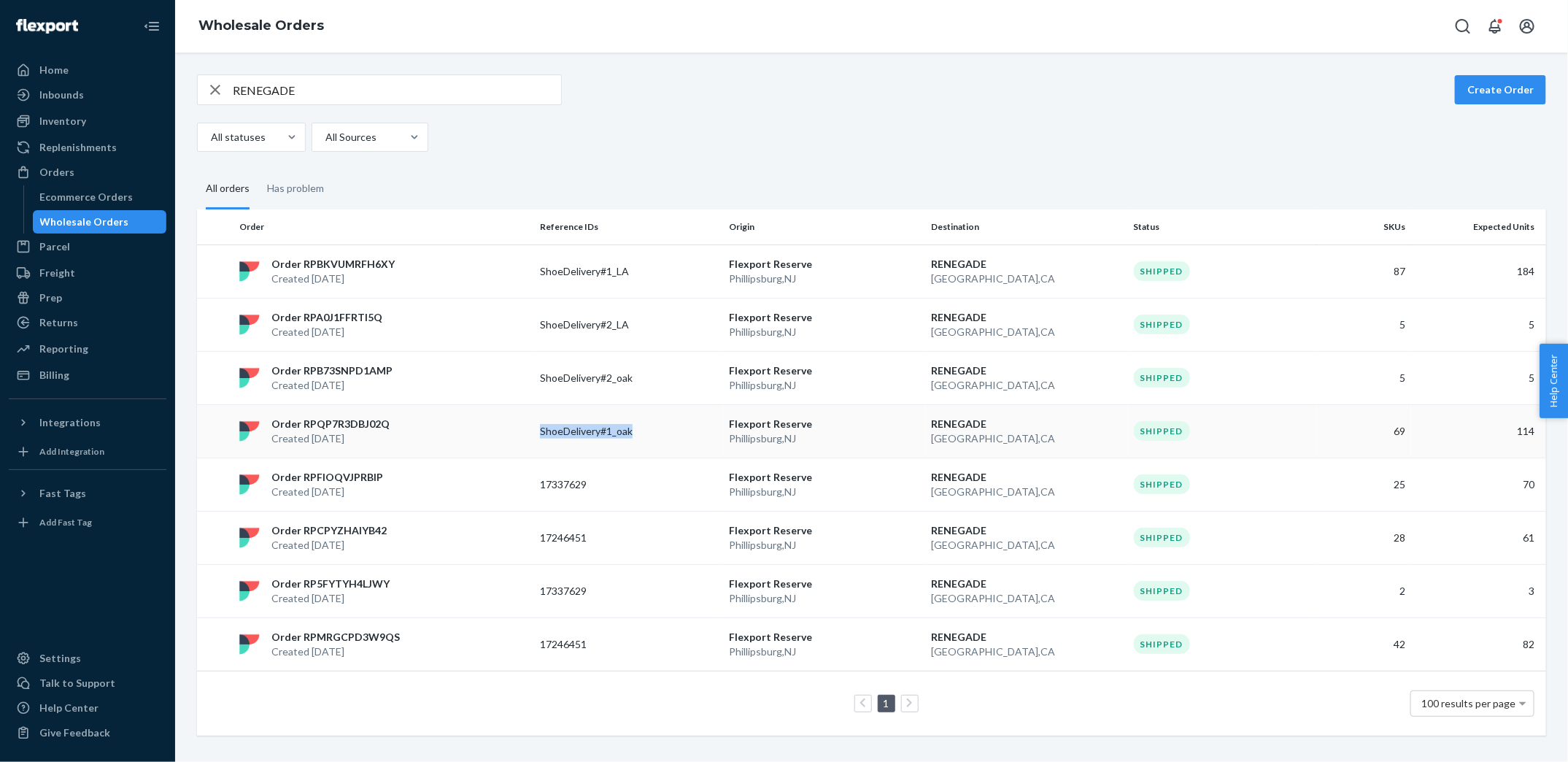
copy p "ShoeDelivery#1_oak"
drag, startPoint x: 536, startPoint y: 431, endPoint x: 640, endPoint y: 433, distance: 104.0
click at [640, 433] on td "ShoeDelivery#1_oak" at bounding box center [629, 431] width 189 height 53
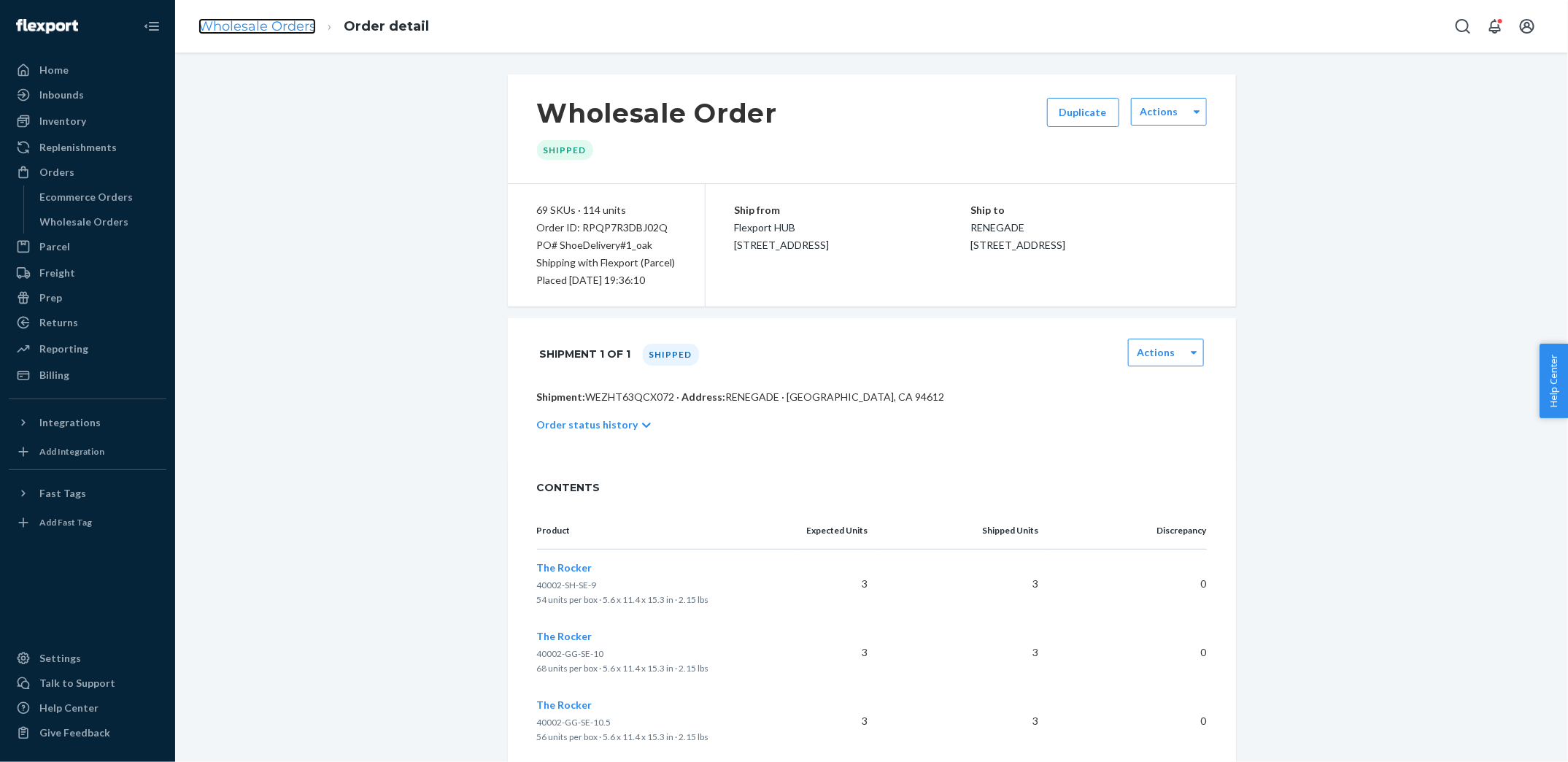
click at [296, 23] on link "Wholesale Orders" at bounding box center [257, 26] width 117 height 16
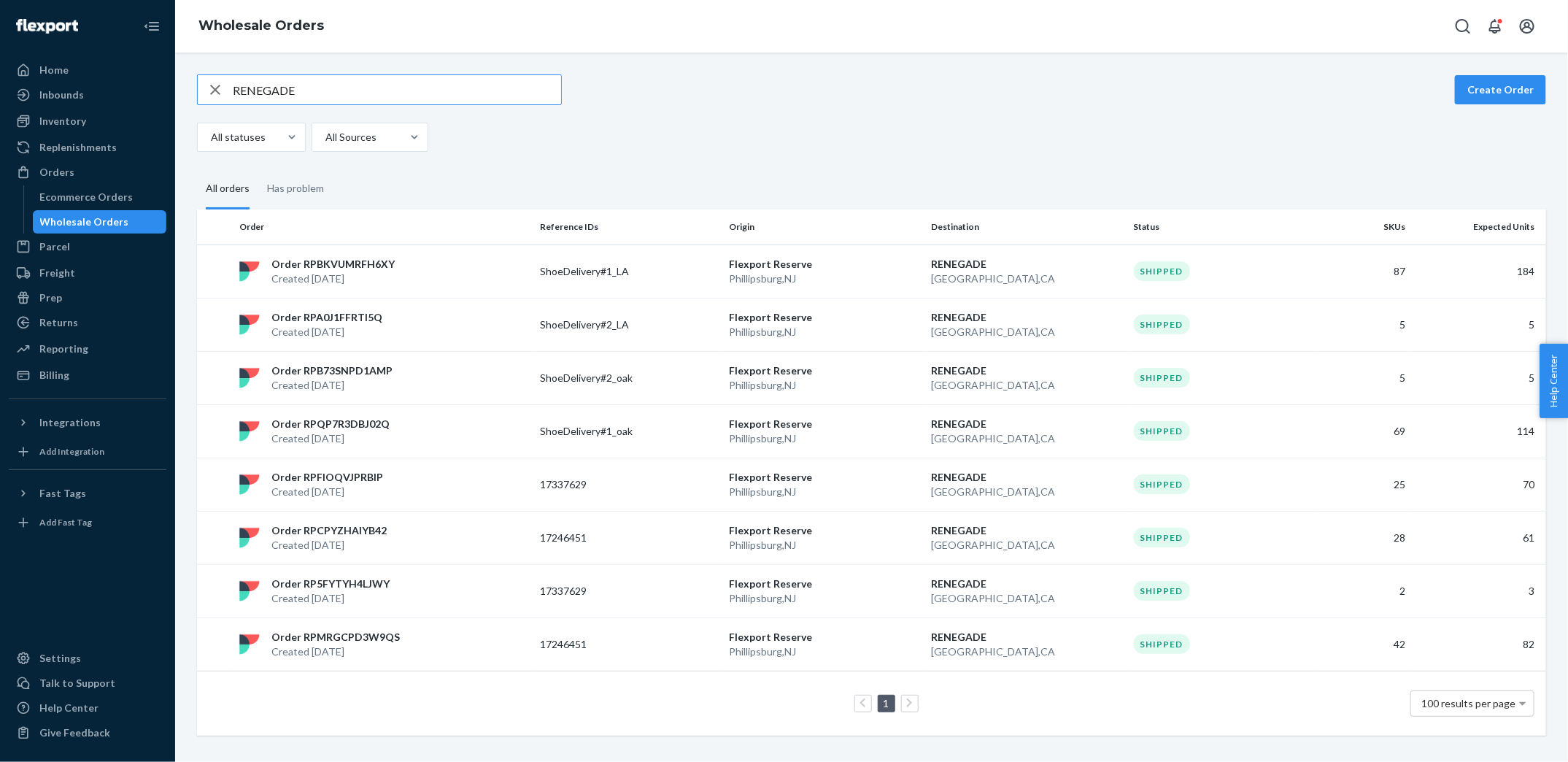
click at [318, 94] on input "RENEGADE" at bounding box center [397, 89] width 328 height 29
paste input "17337629"
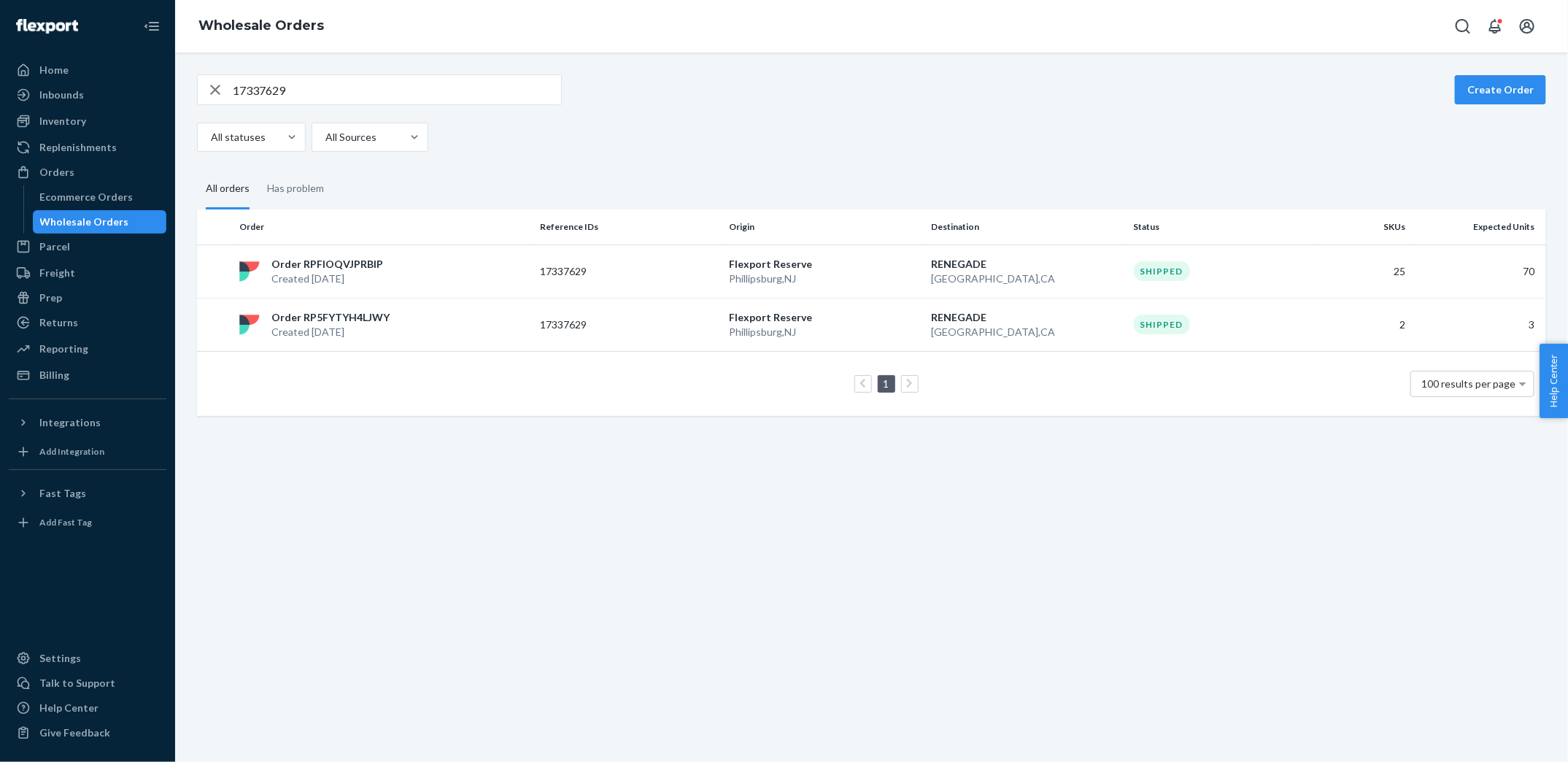
click at [626, 563] on div "17337629 Create Order All statuses All Sources All orders Has problem Order Ref…" at bounding box center [872, 407] width 1393 height 709
click at [316, 81] on input "17337629" at bounding box center [397, 89] width 328 height 29
paste input "246451"
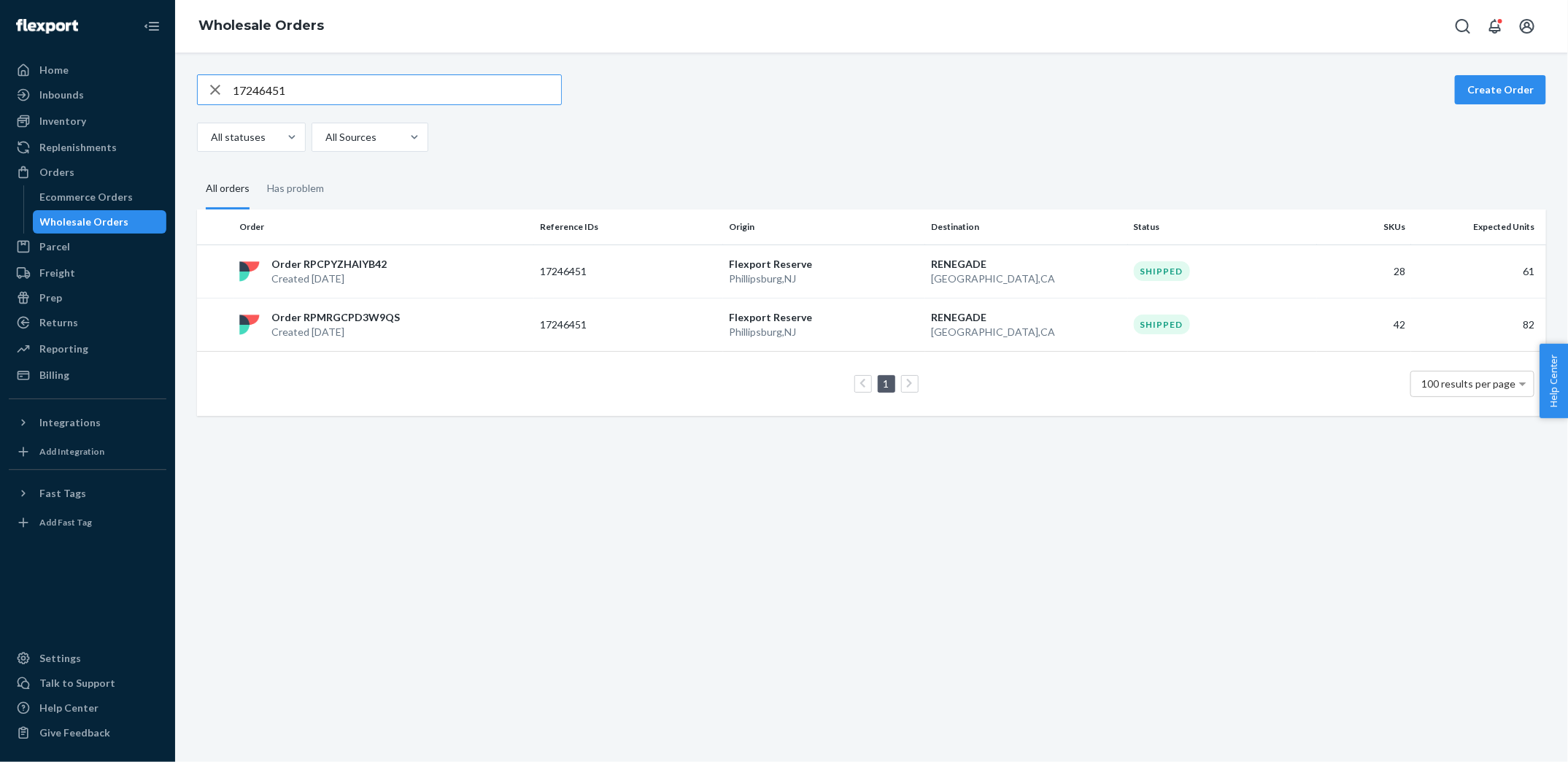
type input "17246451"
click at [358, 265] on p "Order RPCPYZHAIYB42" at bounding box center [329, 264] width 116 height 14
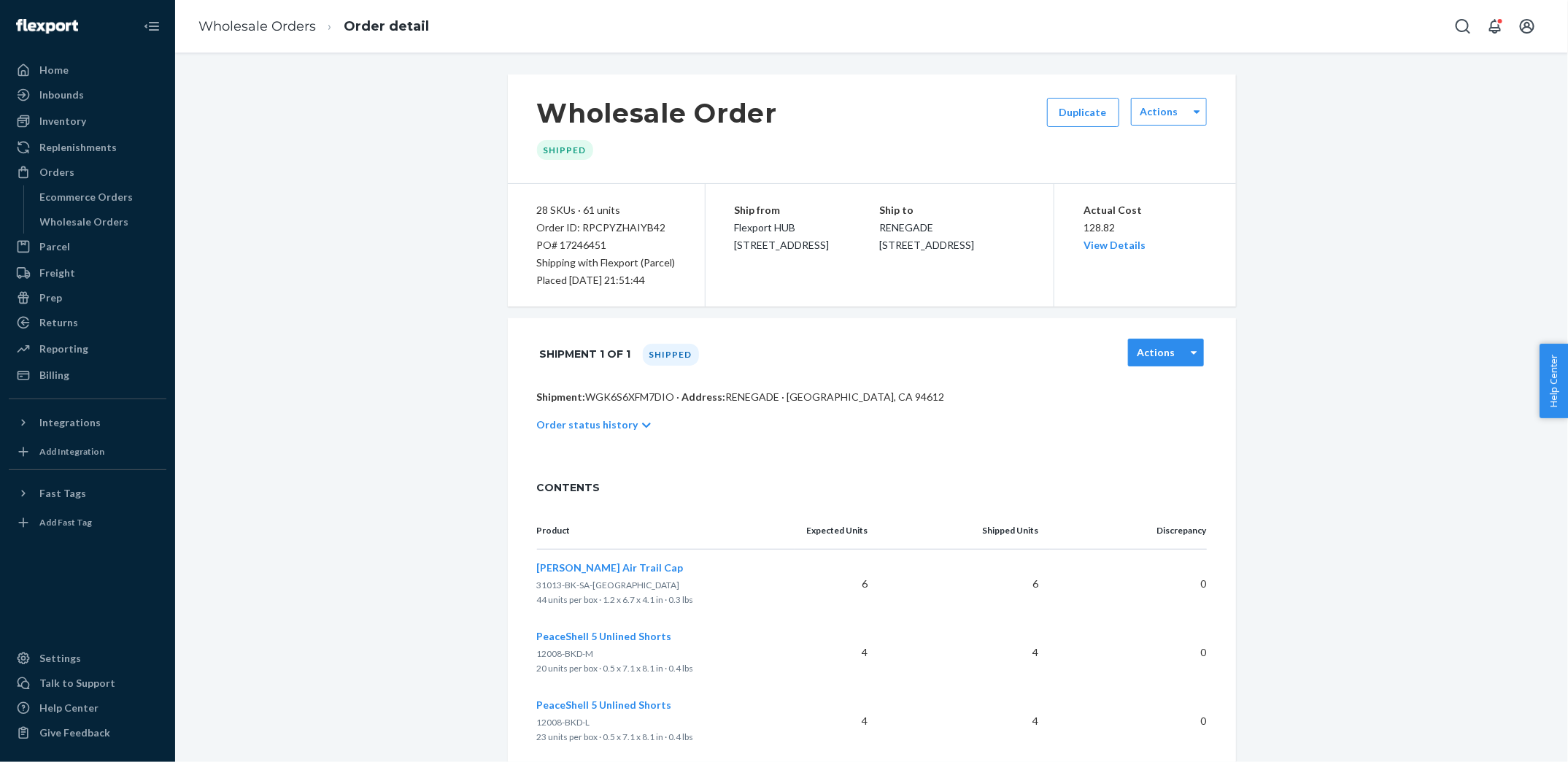
click at [1179, 352] on div "Actions" at bounding box center [1157, 352] width 56 height 14
click at [1184, 460] on link "Download Packing List" at bounding box center [1169, 454] width 64 height 42
click at [284, 23] on link "Wholesale Orders" at bounding box center [257, 26] width 117 height 16
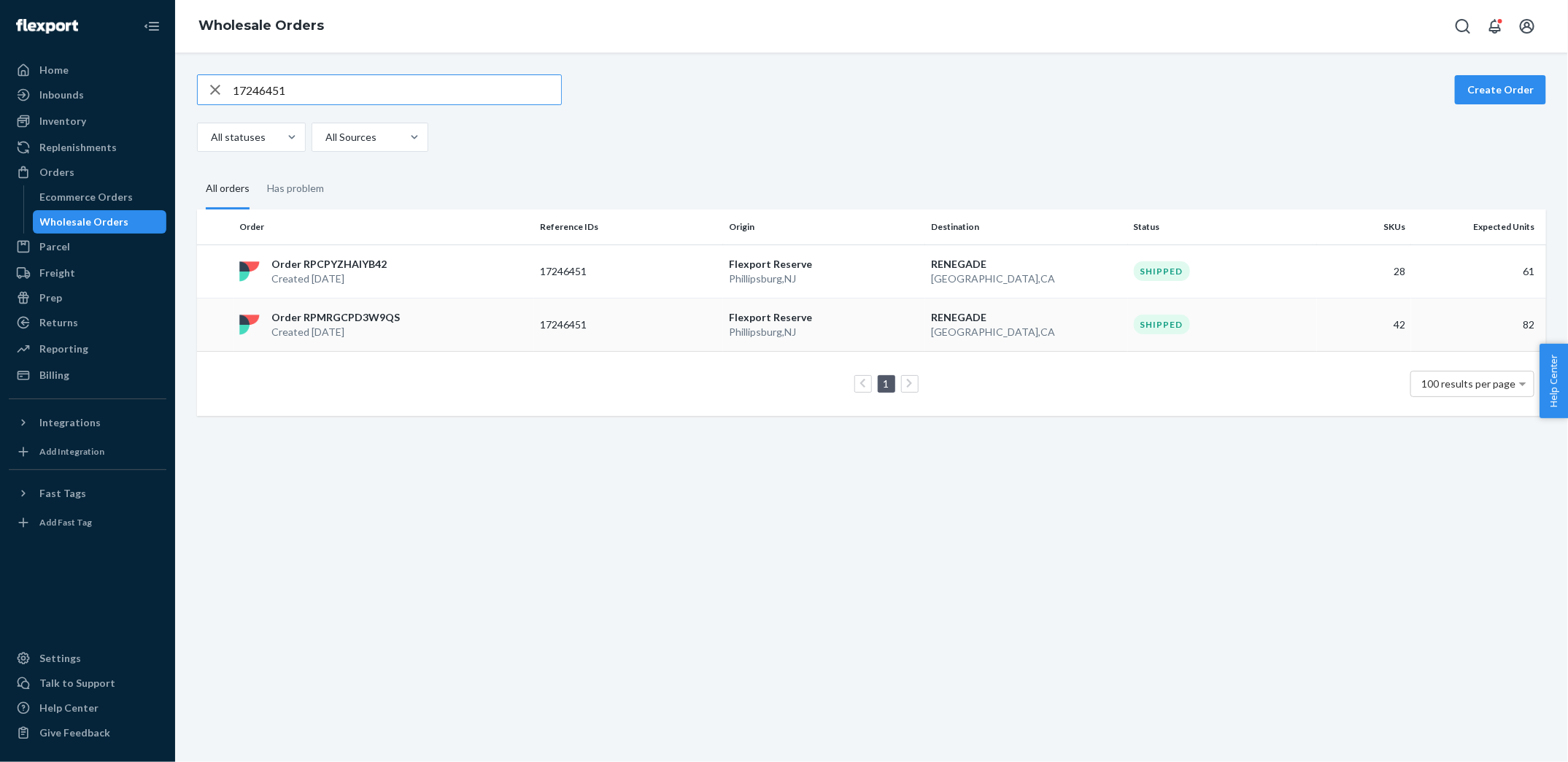
click at [370, 313] on p "Order RPMRGCPD3W9QS" at bounding box center [336, 317] width 129 height 14
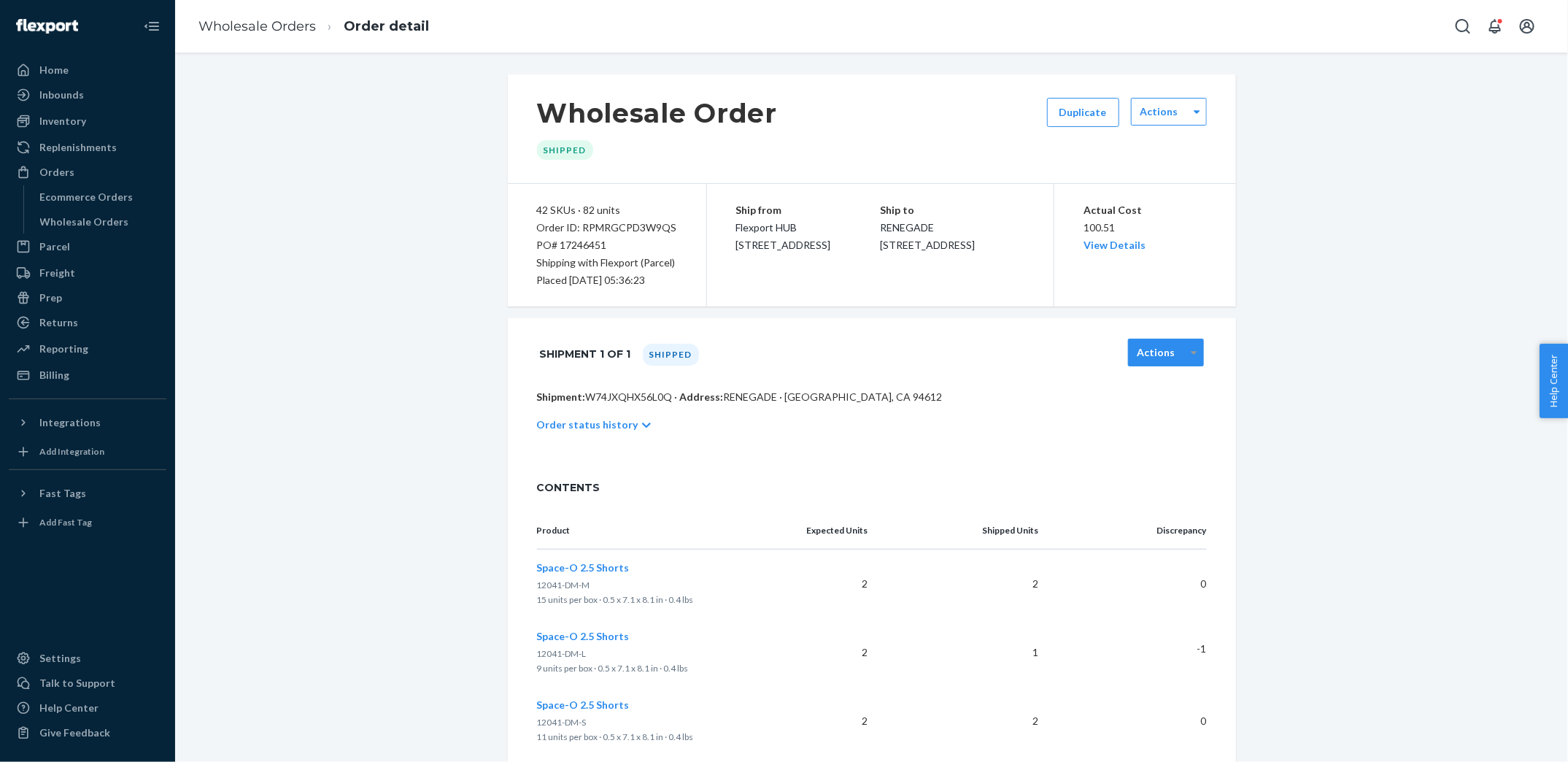
click at [1185, 361] on div at bounding box center [1195, 352] width 18 height 22
click at [1176, 459] on link "Download Packing List" at bounding box center [1169, 454] width 64 height 42
click at [264, 29] on link "Wholesale Orders" at bounding box center [257, 26] width 117 height 16
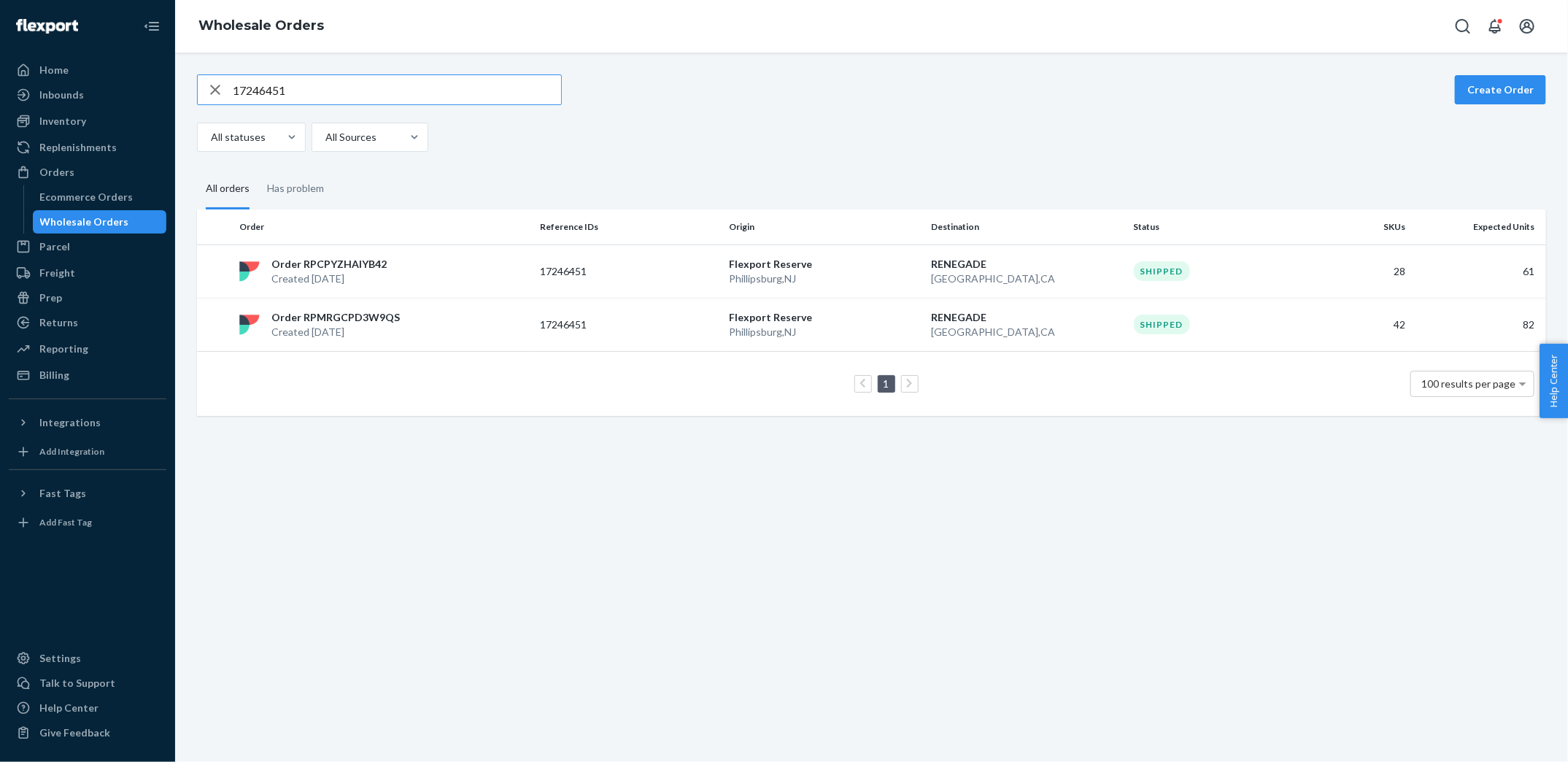
click at [425, 88] on input "17246451" at bounding box center [397, 89] width 328 height 29
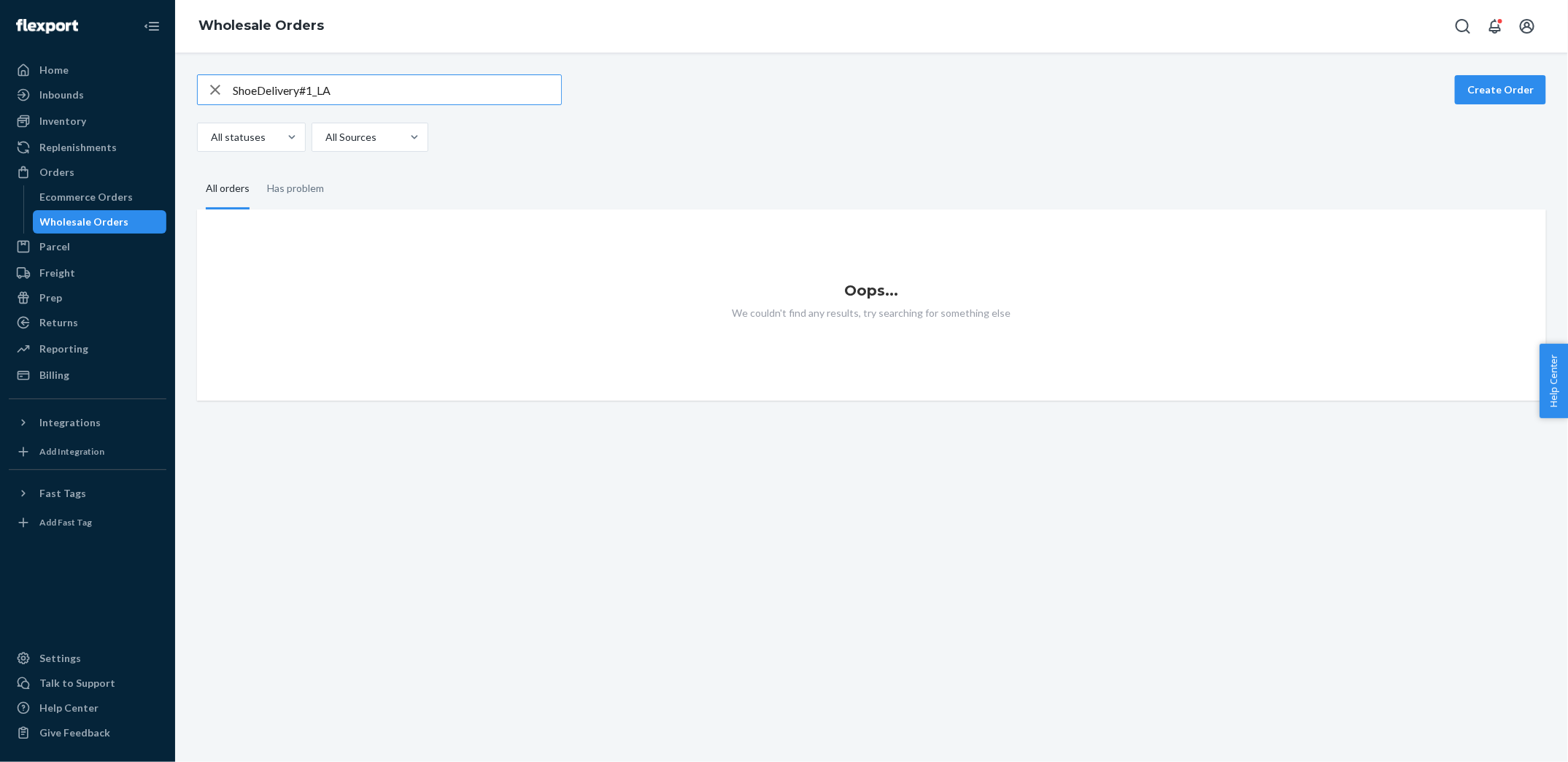
click at [345, 89] on input "ShoeDelivery#1_LA" at bounding box center [397, 89] width 328 height 29
paste input "text"
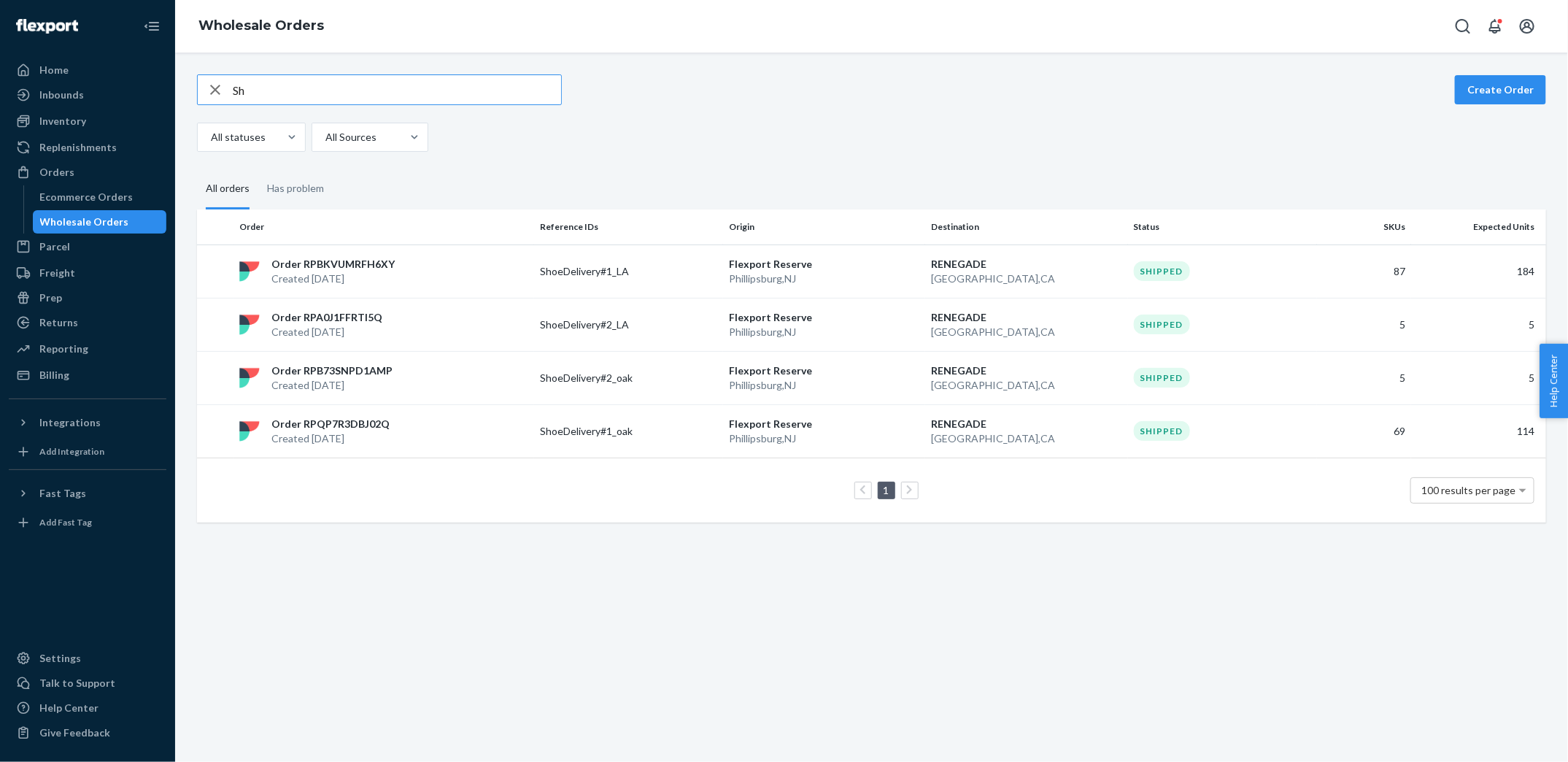
type input "S"
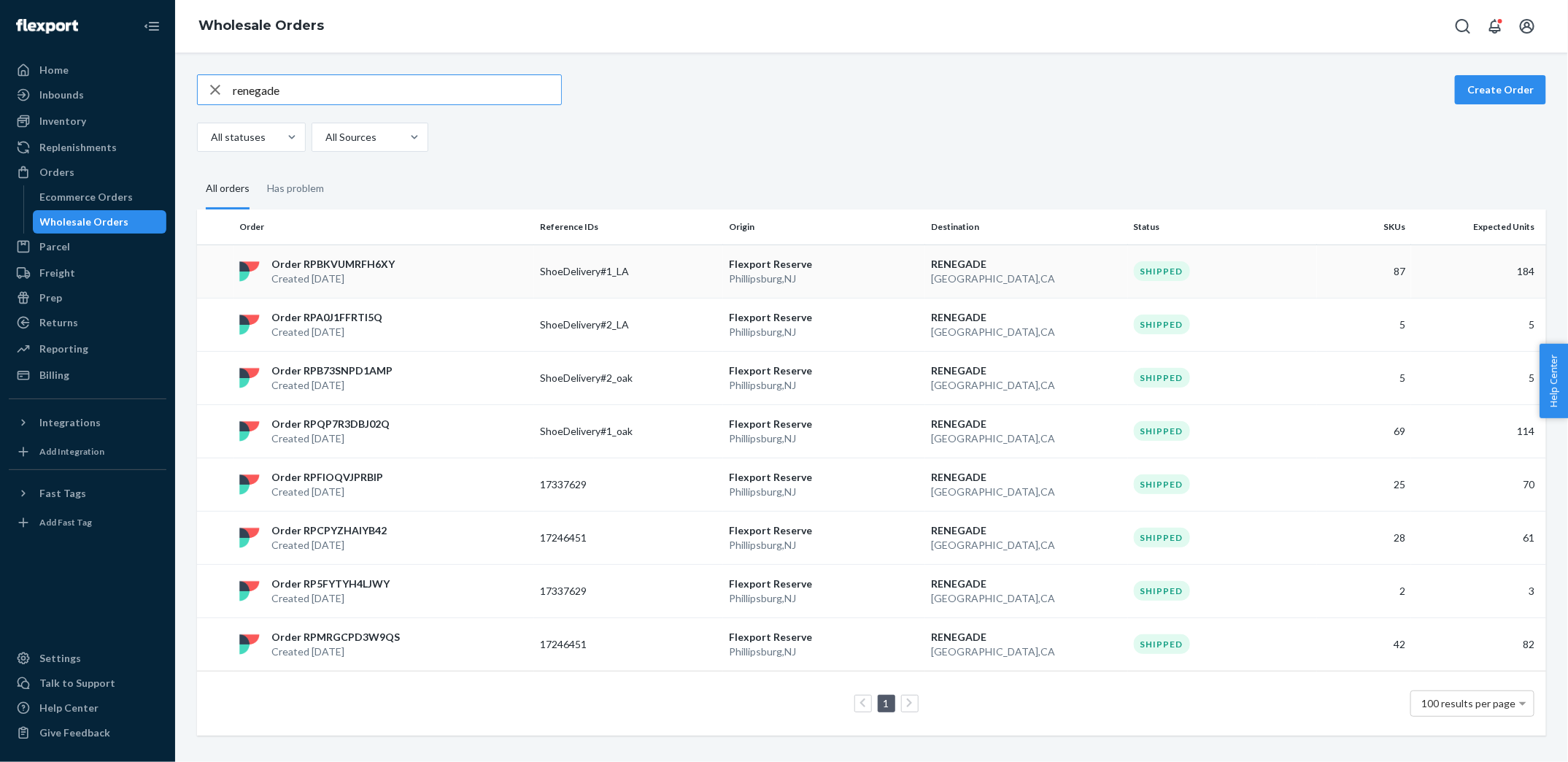
type input "renegade"
click at [352, 278] on p "Created [DATE]" at bounding box center [333, 278] width 123 height 14
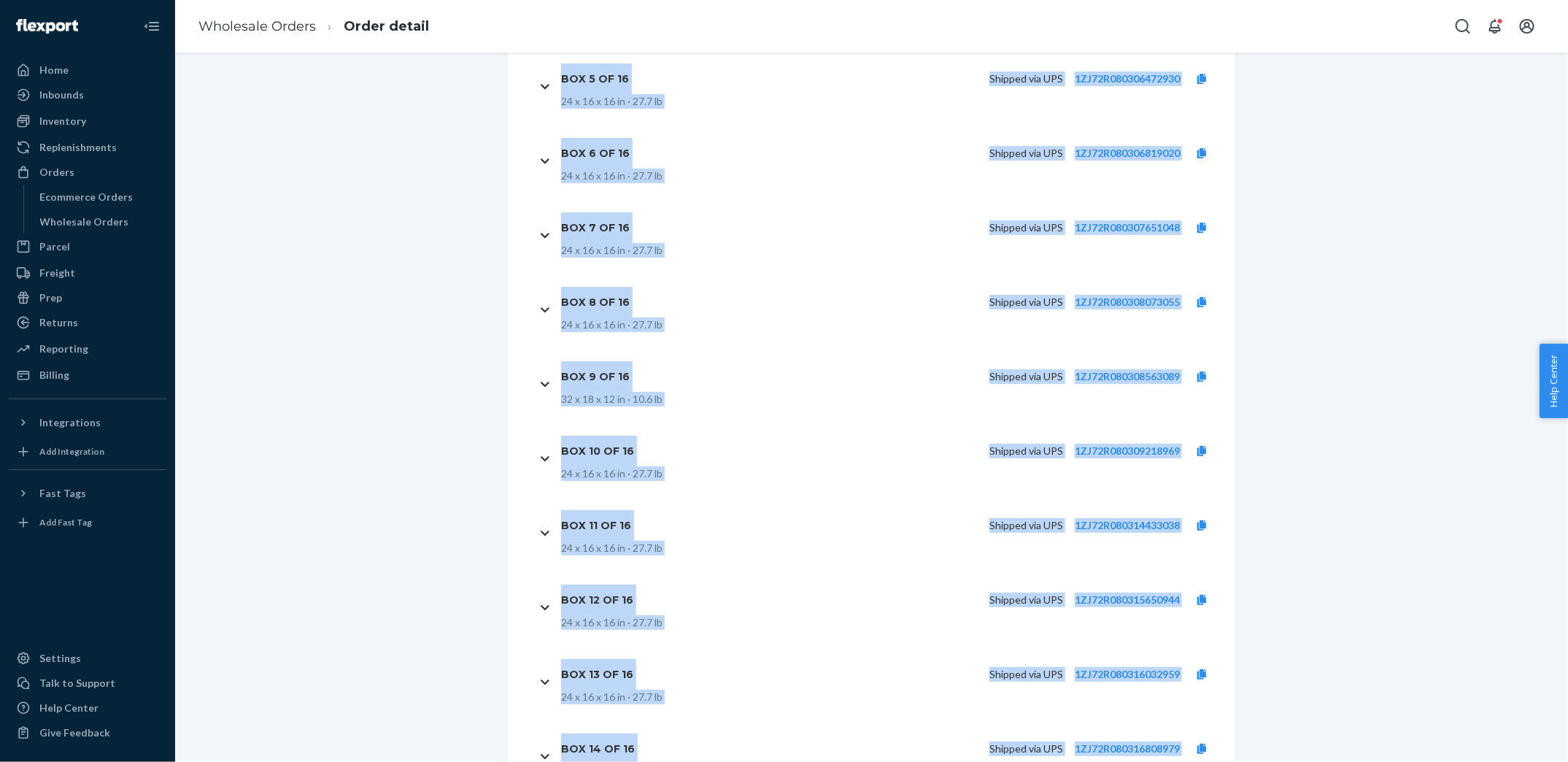
scroll to position [7030, 0]
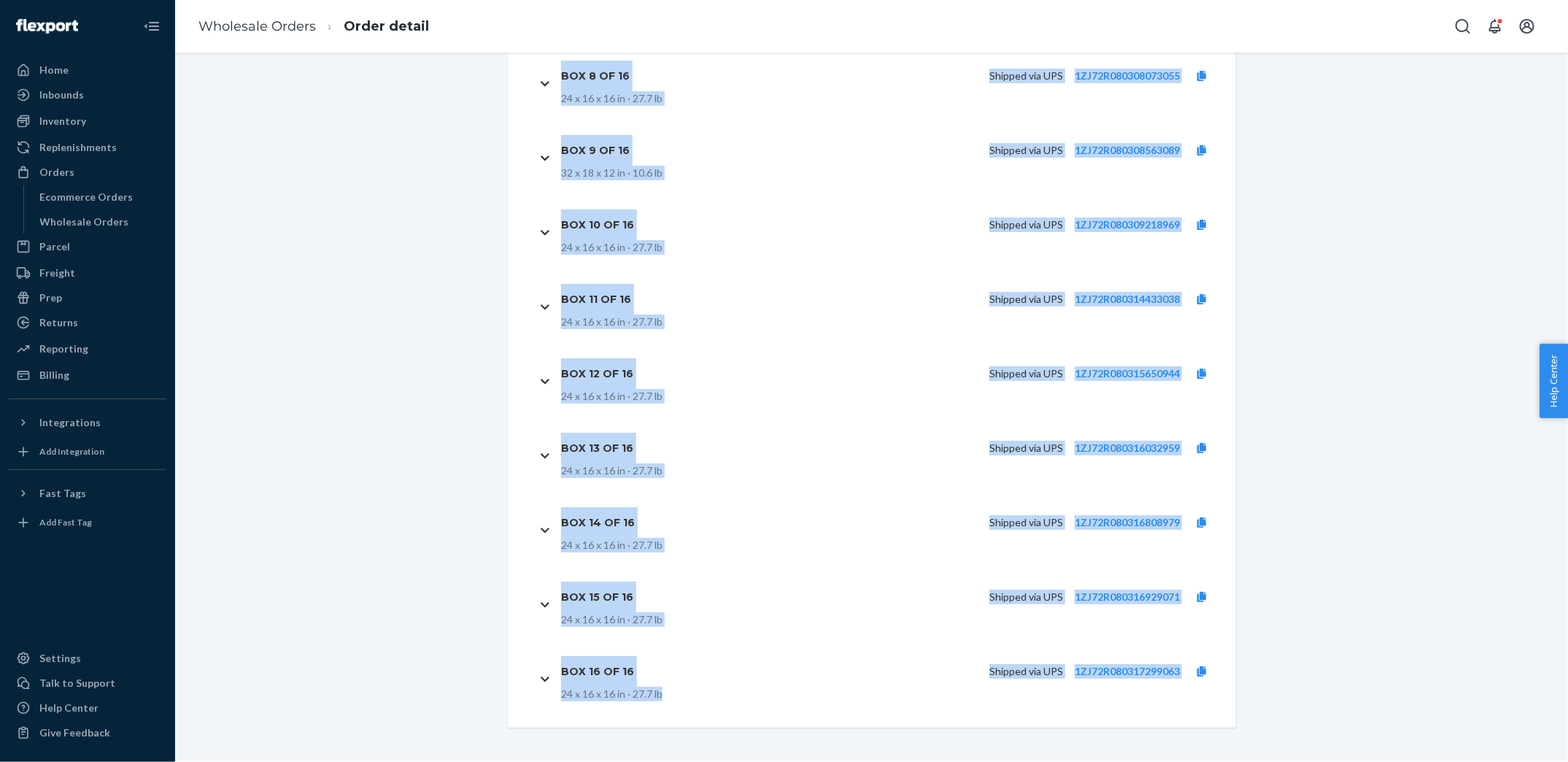
drag, startPoint x: 987, startPoint y: 355, endPoint x: 1172, endPoint y: 793, distance: 475.5
click at [1172, 761] on html "Home Inbounds Shipping Plans Problems Inventory Products Replenishments Orders …" at bounding box center [784, 381] width 1568 height 762
copy div "Loremip dol SIT 3AM80C957602124960 49 a 20 e 57 se · 82.0 do Eiu 6 te 37 Incidi…"
click at [262, 21] on link "Wholesale Orders" at bounding box center [257, 26] width 117 height 16
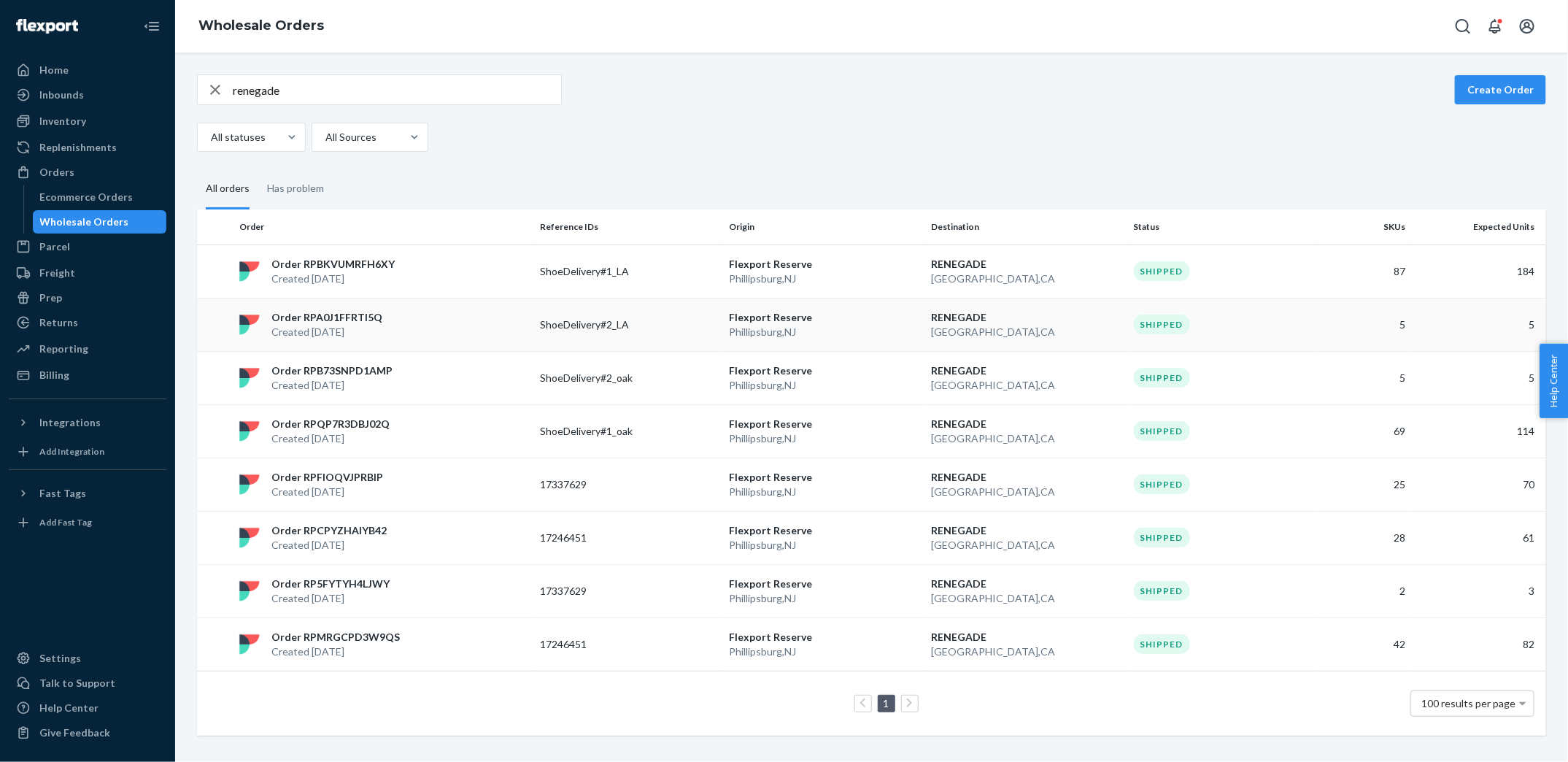
click at [593, 318] on p "ShoeDelivery#2_LA" at bounding box center [598, 324] width 116 height 14
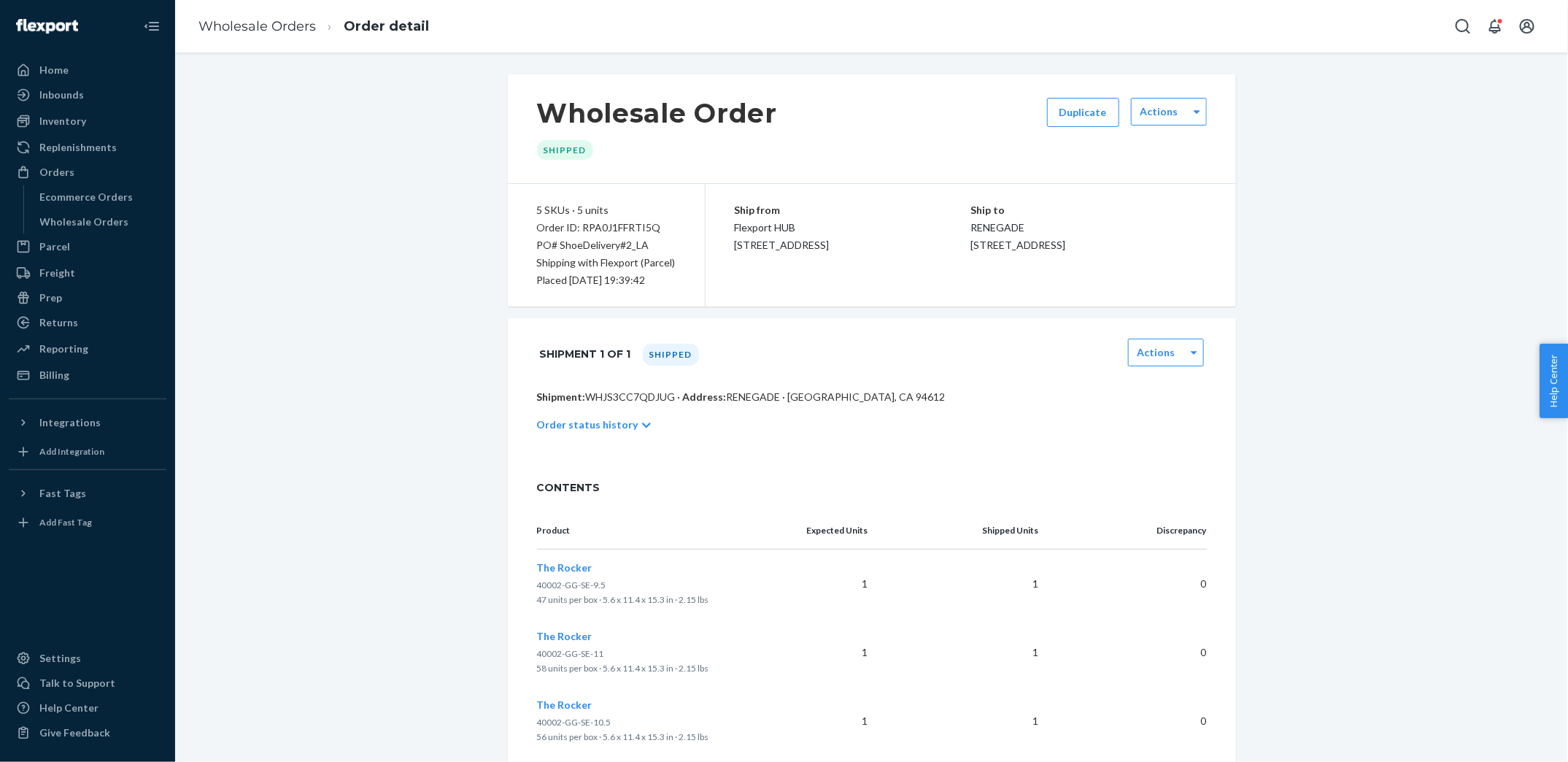
scroll to position [289, 0]
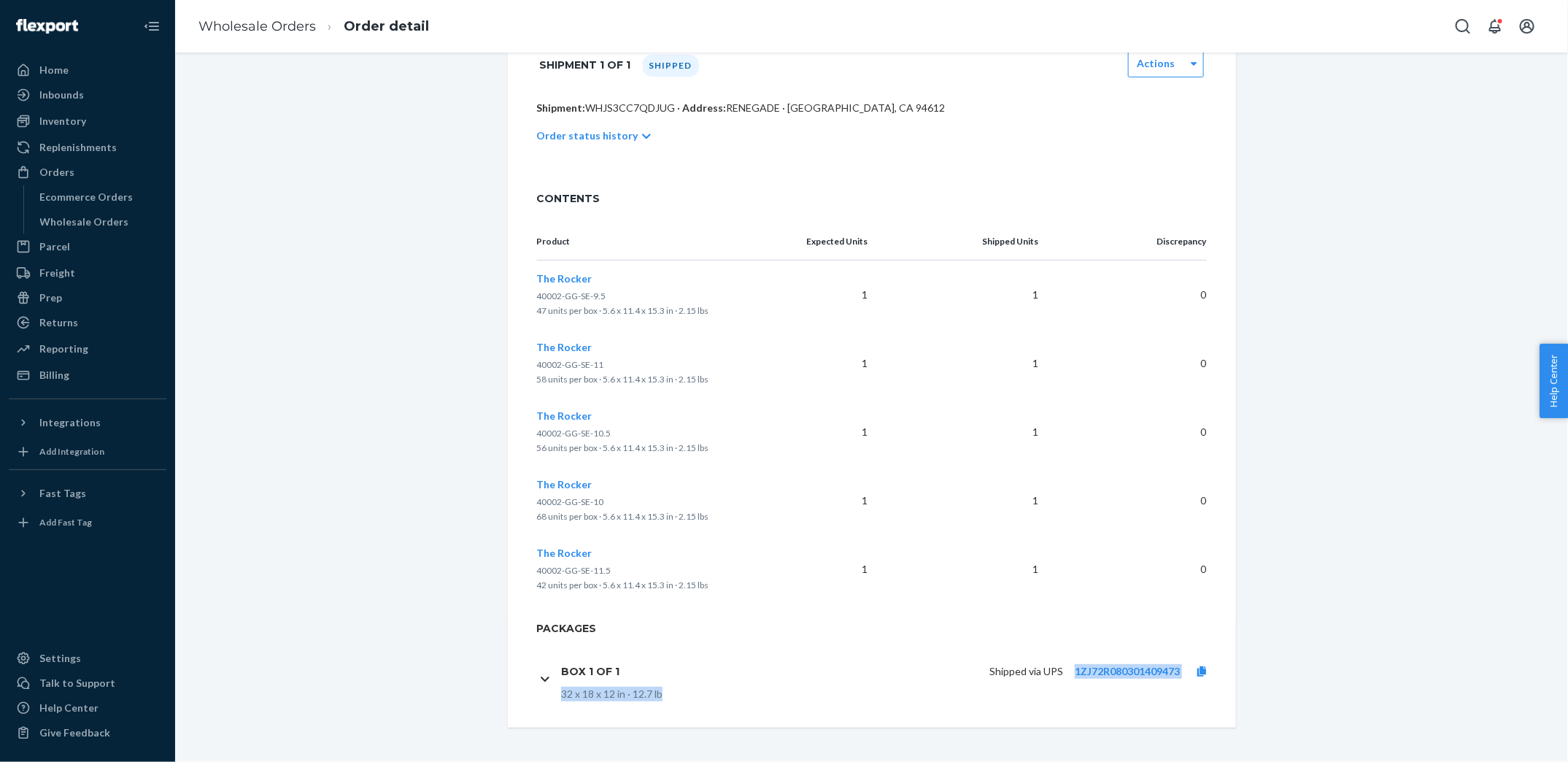
drag, startPoint x: 1076, startPoint y: 691, endPoint x: 1153, endPoint y: 643, distance: 90.7
click at [1153, 643] on div "Box 1 of 1 Shipped via UPS 1ZJ72R080301409473 32 x 18 x 12 in · 12.7 lb" at bounding box center [880, 678] width 687 height 74
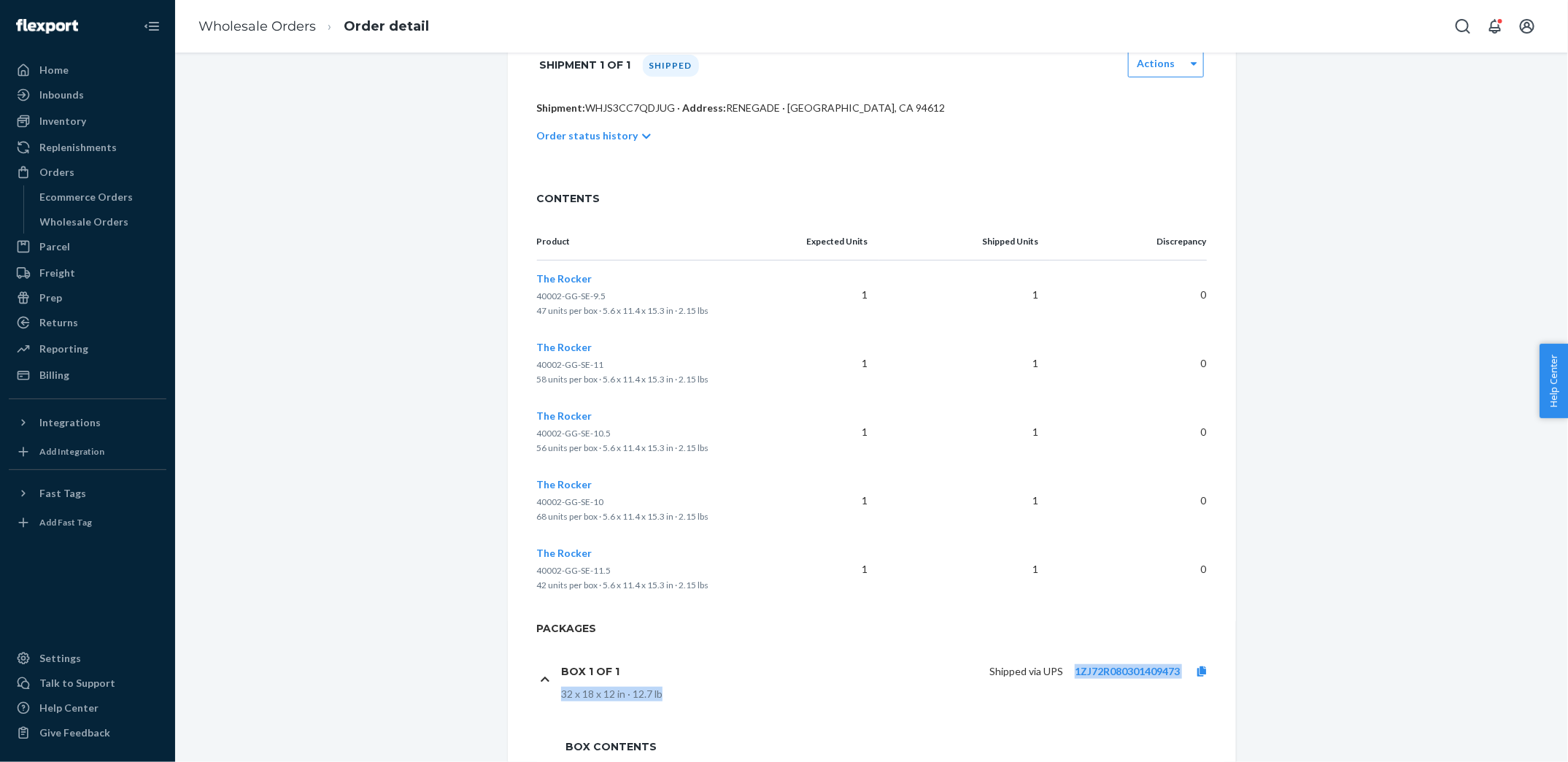
copy div "1ZJ72R080301409473 32 x 18 x 12 in · 12.7 lb"
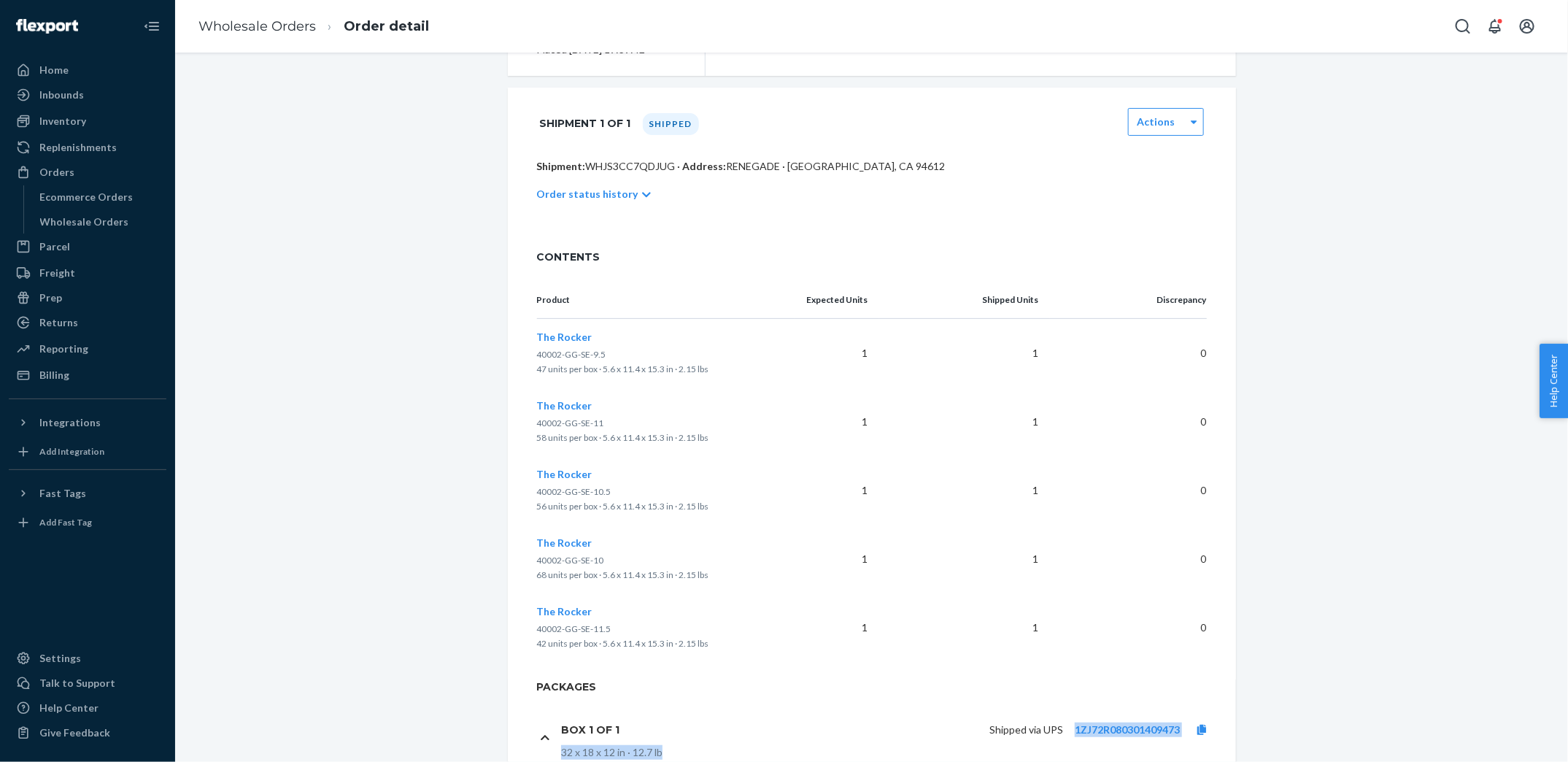
scroll to position [0, 0]
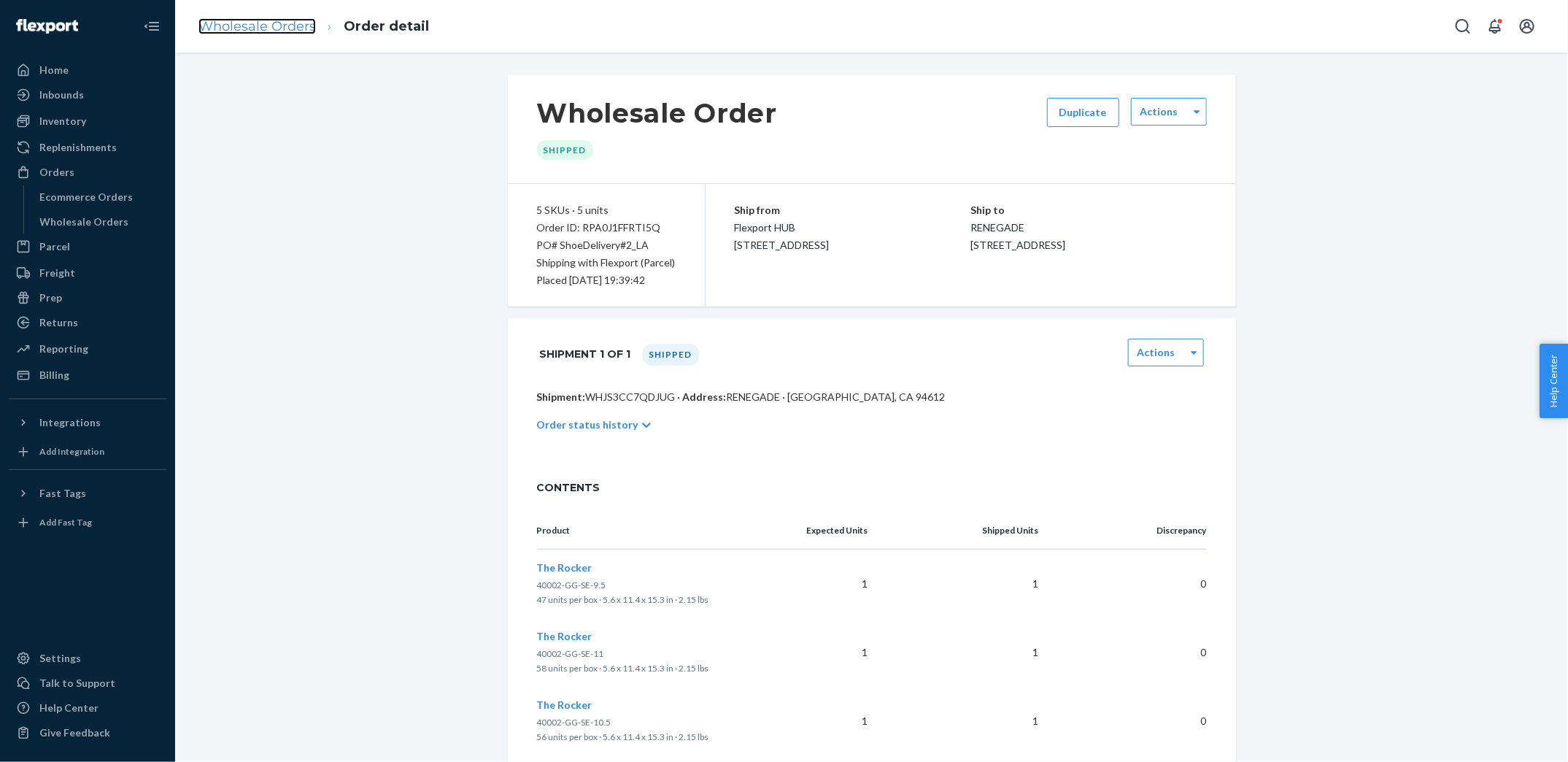
click at [271, 26] on link "Wholesale Orders" at bounding box center [257, 26] width 117 height 16
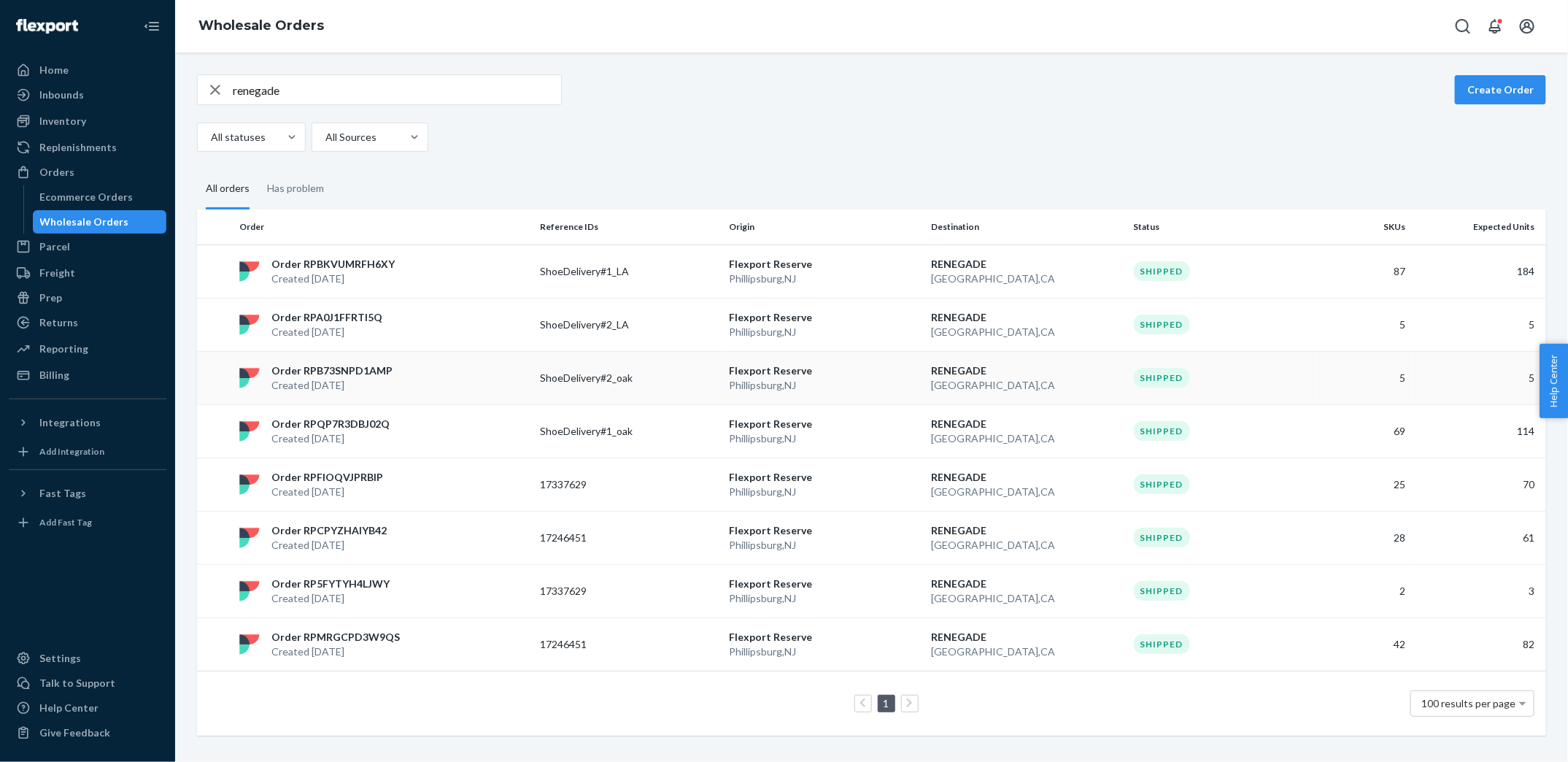
click at [585, 381] on p "ShoeDelivery#2_oak" at bounding box center [598, 377] width 116 height 14
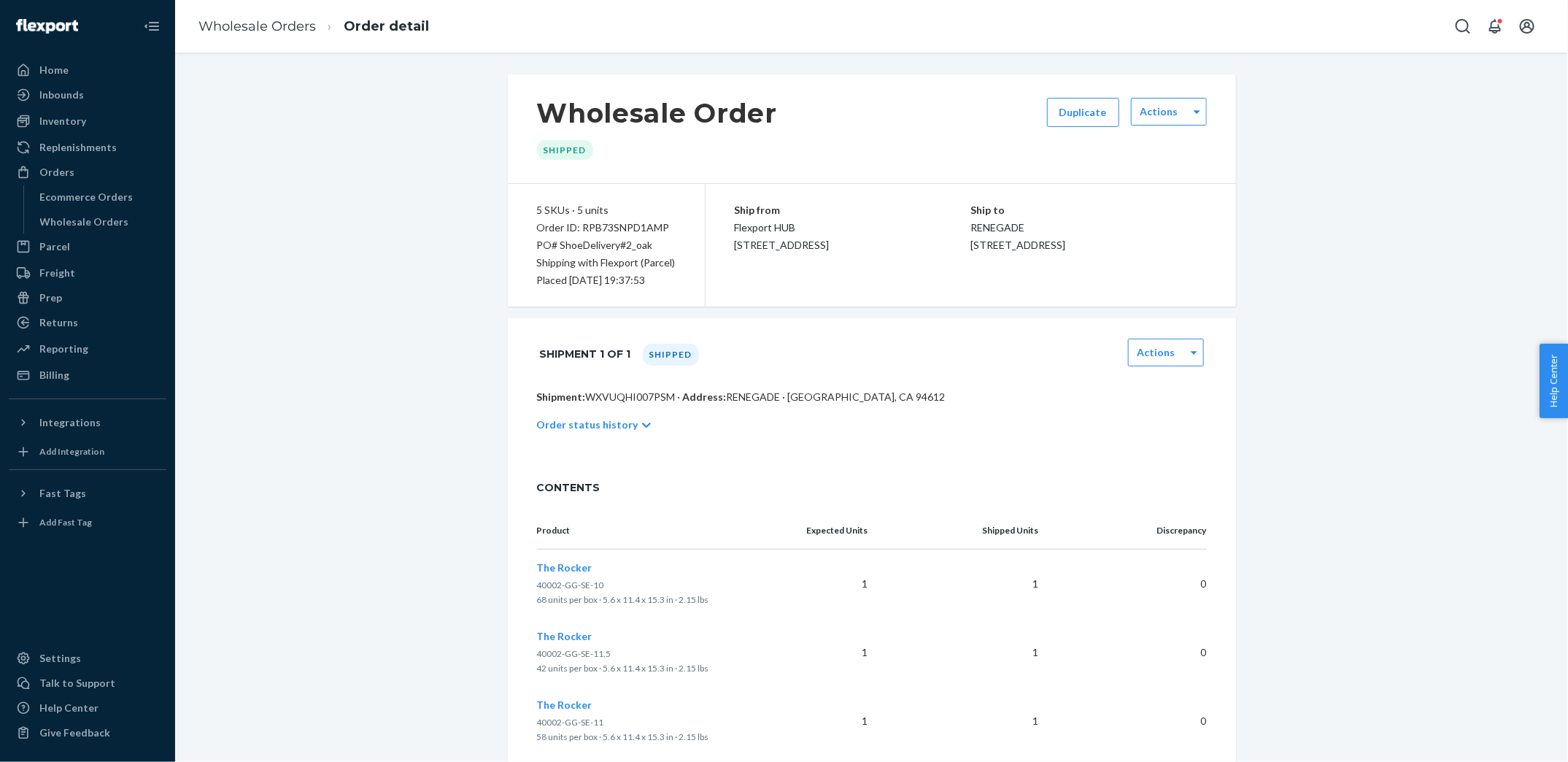
scroll to position [289, 0]
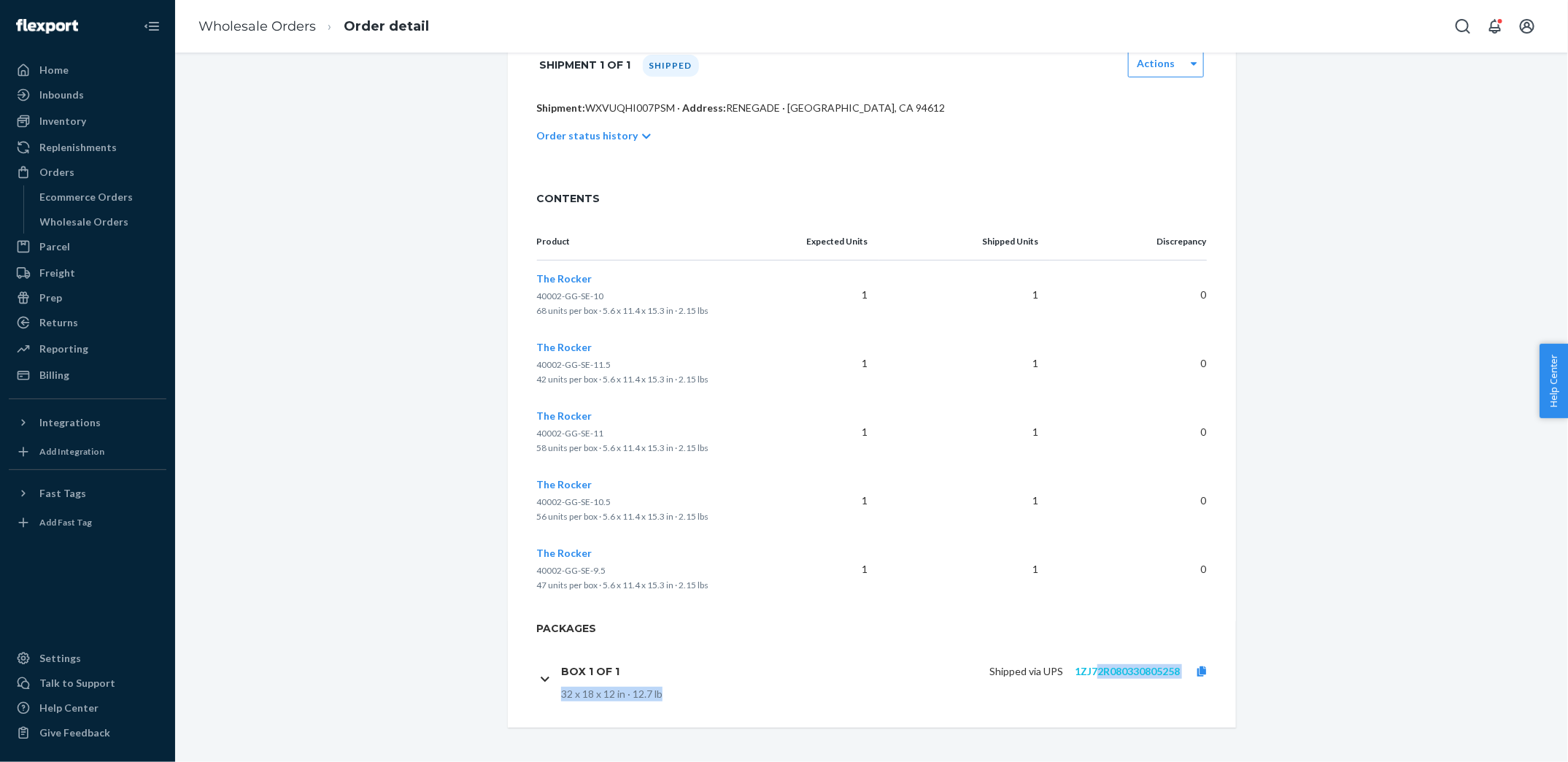
drag, startPoint x: 1212, startPoint y: 691, endPoint x: 1100, endPoint y: 663, distance: 115.4
click at [1100, 663] on div "Box 1 of 1 Shipped via UPS 1ZJ72R080330805258 32 x 18 x 12 in · 12.7 lb" at bounding box center [892, 679] width 663 height 45
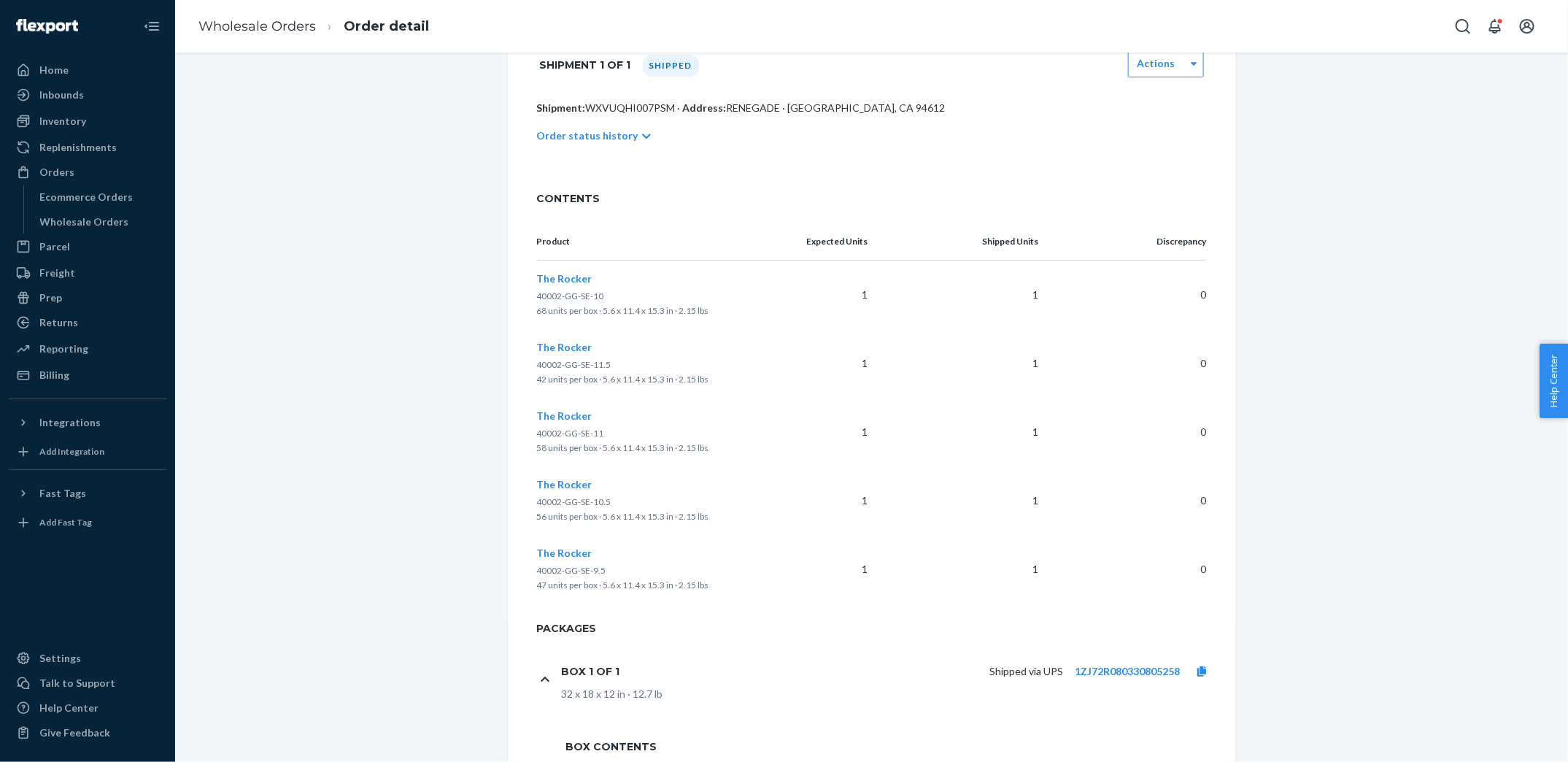
click at [1139, 714] on div "Box 1 of 1 Shipped via UPS 1ZJ72R080330805258 32 x 18 x 12 in · 12.7 lb" at bounding box center [880, 678] width 687 height 74
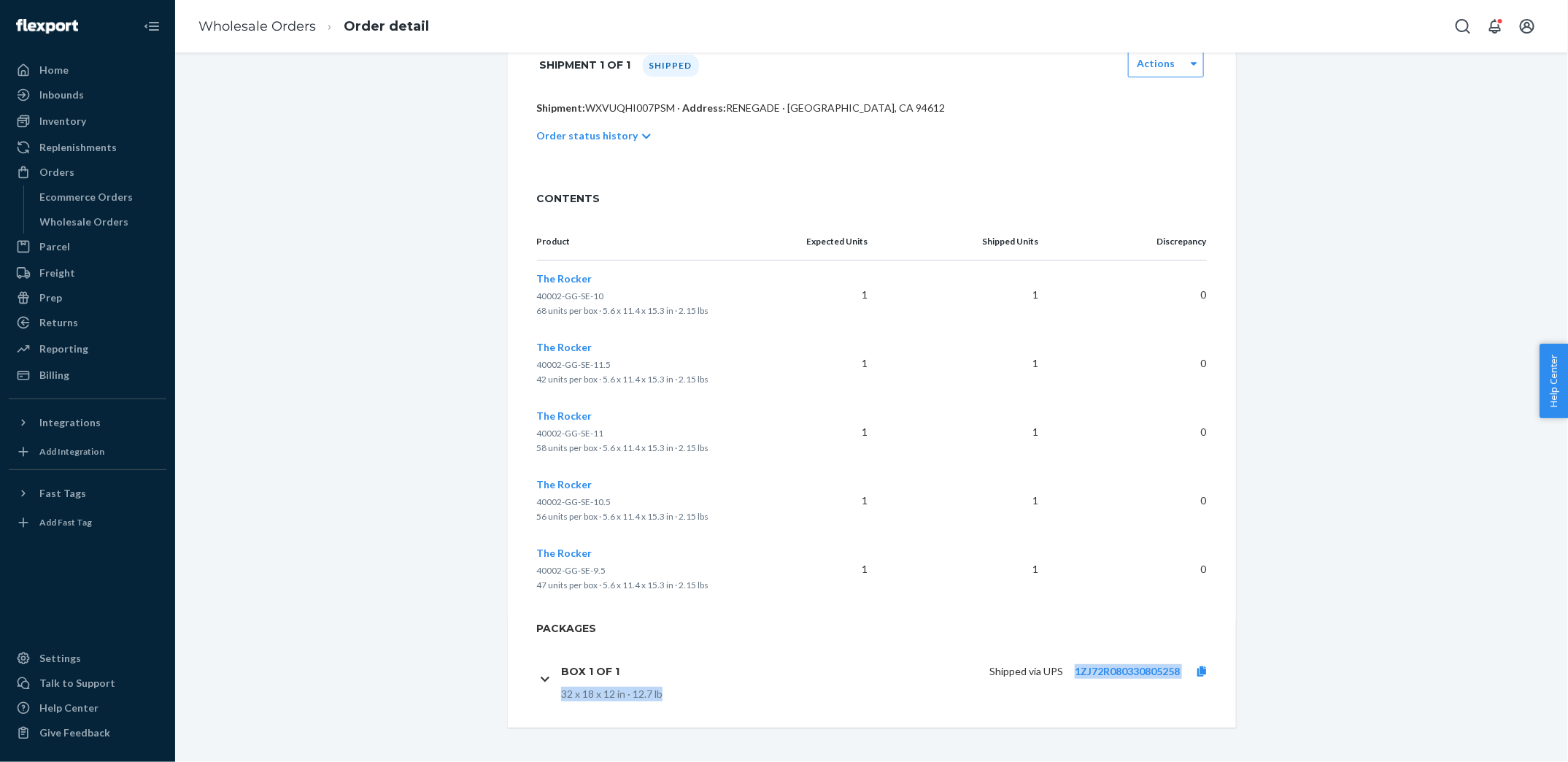
drag, startPoint x: 1189, startPoint y: 703, endPoint x: 1073, endPoint y: 676, distance: 119.1
click at [1073, 676] on div "Box 1 of 1 Shipped via UPS 1ZJ72R080330805258 32 x 18 x 12 in · 12.7 lb" at bounding box center [880, 678] width 687 height 74
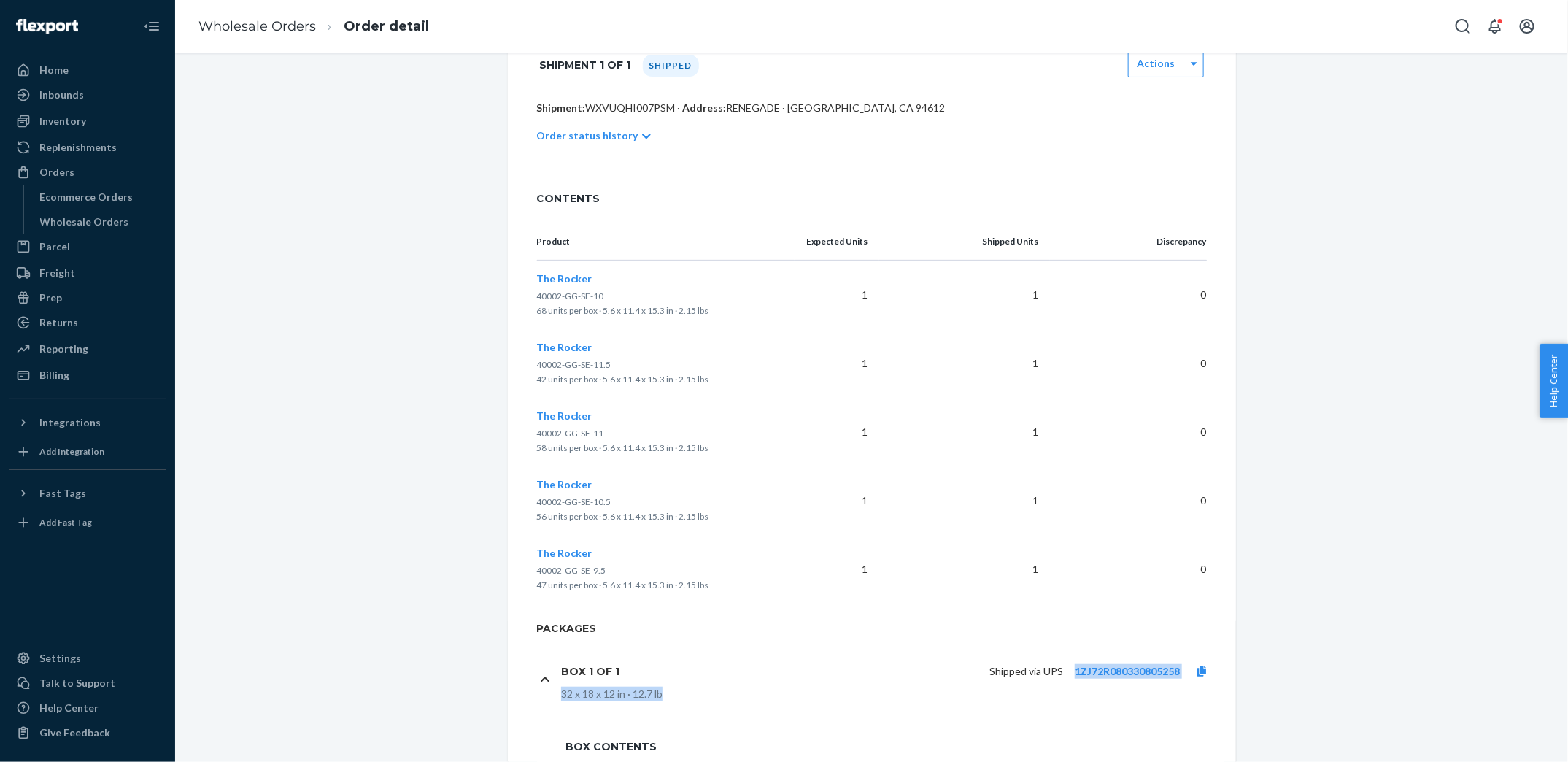
copy div "1ZJ72R080330805258 32 x 18 x 12 in · 12.7 lb"
click at [271, 30] on link "Wholesale Orders" at bounding box center [257, 26] width 117 height 16
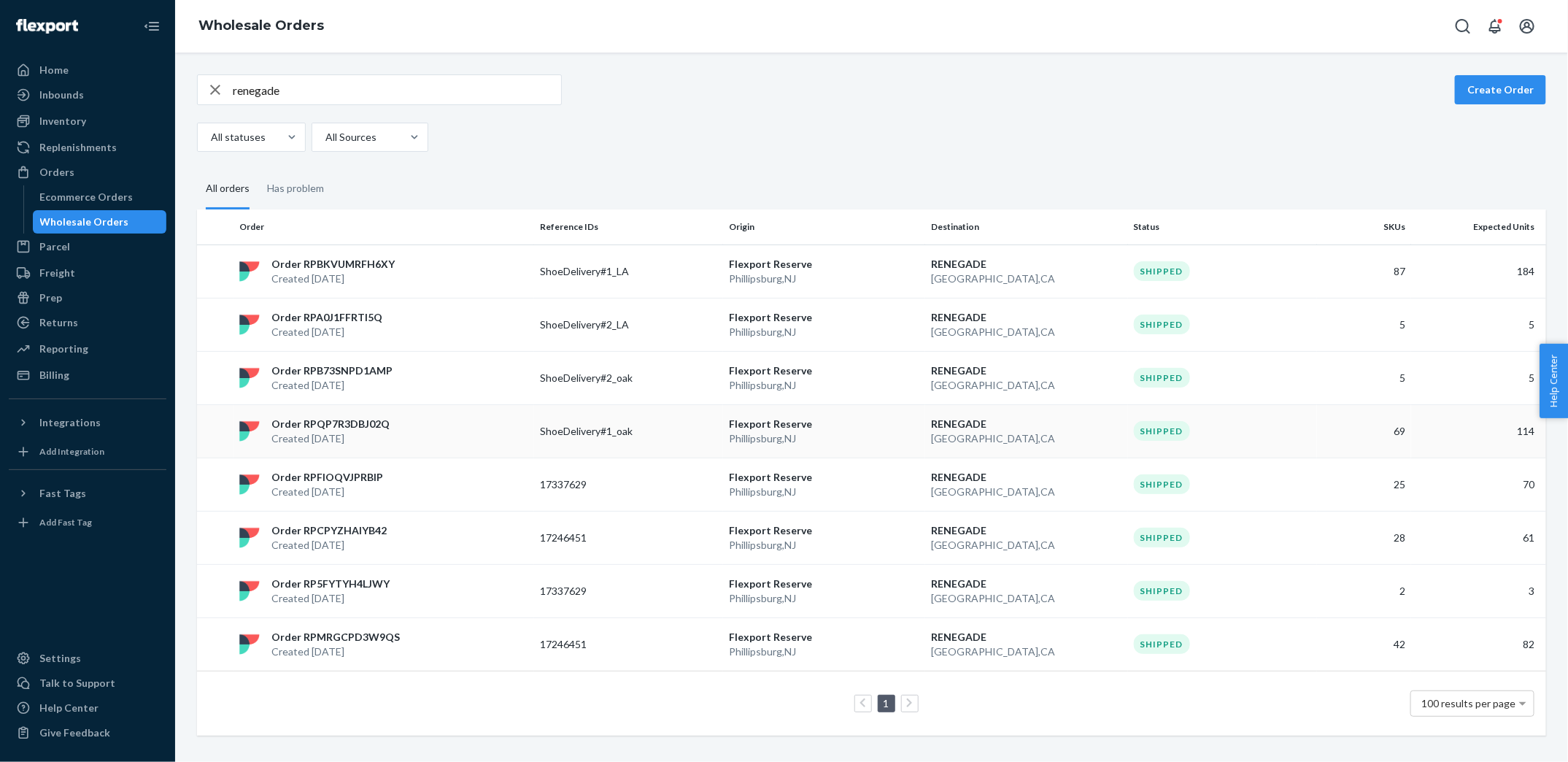
click at [606, 428] on p "ShoeDelivery#1_oak" at bounding box center [598, 431] width 116 height 14
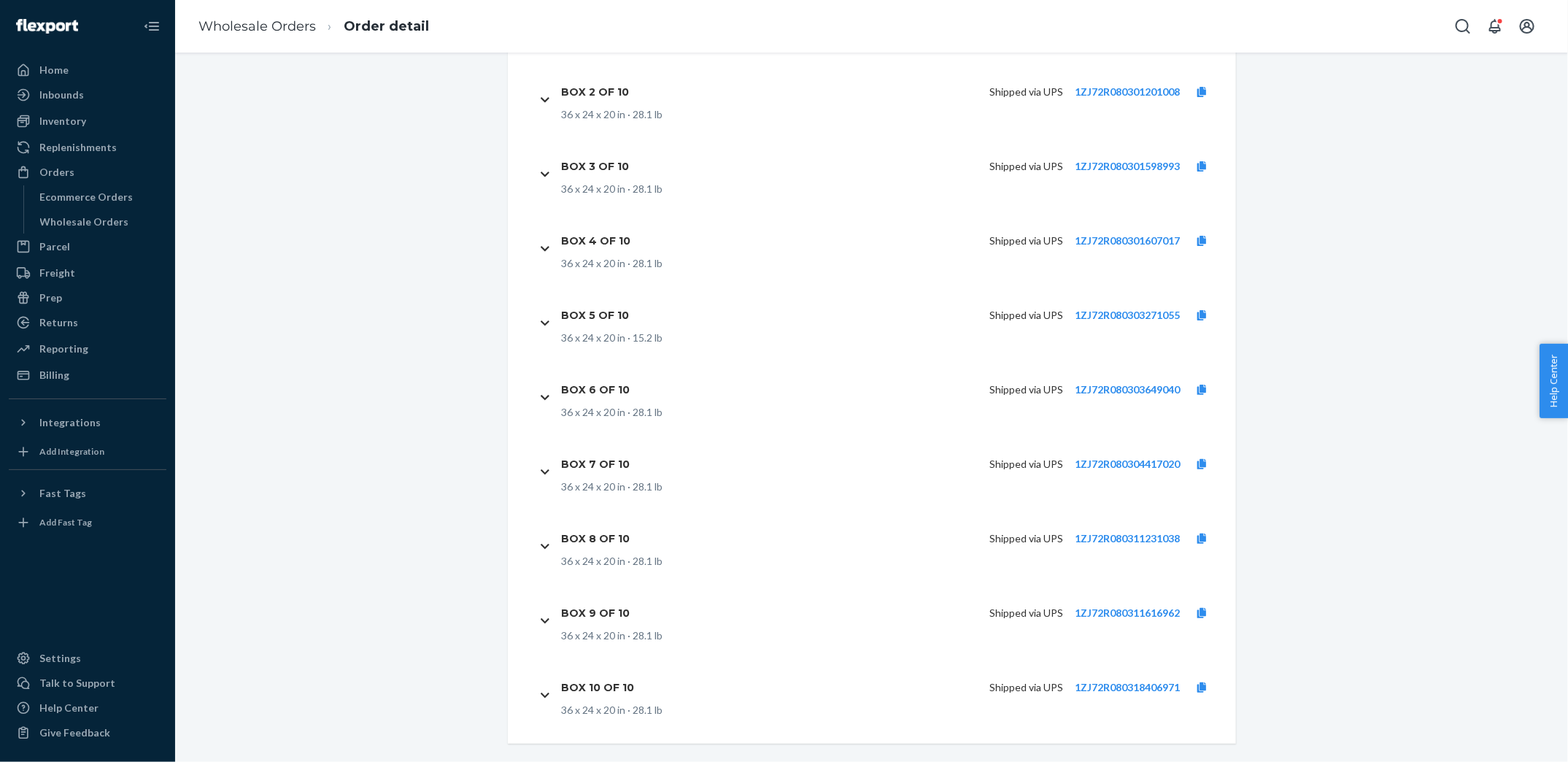
scroll to position [5348, 0]
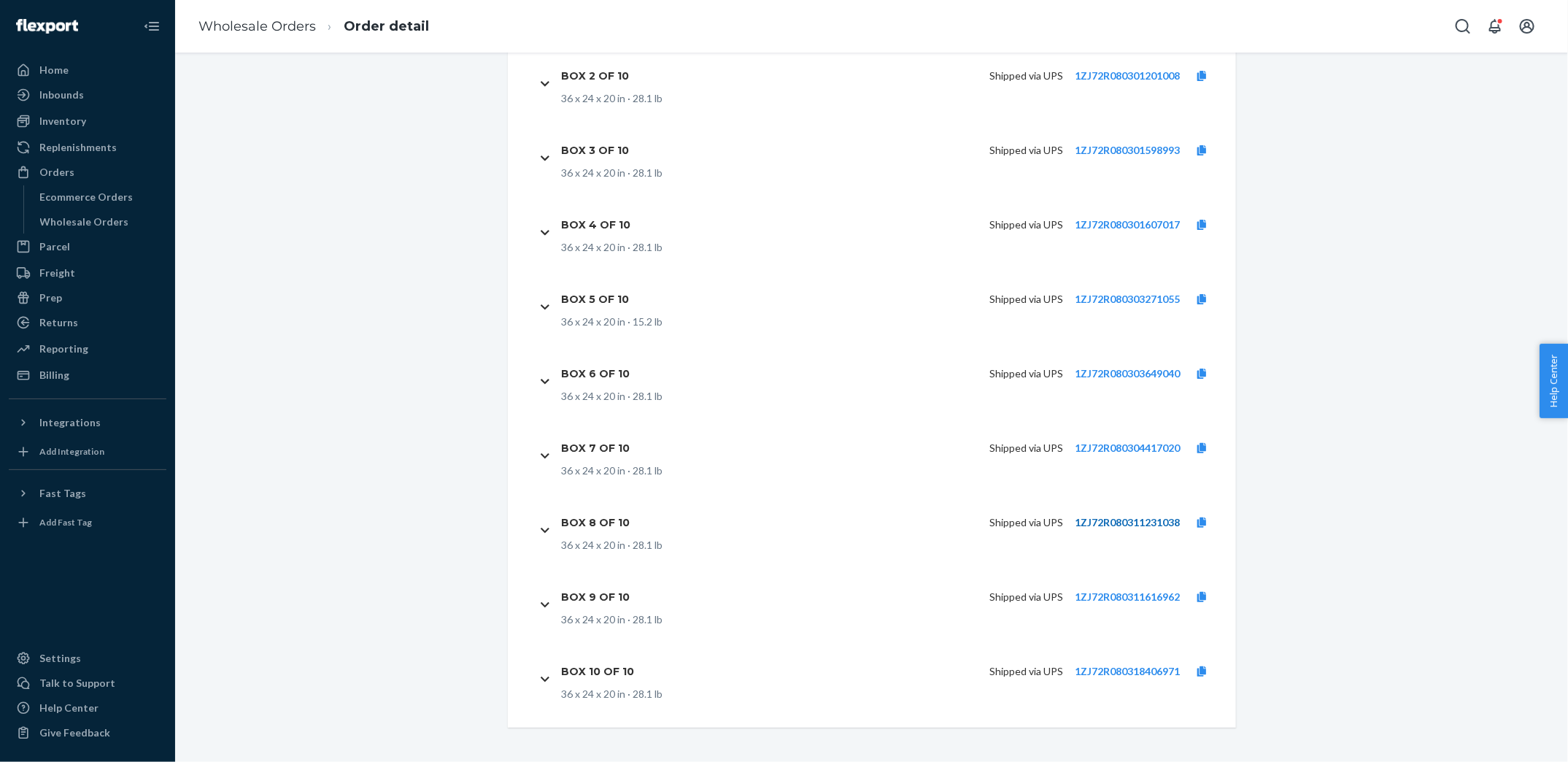
click at [1139, 523] on link "1ZJ72R080311231038" at bounding box center [1127, 522] width 105 height 12
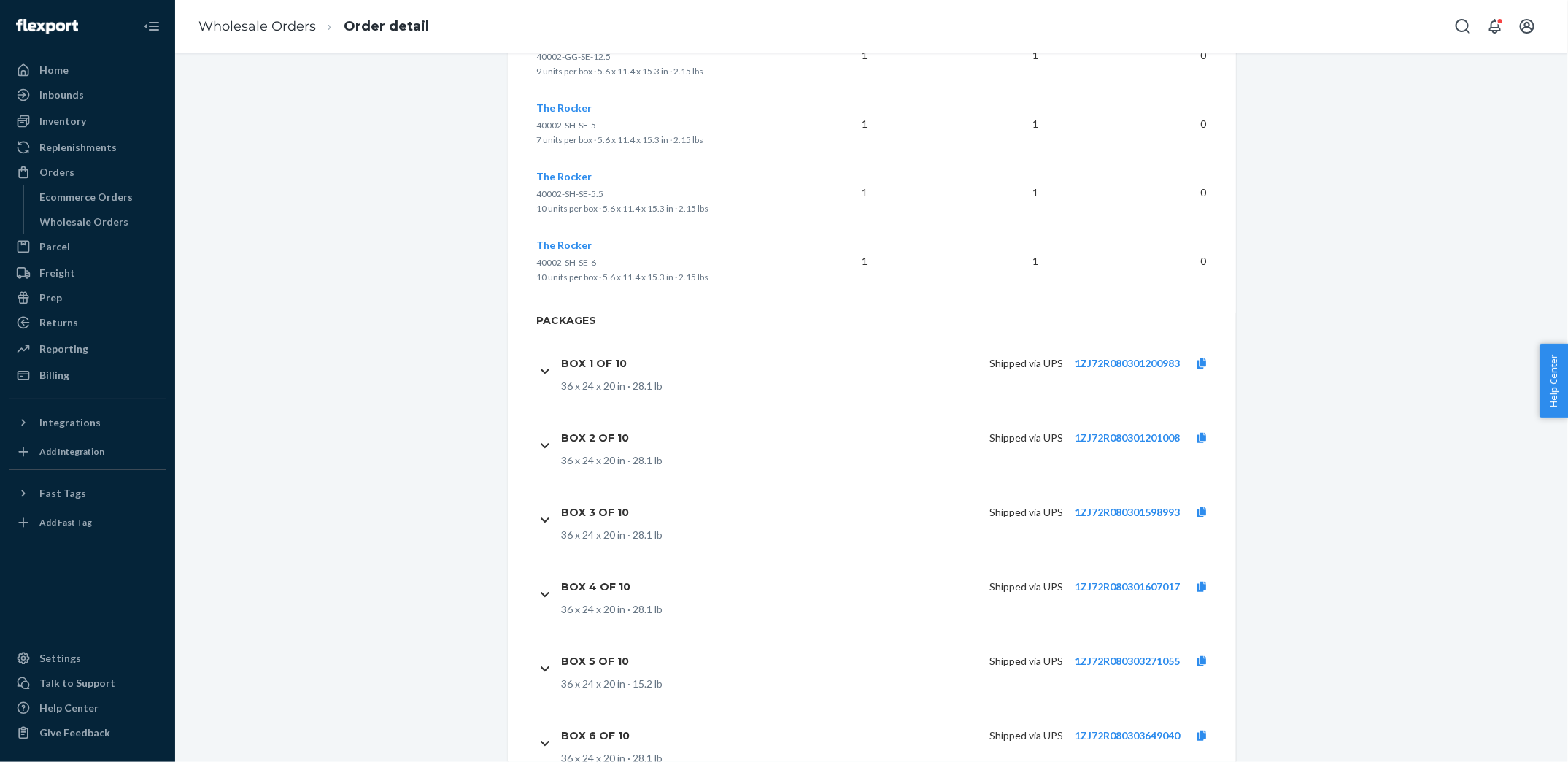
scroll to position [4965, 0]
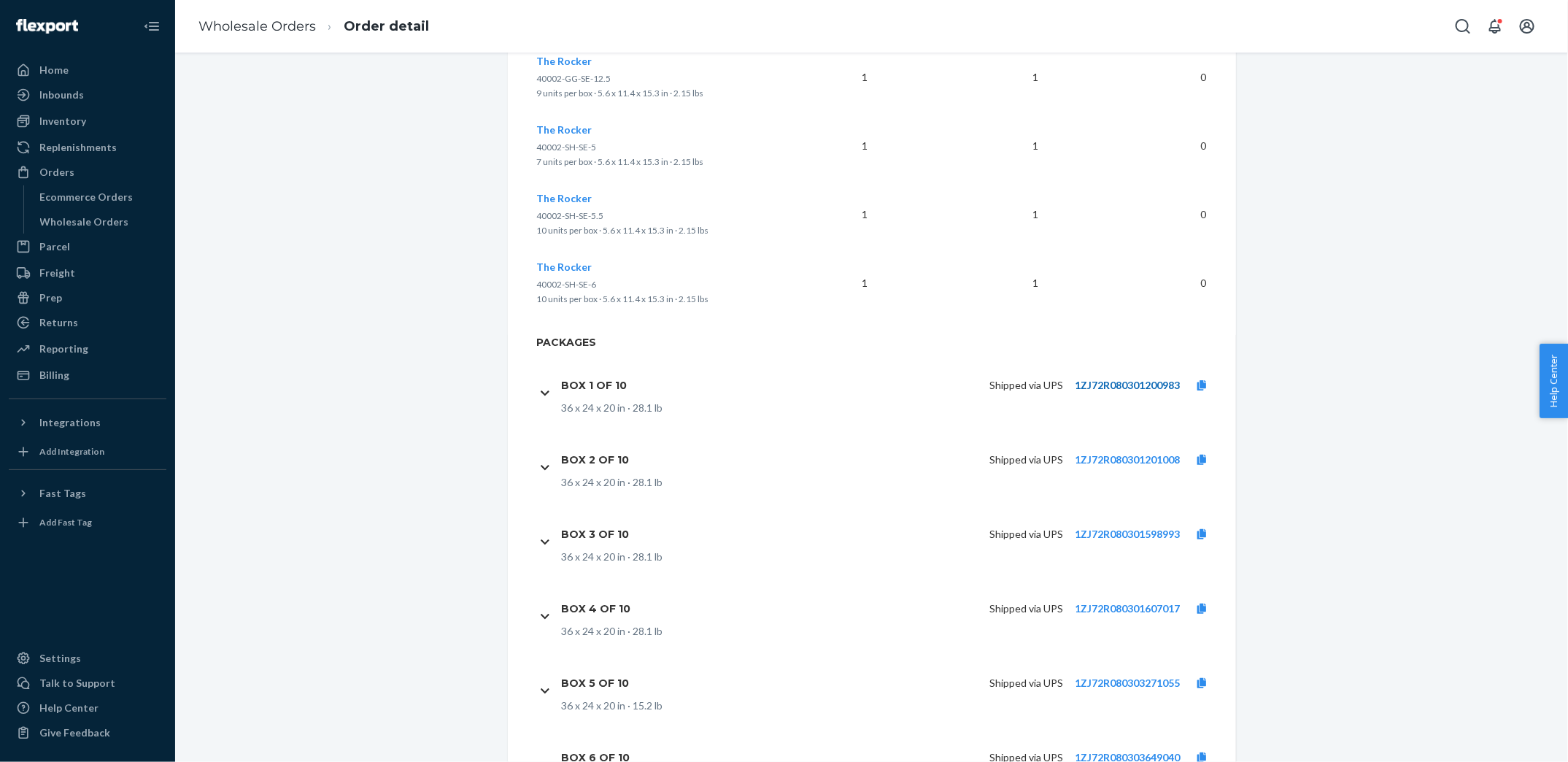
click at [1147, 386] on link "1ZJ72R080301200983" at bounding box center [1127, 385] width 105 height 12
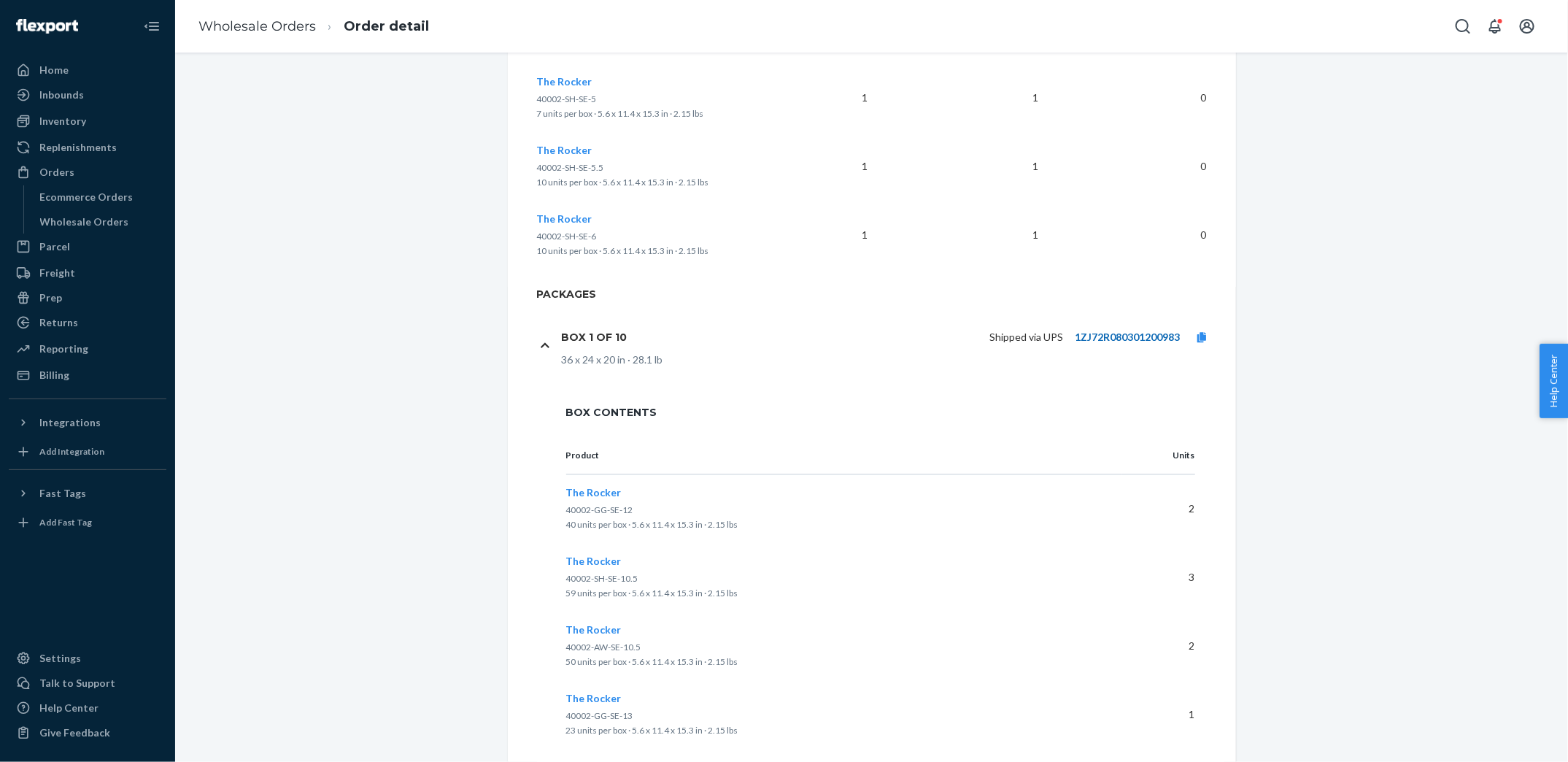
scroll to position [5008, 0]
click at [1204, 340] on icon at bounding box center [1202, 342] width 9 height 11
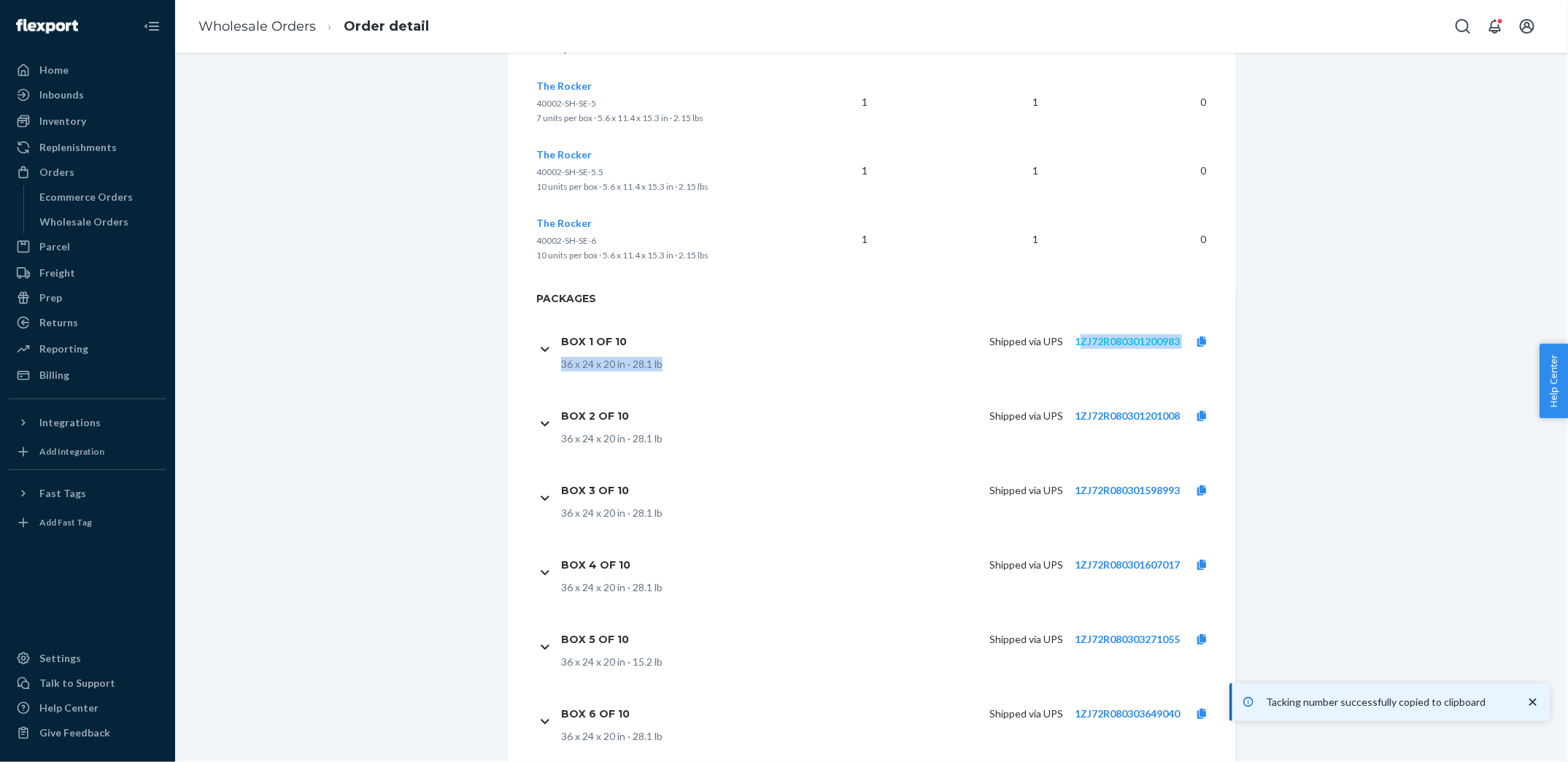
drag, startPoint x: 1130, startPoint y: 382, endPoint x: 1079, endPoint y: 340, distance: 66.1
click at [1079, 340] on div "Box 1 of 10 Shipped via UPS 1ZJ72R080301200983 36 x 24 x 20 in · 28.1 lb" at bounding box center [880, 348] width 687 height 74
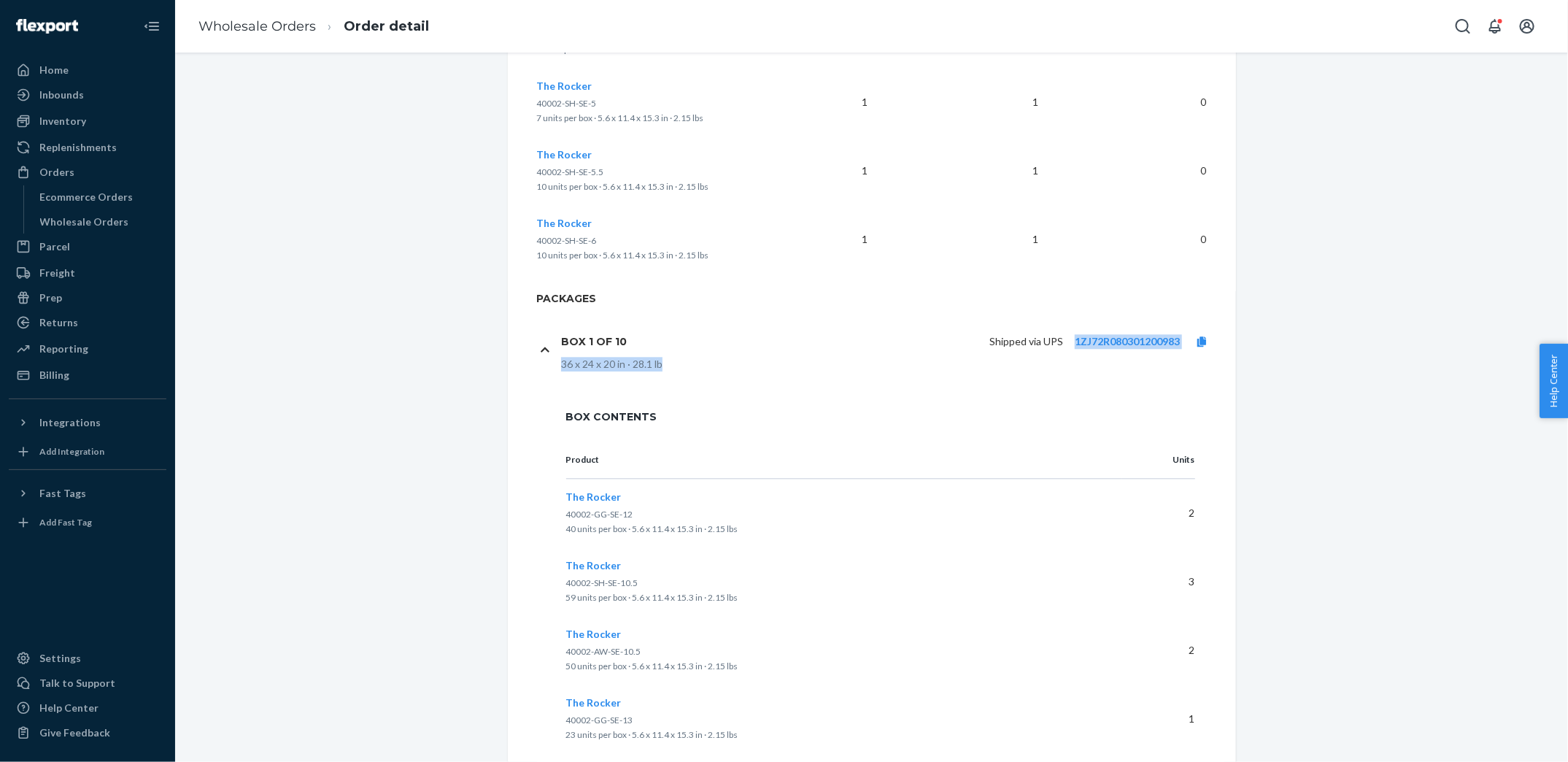
drag, startPoint x: 1173, startPoint y: 357, endPoint x: 1071, endPoint y: 345, distance: 102.7
click at [1071, 345] on div "Box 1 of 10 Shipped via UPS 1ZJ72R080301200983 36 x 24 x 20 in · 28.1 lb" at bounding box center [892, 348] width 663 height 45
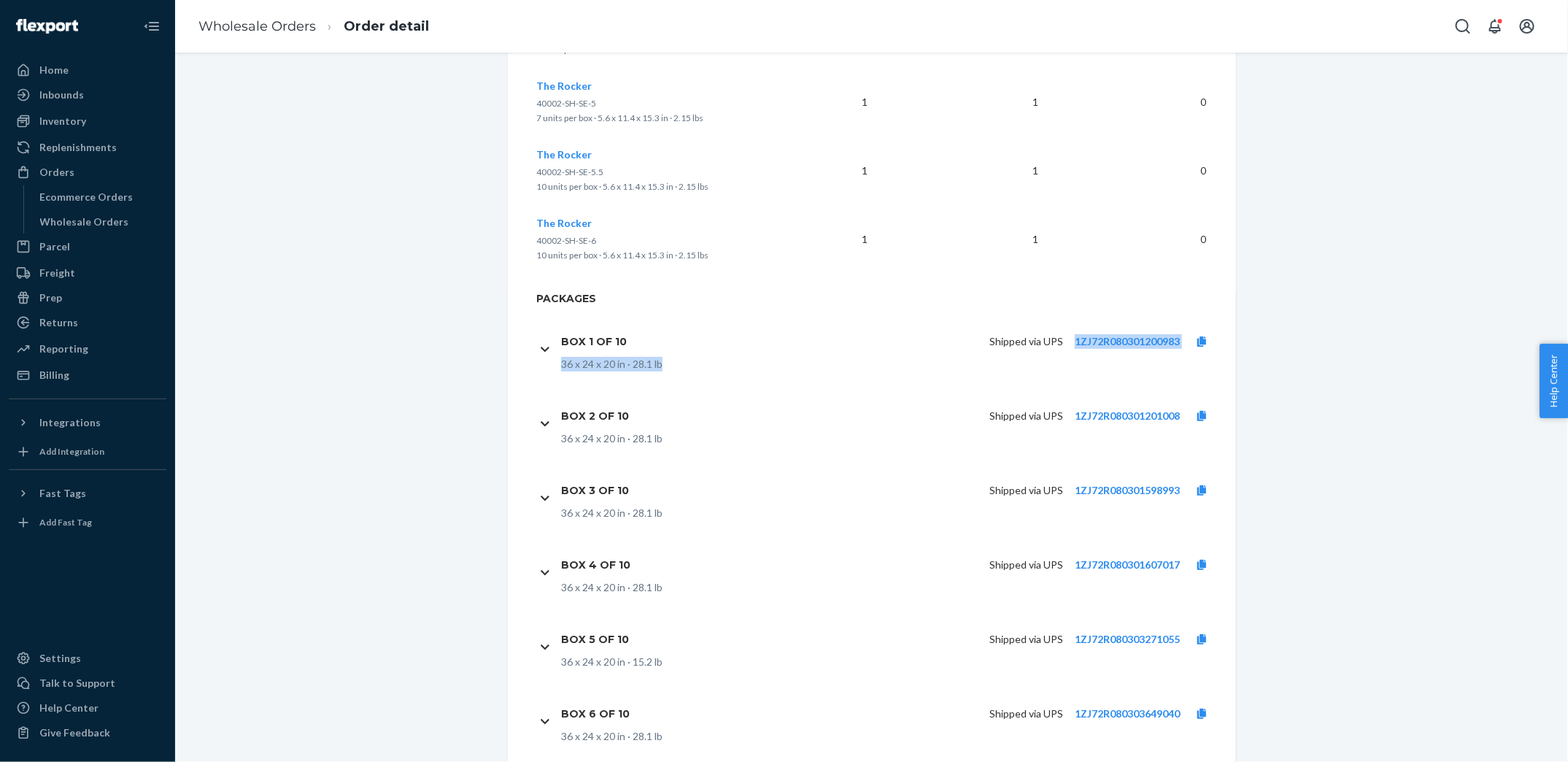
copy div "1ZJ72R080301200983 36 x 24 x 20 in · 28.1 lb"
